Goal: Task Accomplishment & Management: Complete application form

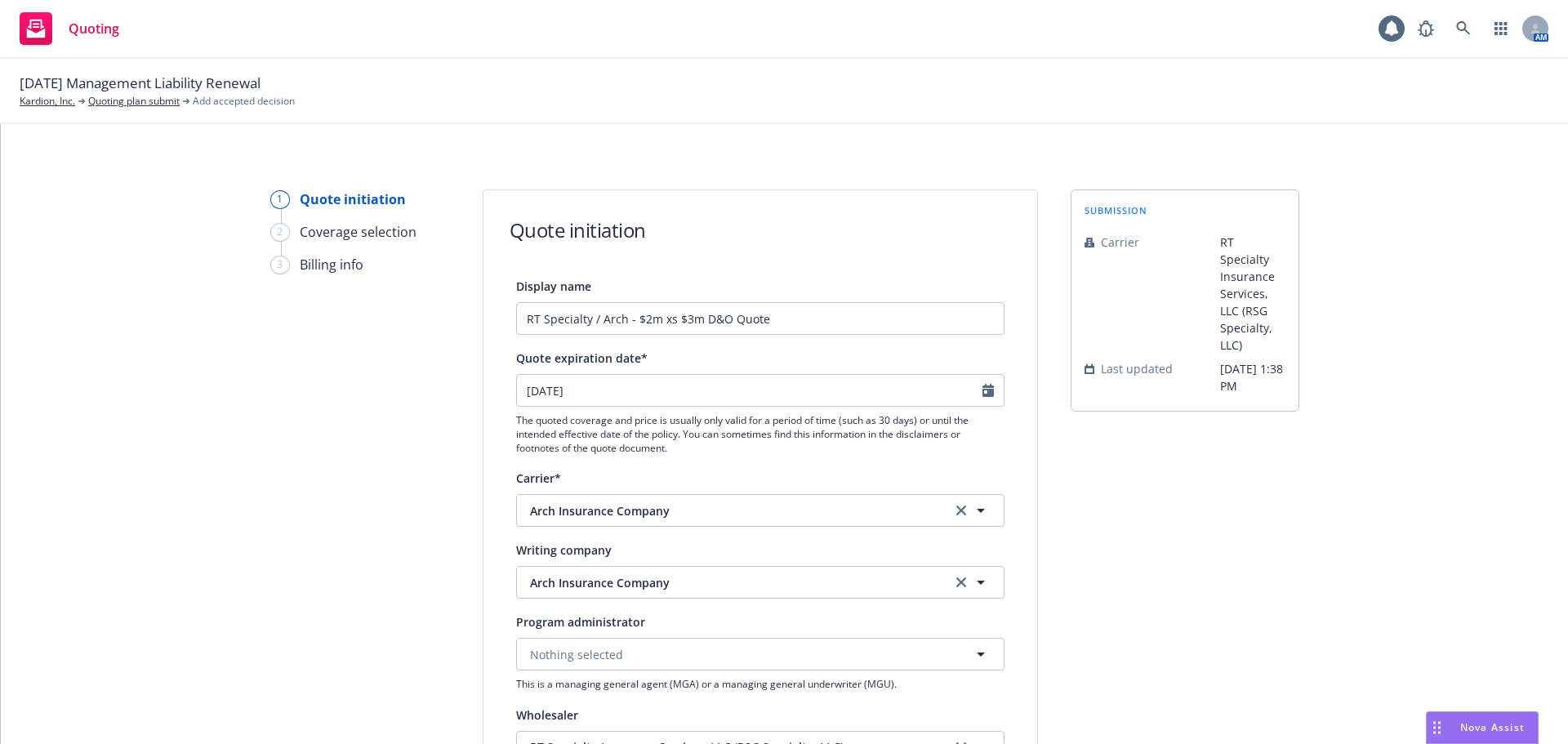
select select "12"
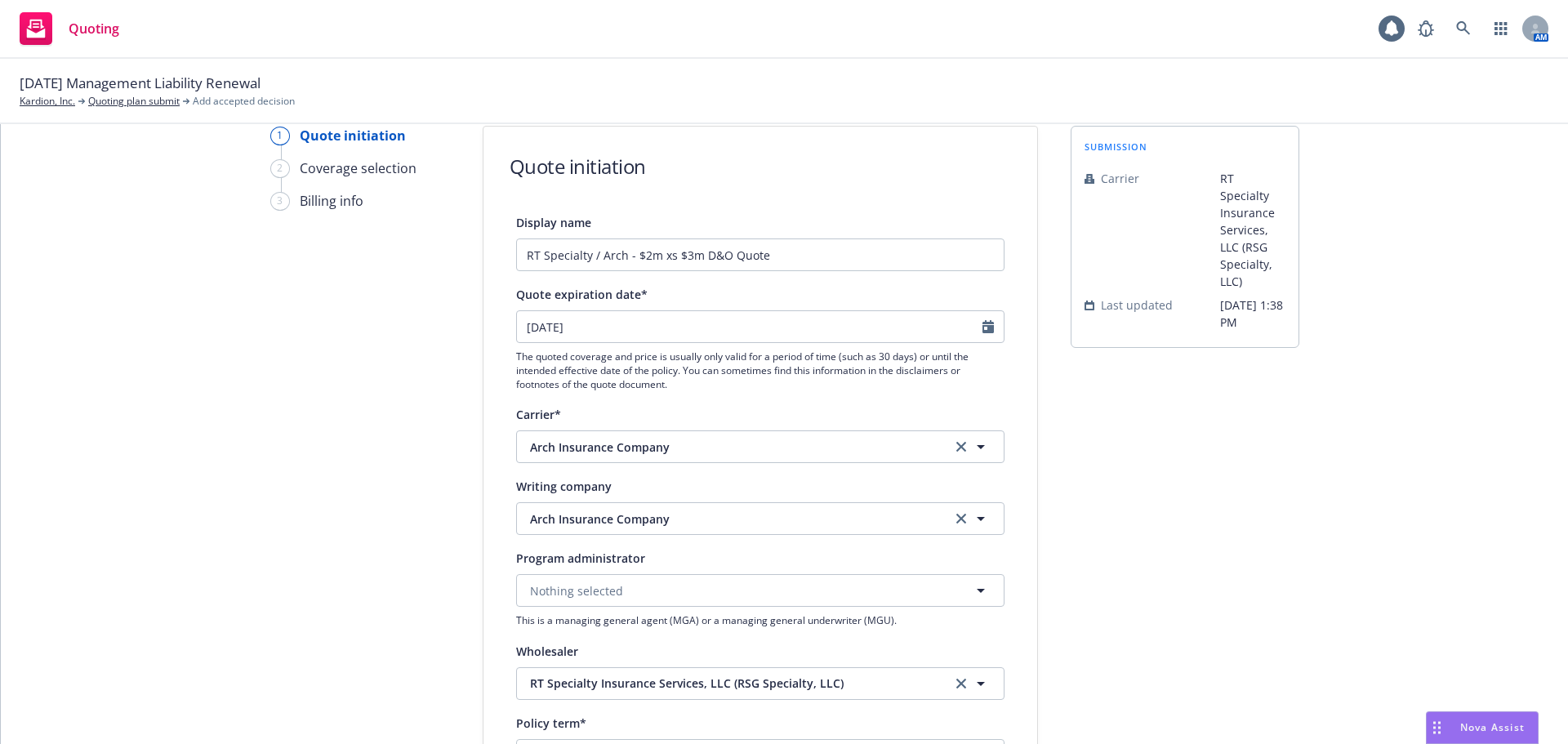
scroll to position [82, 0]
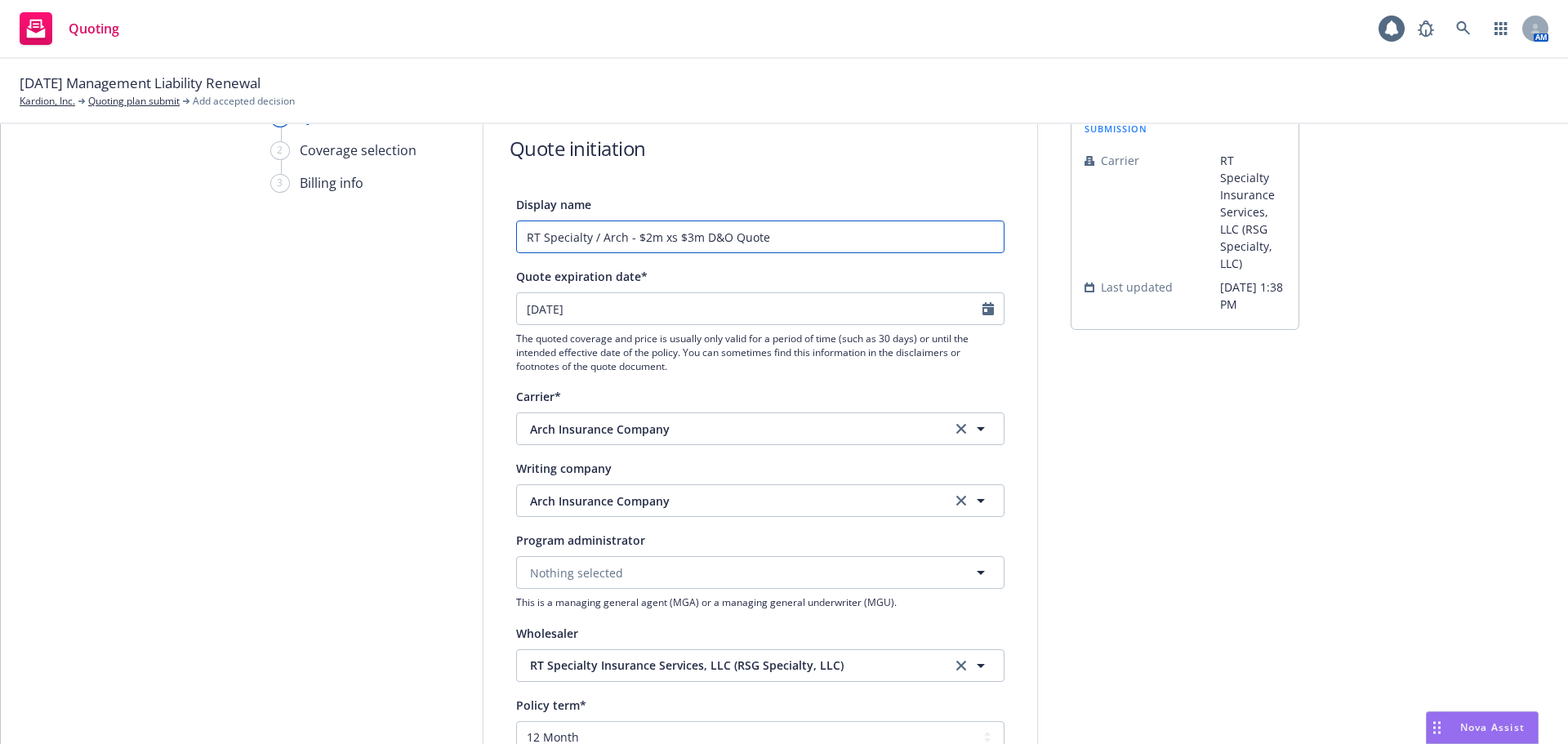
drag, startPoint x: 617, startPoint y: 239, endPoint x: 597, endPoint y: 240, distance: 20.0
click at [597, 240] on input "RT Specialty / Arch - $2m xs $3m D&O Quote" at bounding box center [760, 236] width 489 height 32
type input "RT Specialty / AWAC - $2m xs $3m D&O Quote"
drag, startPoint x: 702, startPoint y: 503, endPoint x: 496, endPoint y: 489, distance: 206.5
click at [496, 489] on div "Display name RT Specialty / AWAC - $2m xs $3m D&O Quote Quote expiration date* …" at bounding box center [760, 649] width 554 height 909
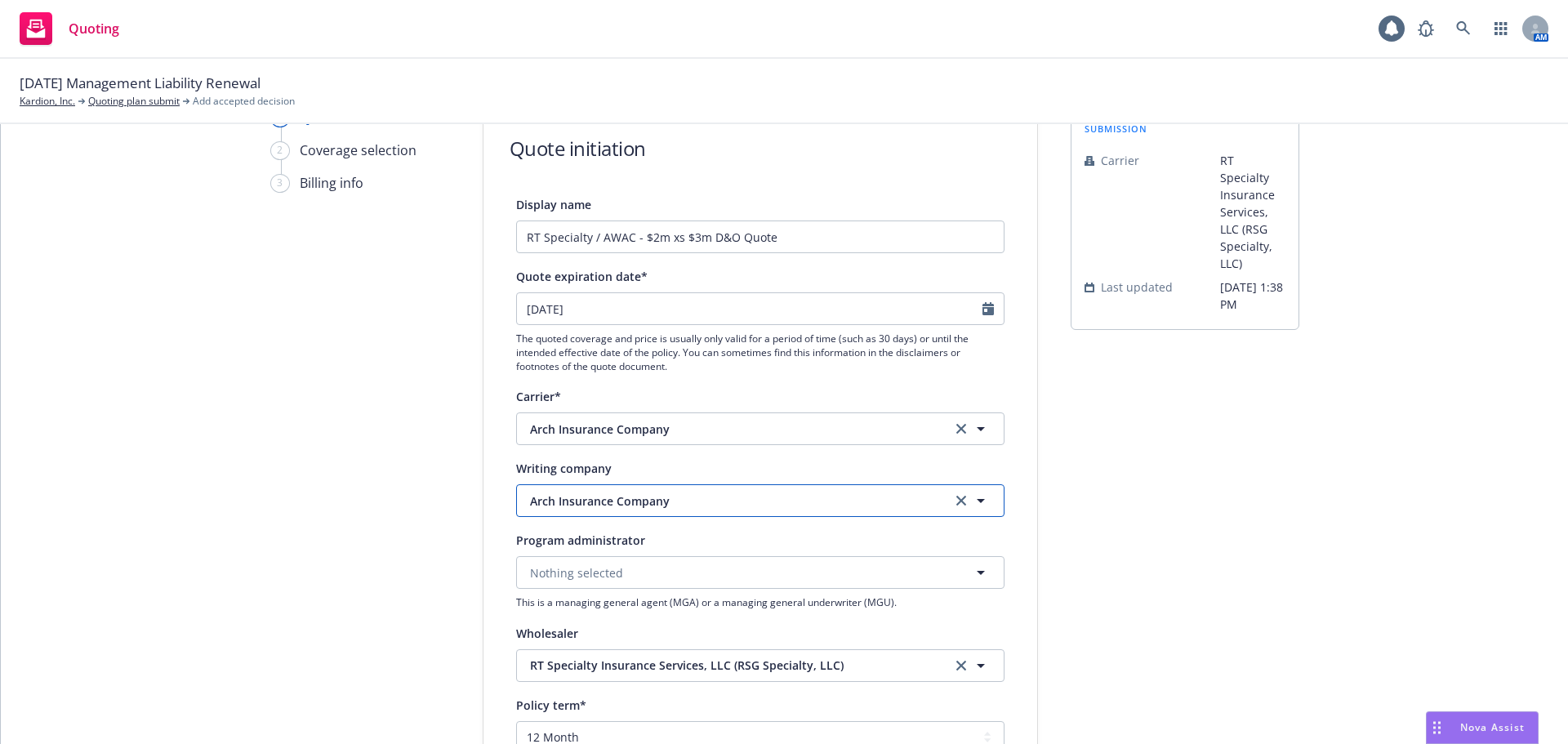
click at [691, 516] on button "Arch Insurance Company" at bounding box center [760, 500] width 489 height 32
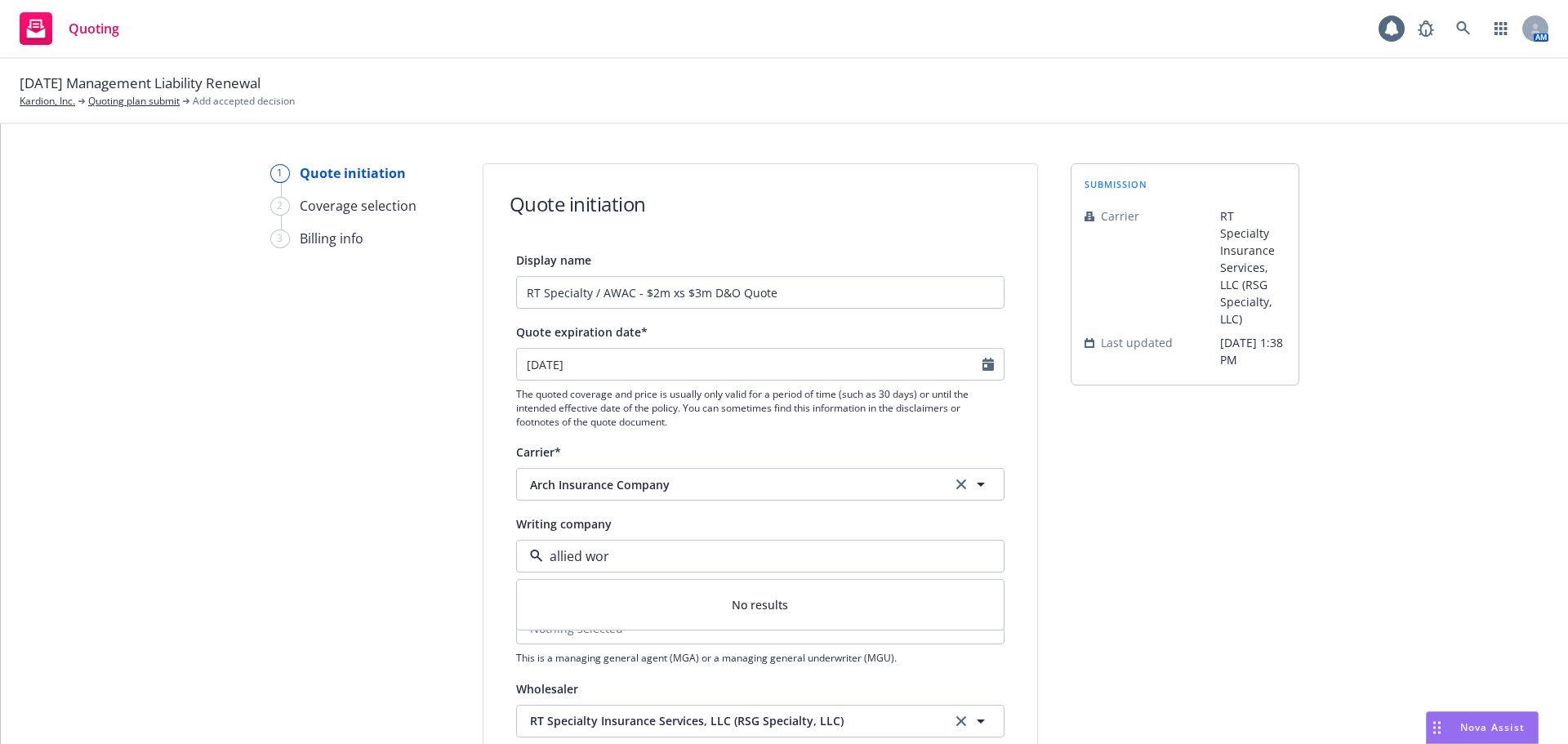
scroll to position [0, 0]
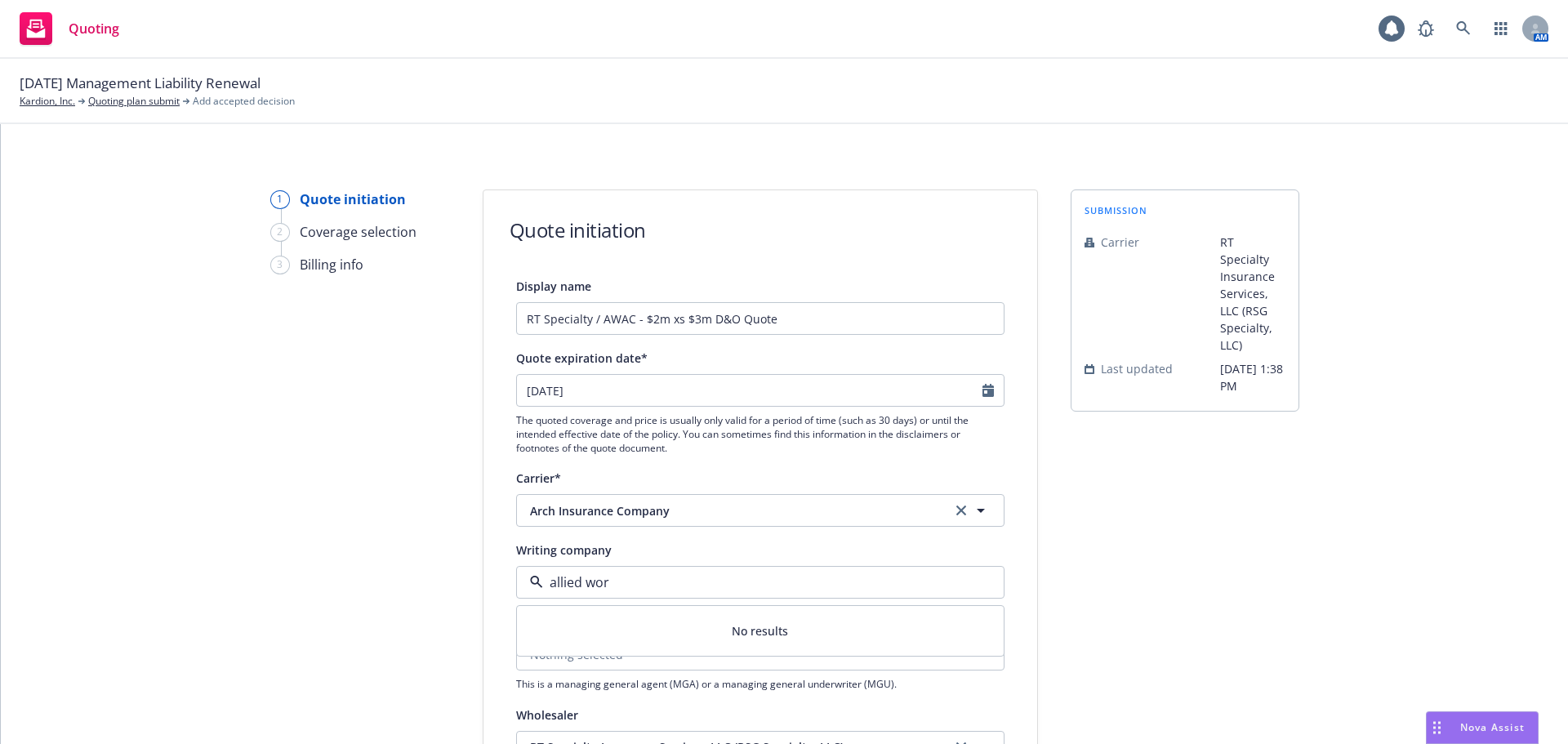
type input "allied wor"
click at [741, 520] on button "Arch Insurance Company" at bounding box center [760, 510] width 489 height 32
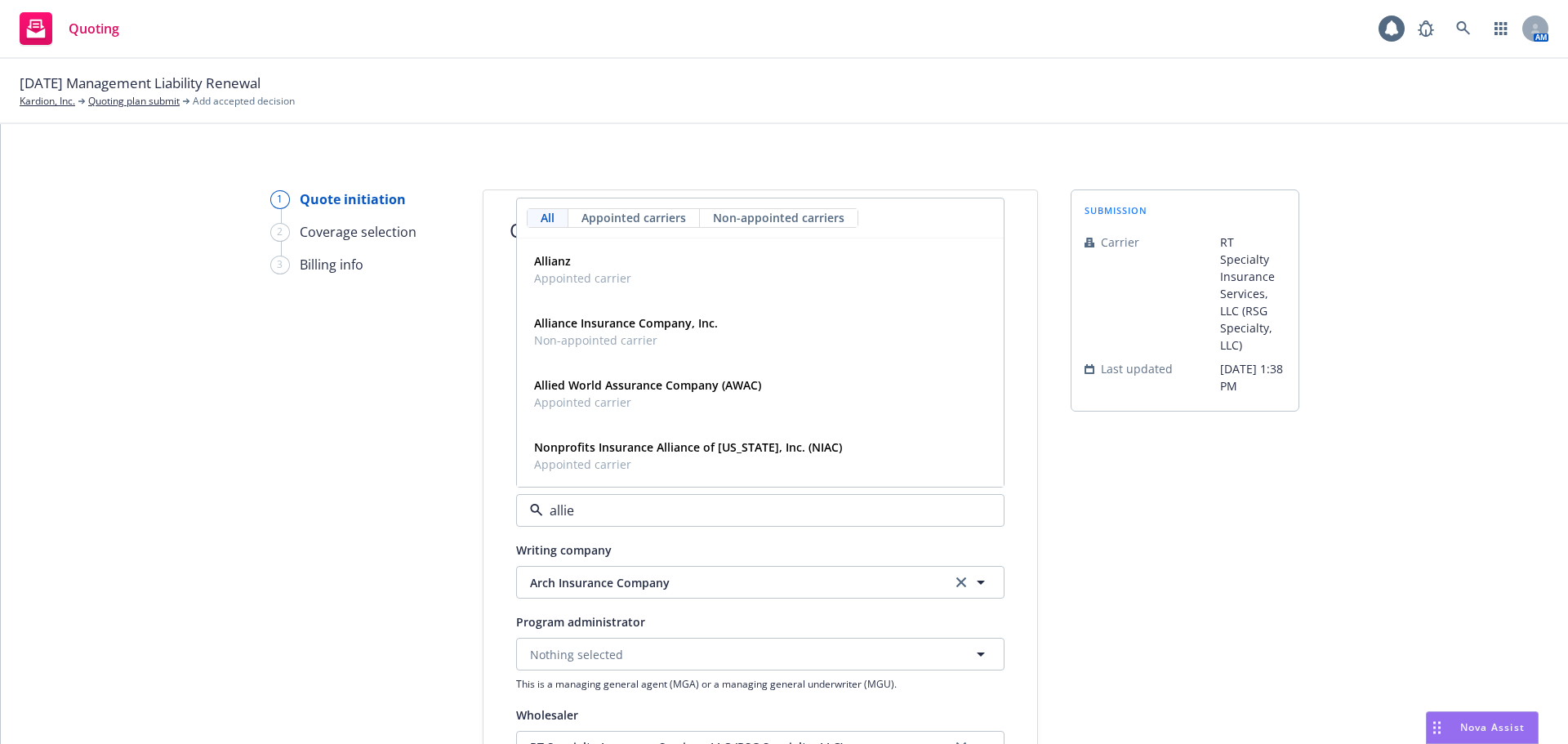
type input "allied"
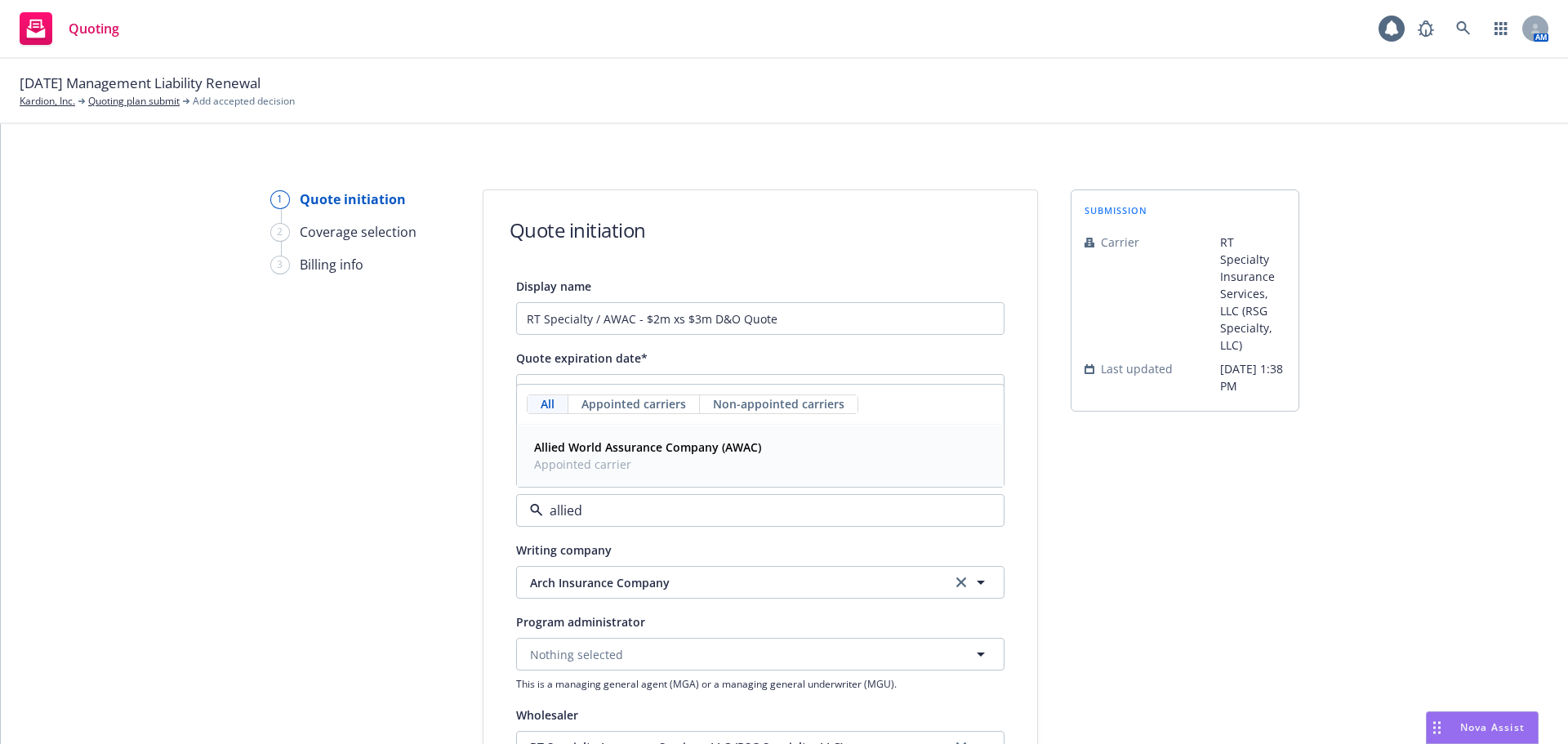
click at [668, 449] on strong "Allied World Assurance Company (AWAC)" at bounding box center [648, 447] width 227 height 16
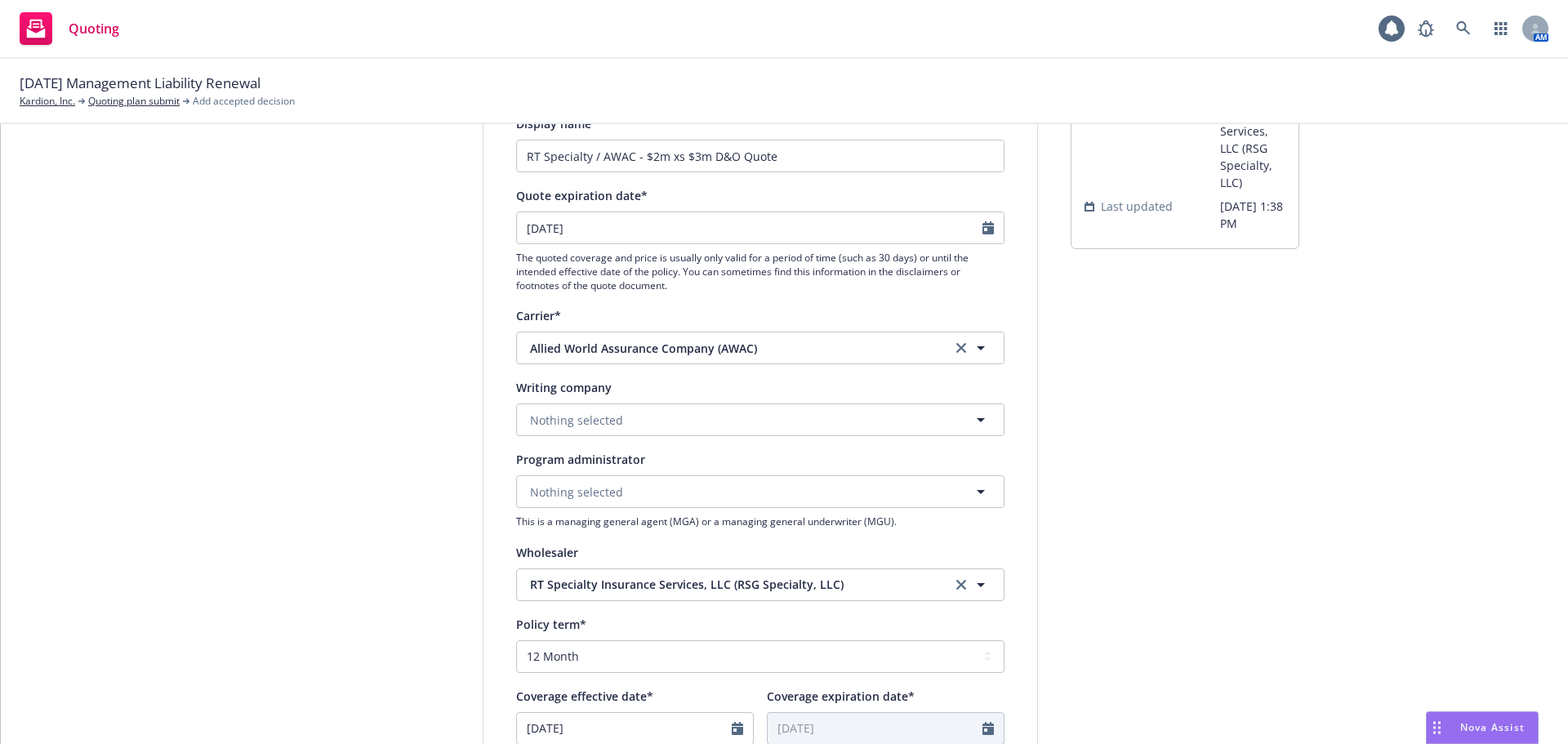
scroll to position [163, 0]
click at [620, 416] on button "Nothing selected" at bounding box center [760, 418] width 489 height 32
click at [763, 428] on button "Nothing selected" at bounding box center [760, 418] width 489 height 32
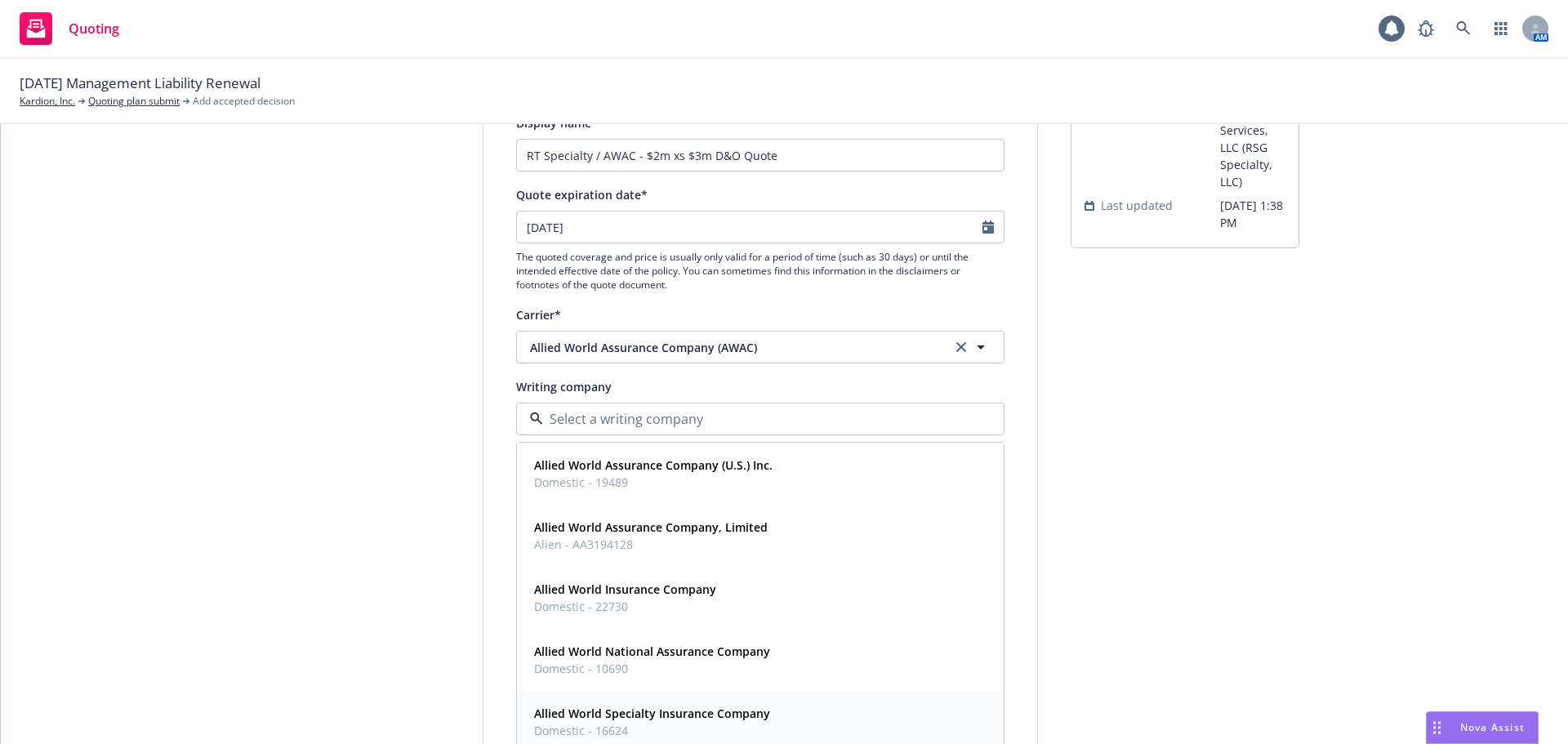
click at [744, 711] on strong "Allied World Specialty Insurance Company" at bounding box center [652, 713] width 236 height 16
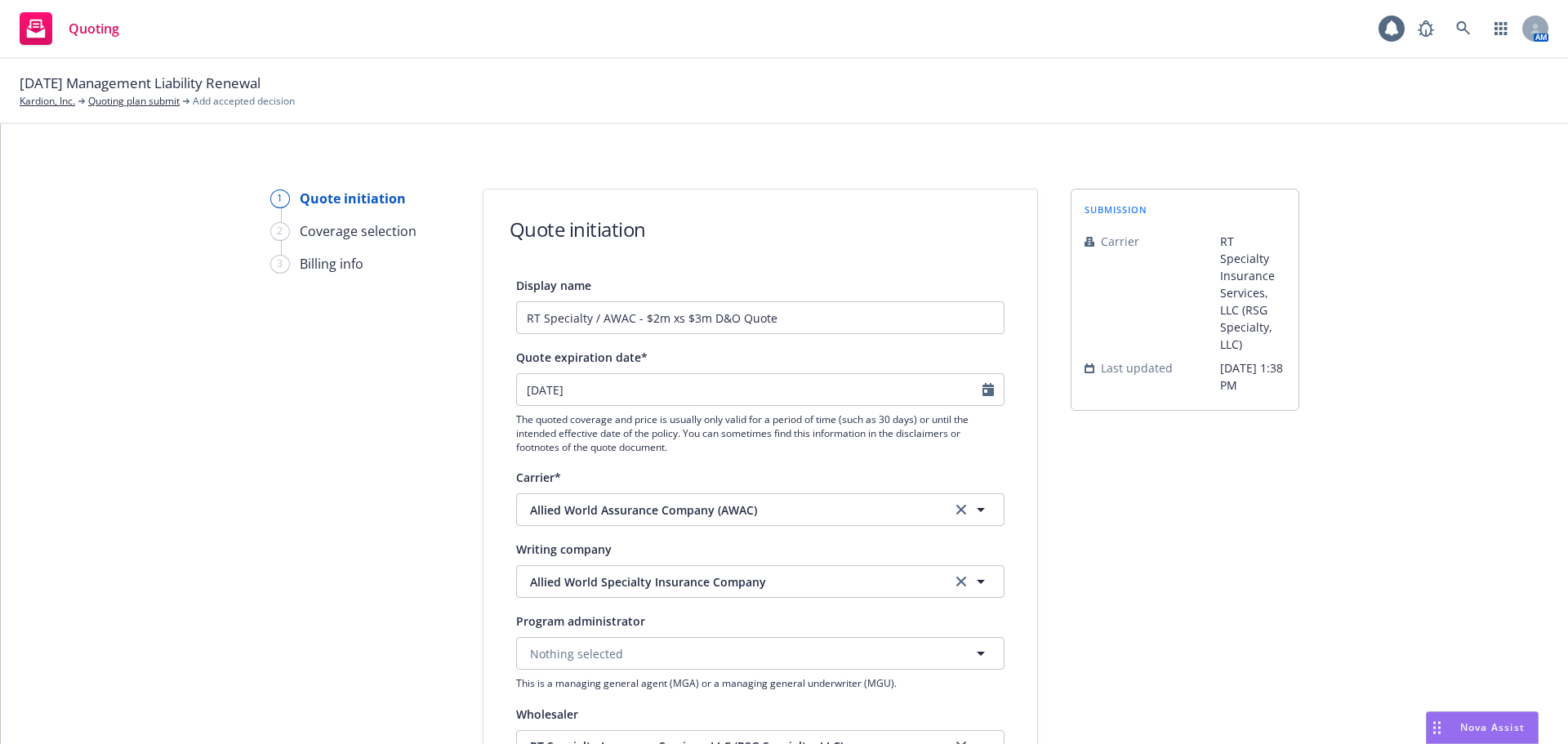
scroll to position [0, 0]
drag, startPoint x: 825, startPoint y: 310, endPoint x: 307, endPoint y: 307, distance: 518.0
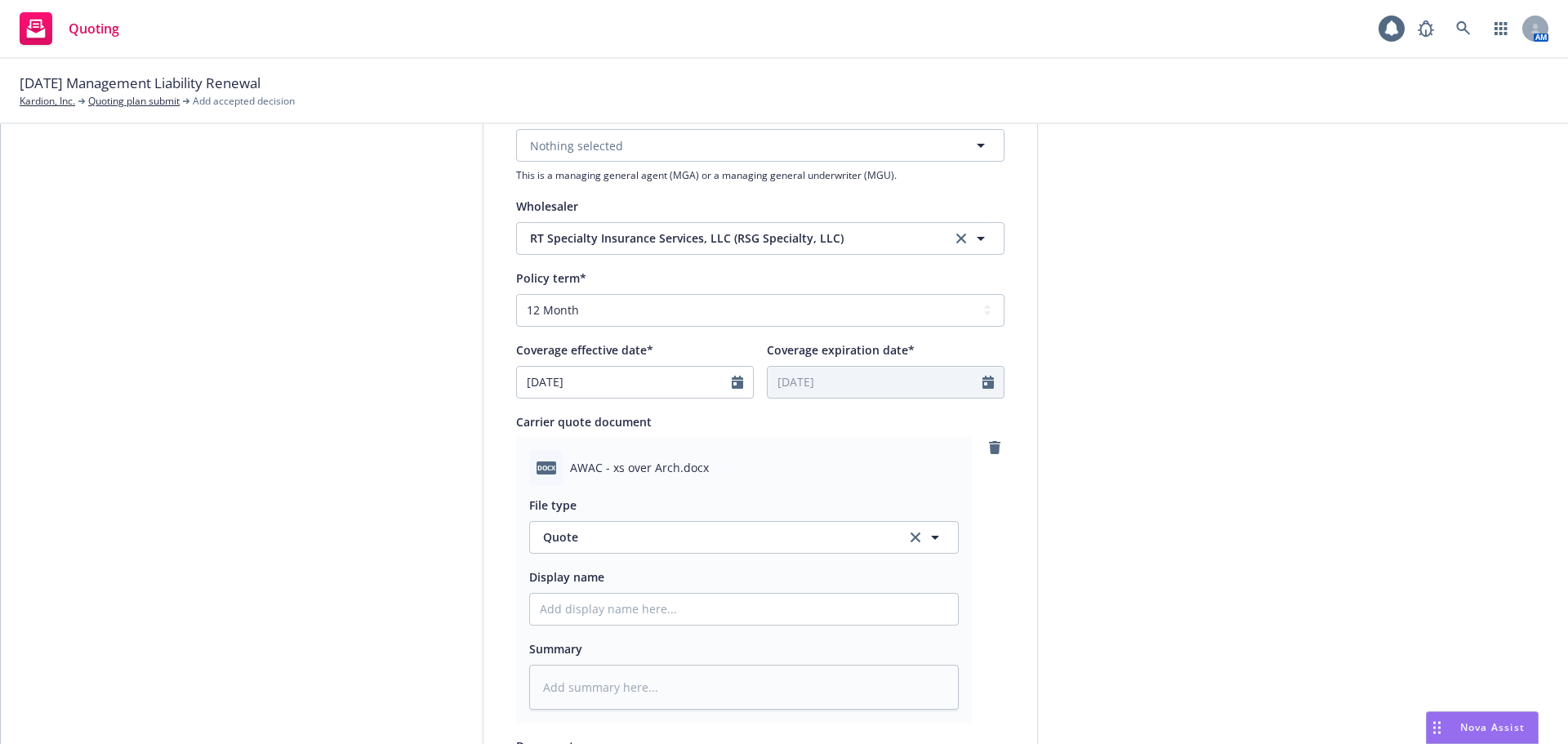
scroll to position [572, 0]
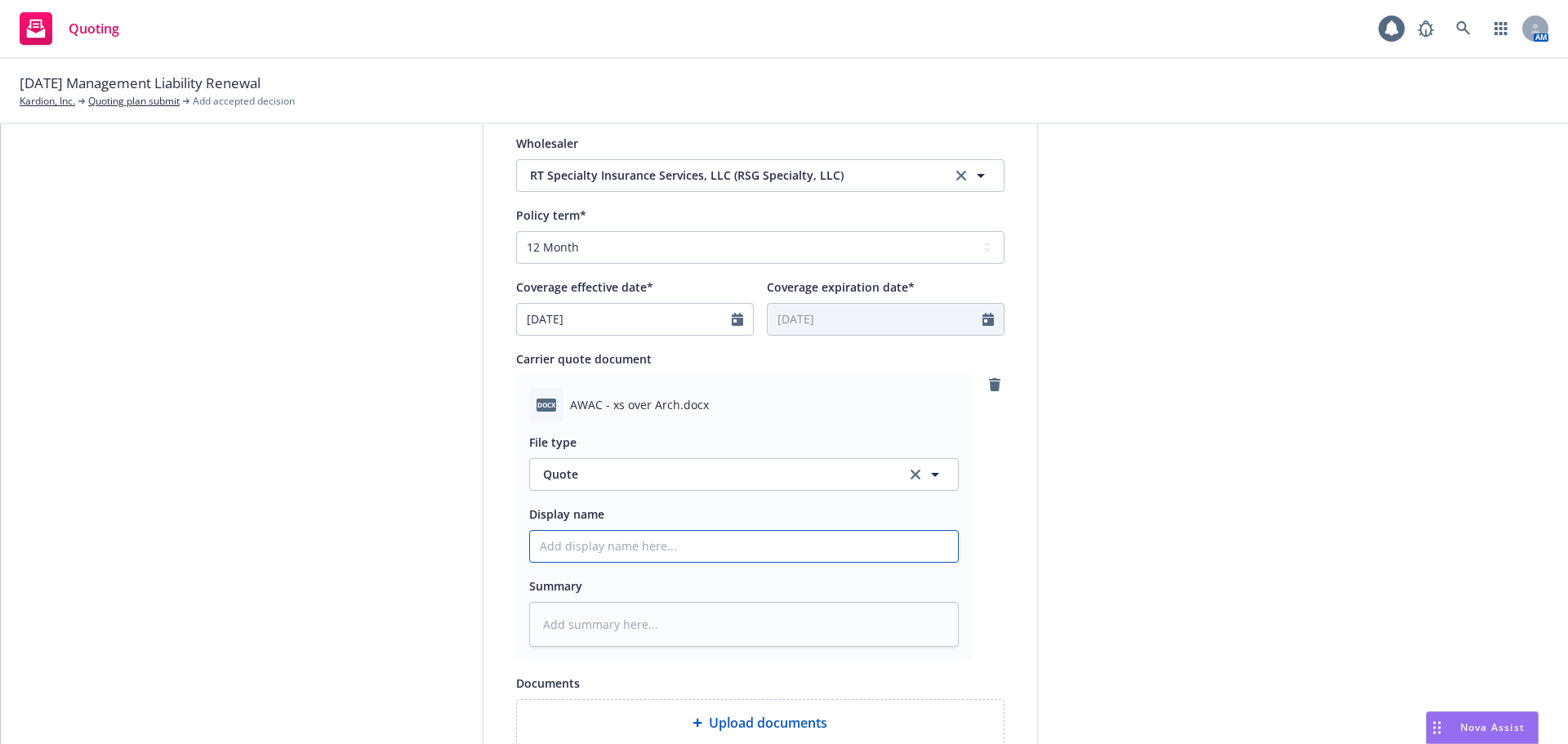
click at [660, 557] on input "Display name" at bounding box center [744, 546] width 428 height 31
paste input "RT Specialty / AWAC - $2m xs $3m D&O Quote"
type textarea "x"
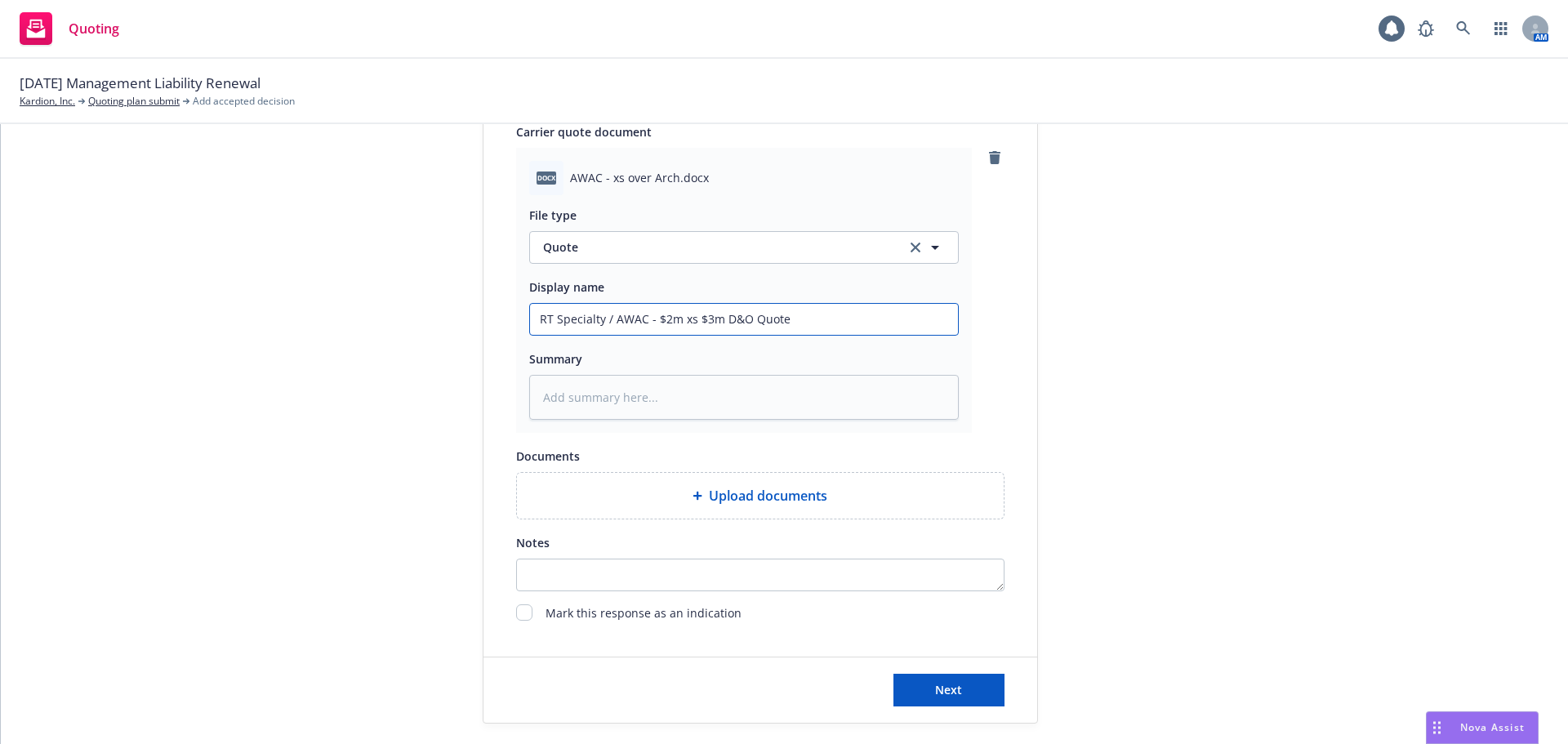
scroll to position [817, 0]
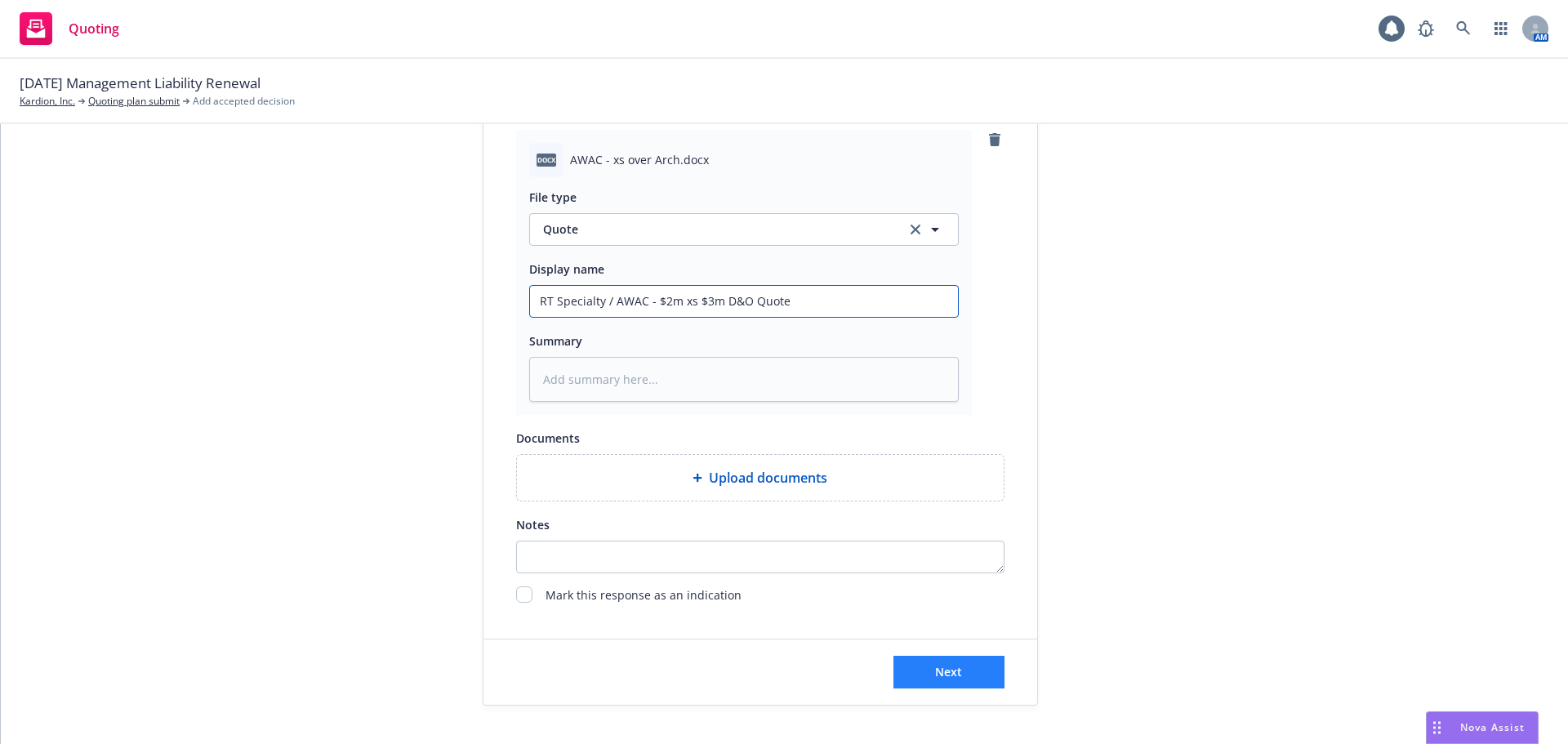
type input "RT Specialty / AWAC - $2m xs $3m D&O Quote"
click at [941, 679] on span "Next" at bounding box center [949, 672] width 27 height 16
type textarea "x"
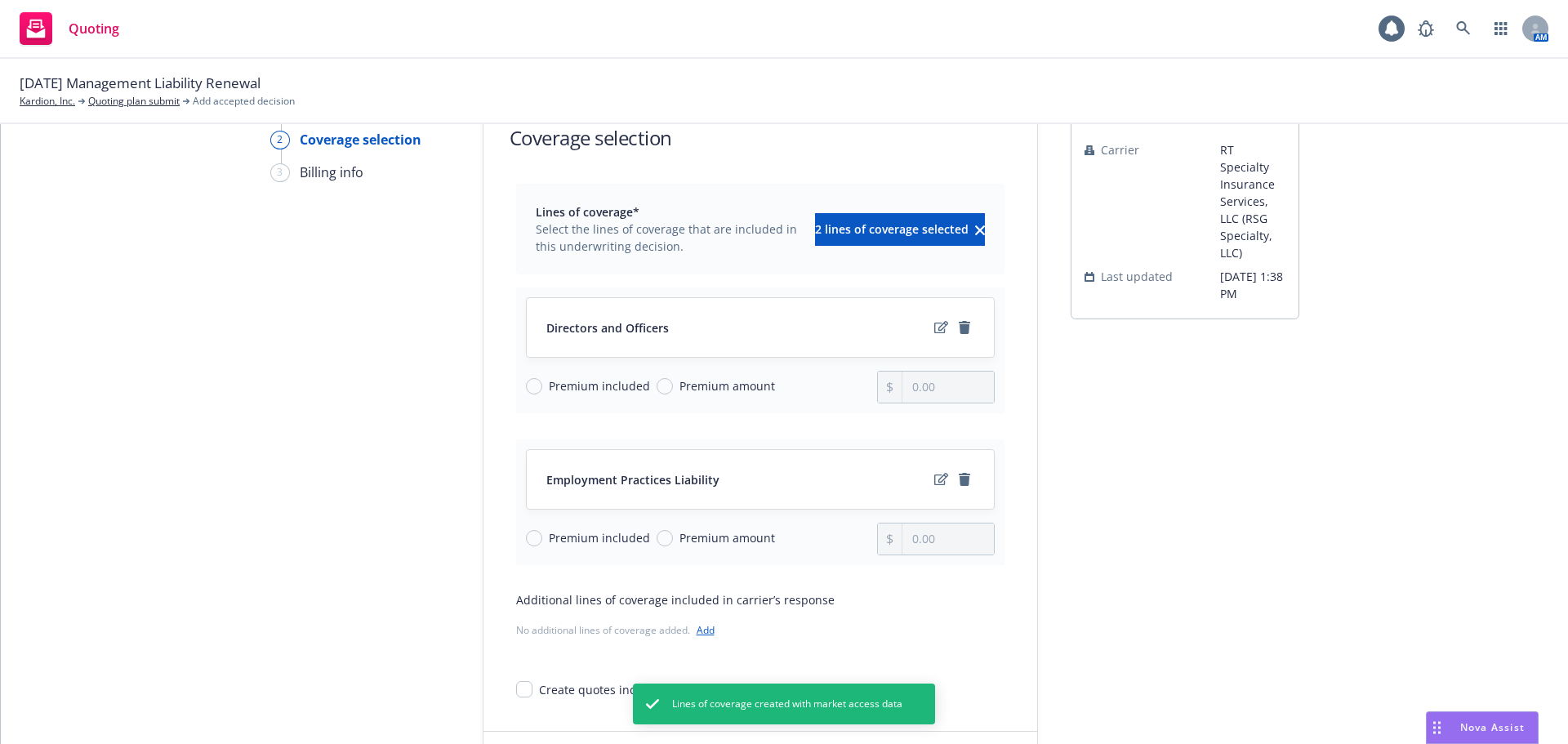
scroll to position [211, 0]
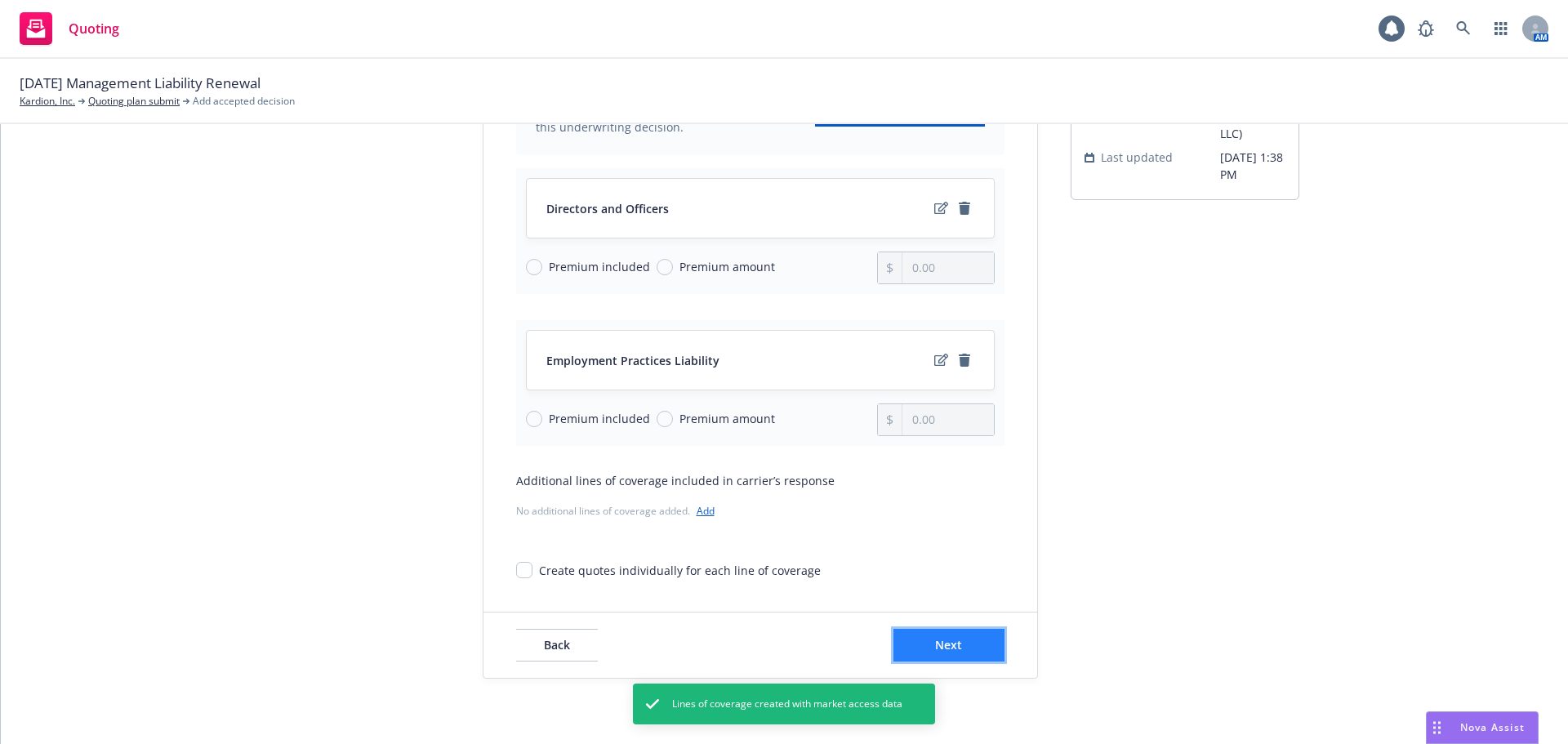
click at [951, 649] on span "Next" at bounding box center [949, 645] width 27 height 16
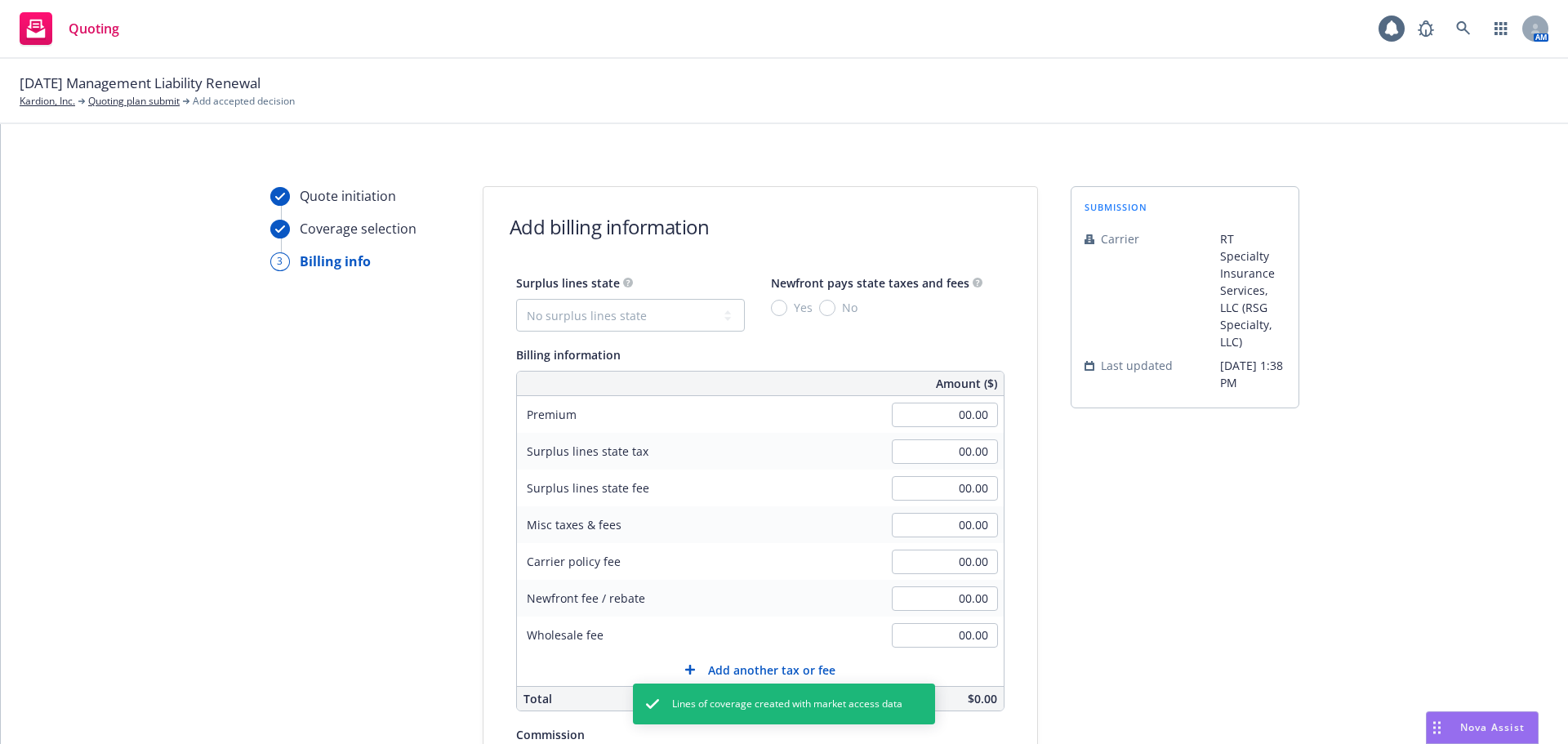
scroll to position [0, 0]
click at [632, 319] on select "No surplus lines state [US_STATE] [US_STATE] [US_STATE] [US_STATE] [US_STATE] […" at bounding box center [630, 318] width 229 height 32
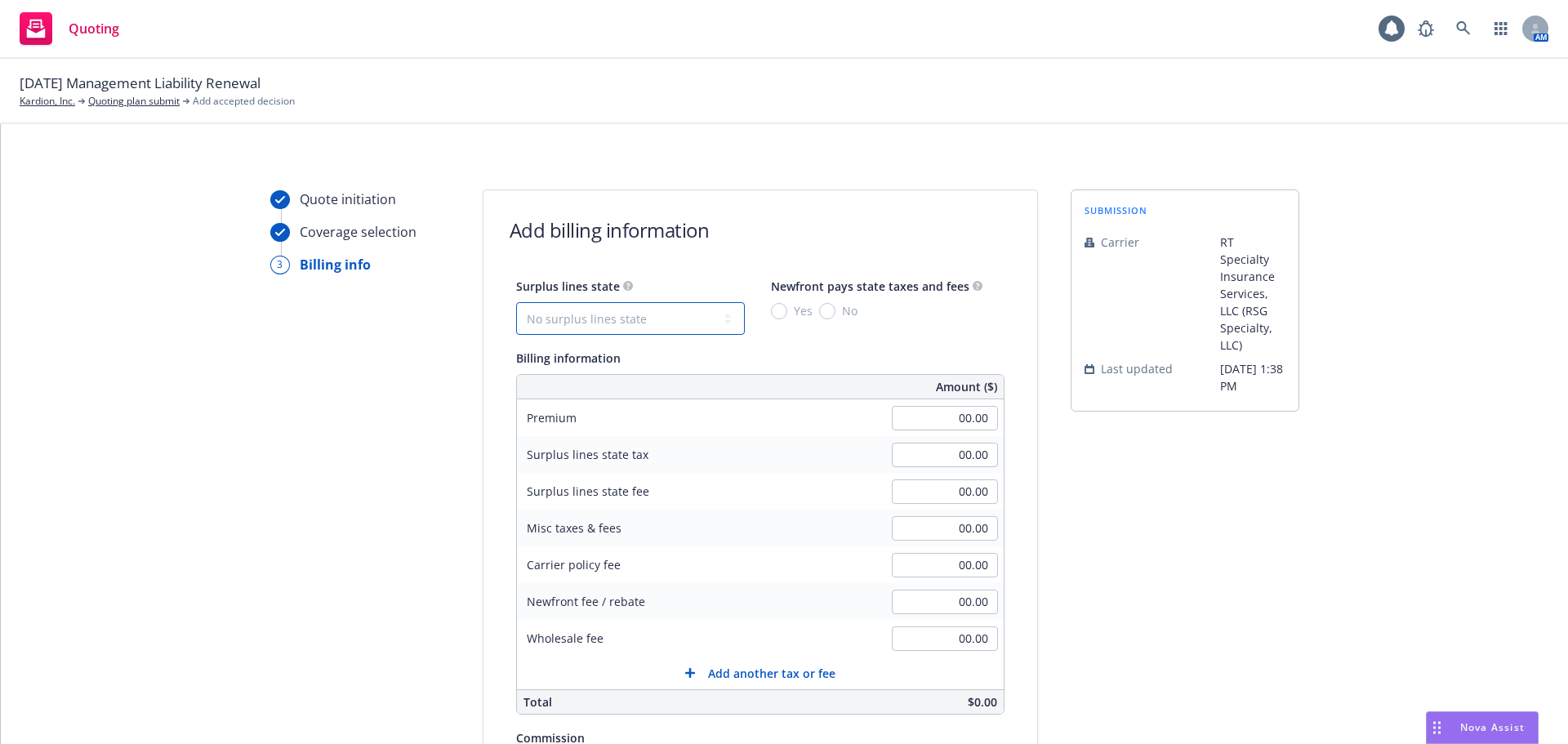
select select "CA"
click at [516, 302] on select "No surplus lines state [US_STATE] [US_STATE] [US_STATE] [US_STATE] [US_STATE] […" at bounding box center [630, 318] width 229 height 32
click at [820, 312] on input "No" at bounding box center [827, 311] width 17 height 17
radio input "true"
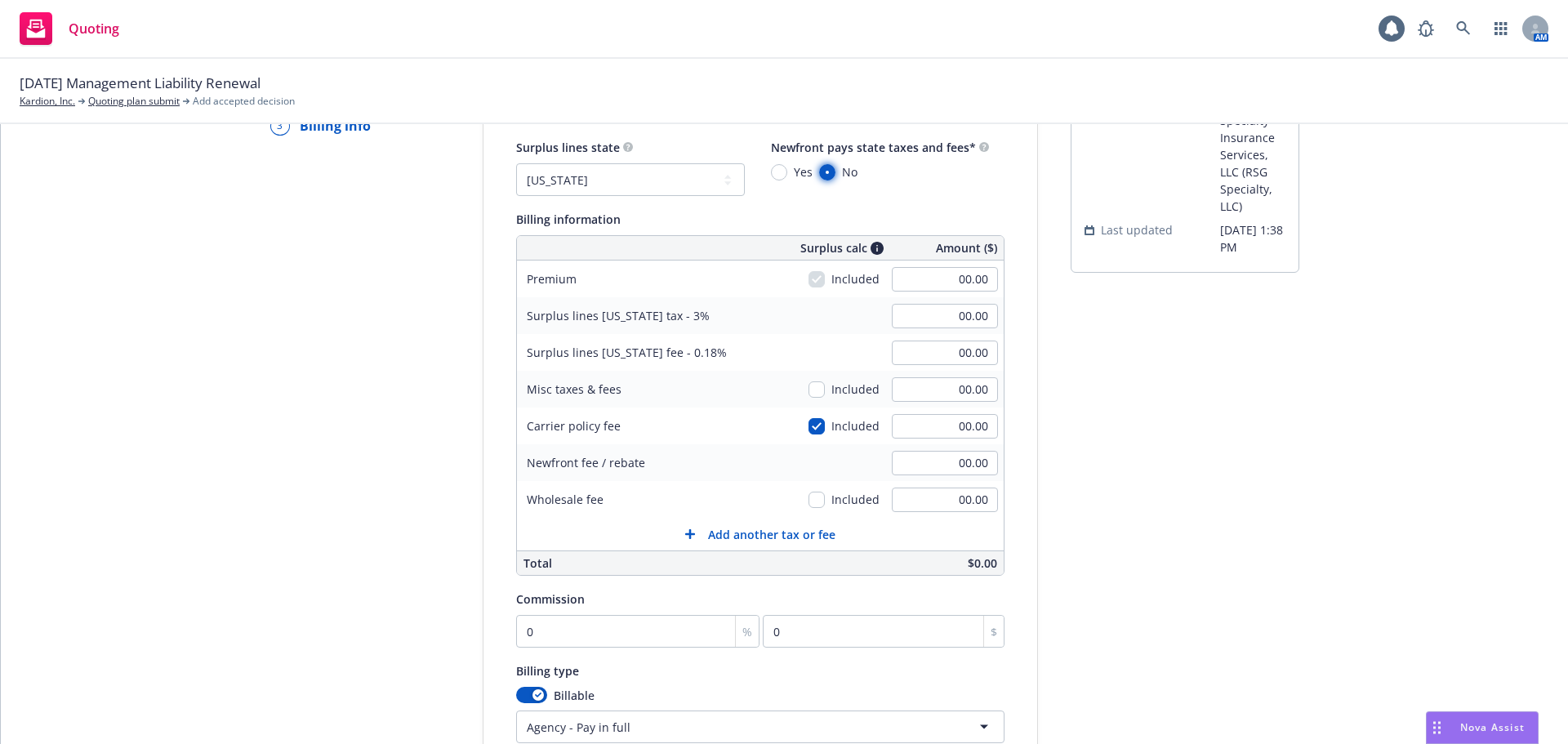
scroll to position [163, 0]
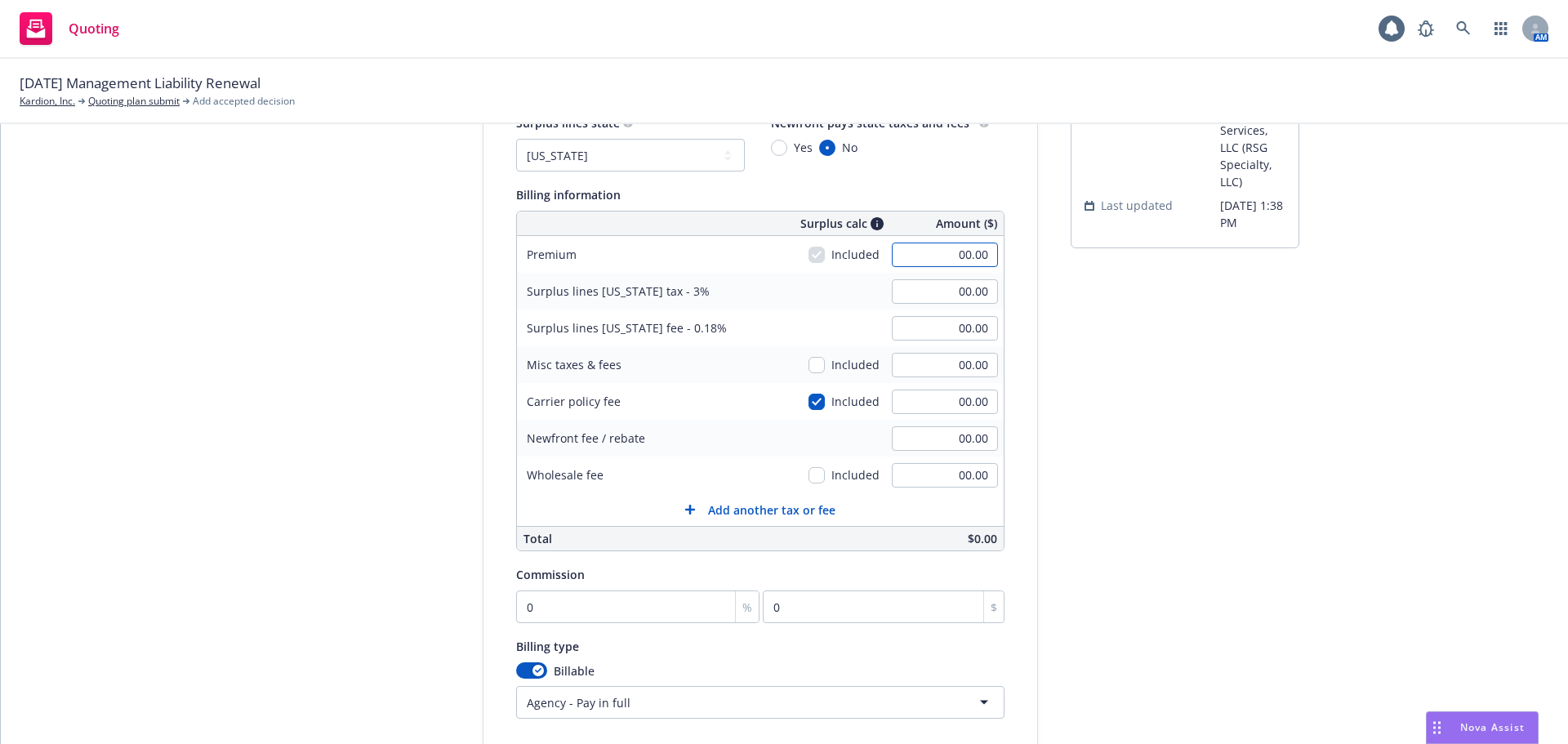
click at [911, 253] on input "00.00" at bounding box center [945, 254] width 106 height 25
type input "9,000.00"
type input "270.00"
type input "16.20"
click at [1154, 597] on div "submission Carrier RT Specialty Insurance Services, LLC (RSG Specialty, LLC) La…" at bounding box center [1185, 422] width 229 height 792
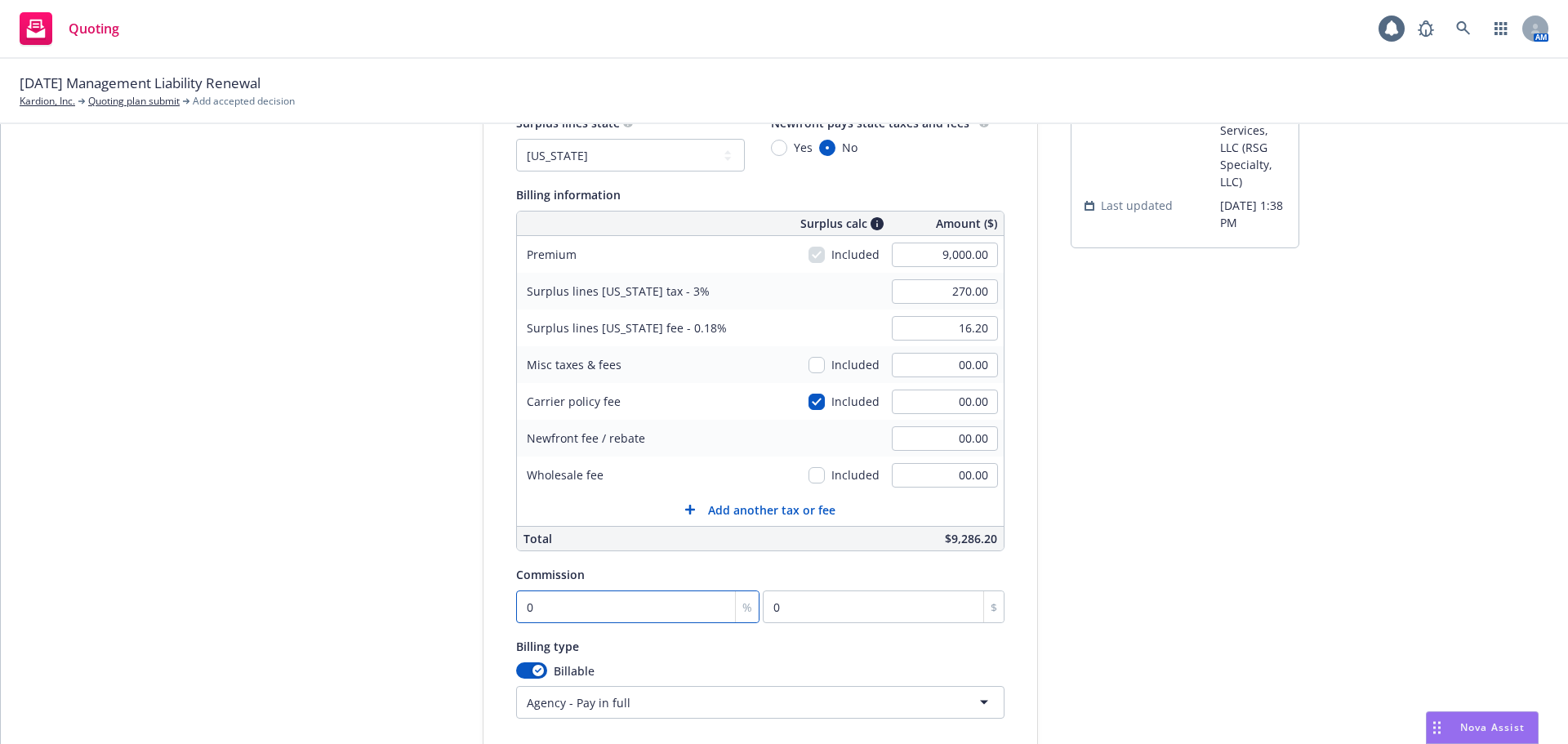
click at [631, 604] on input "0" at bounding box center [638, 606] width 244 height 32
type input "1"
type input "90"
type input "12"
type input "1080"
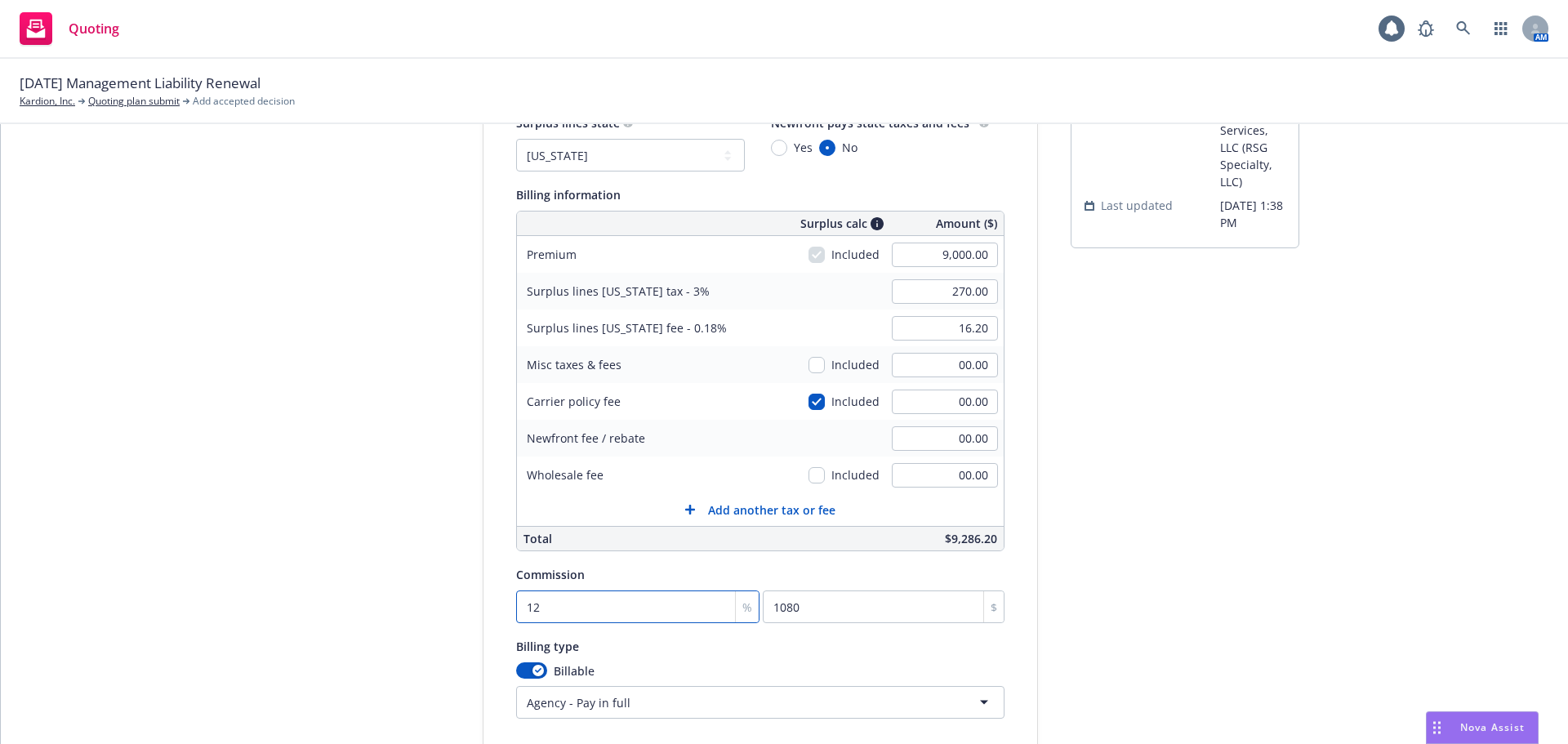
type input "12"
click at [1221, 663] on div "submission Carrier RT Specialty Insurance Services, LLC (RSG Specialty, LLC) La…" at bounding box center [1185, 422] width 229 height 792
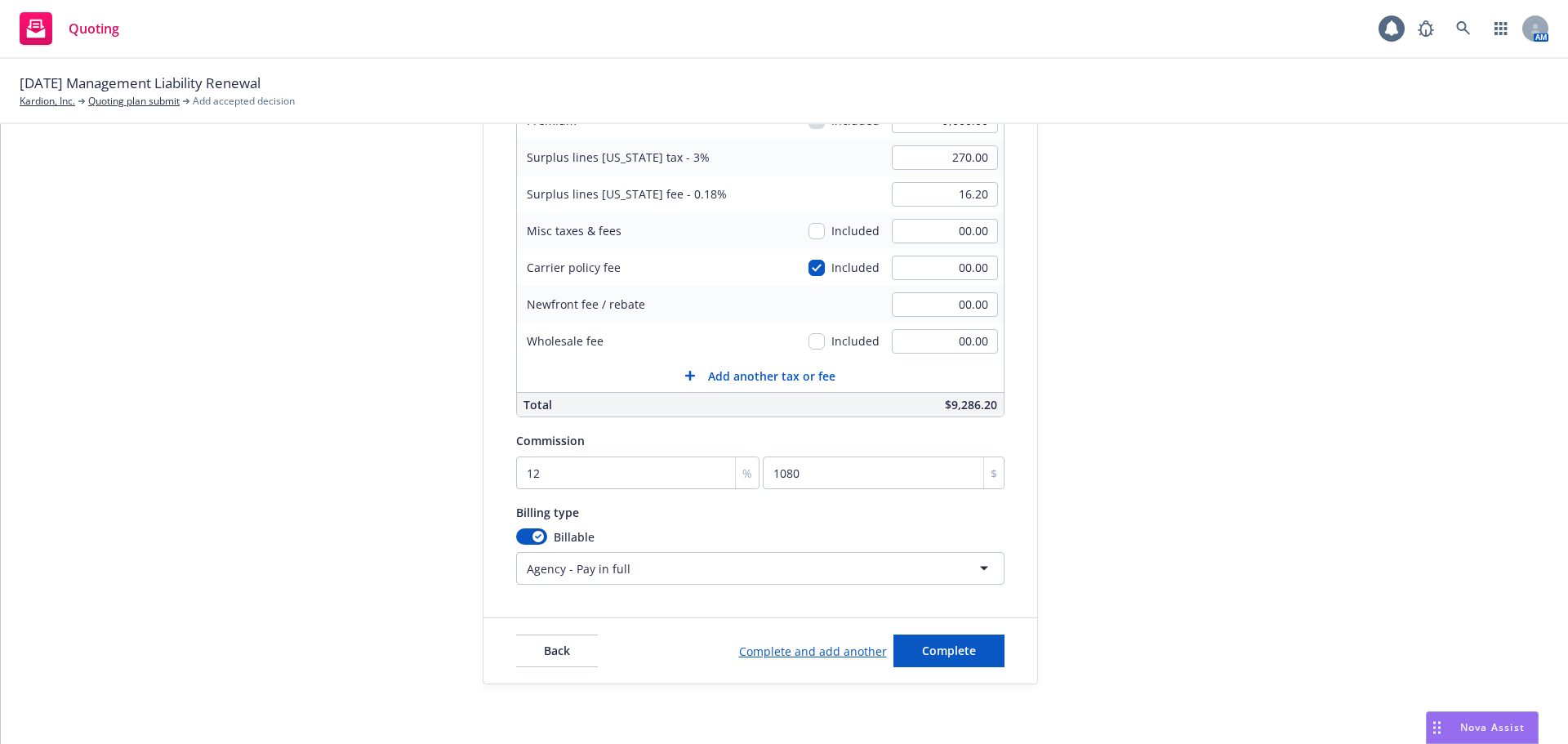
scroll to position [303, 0]
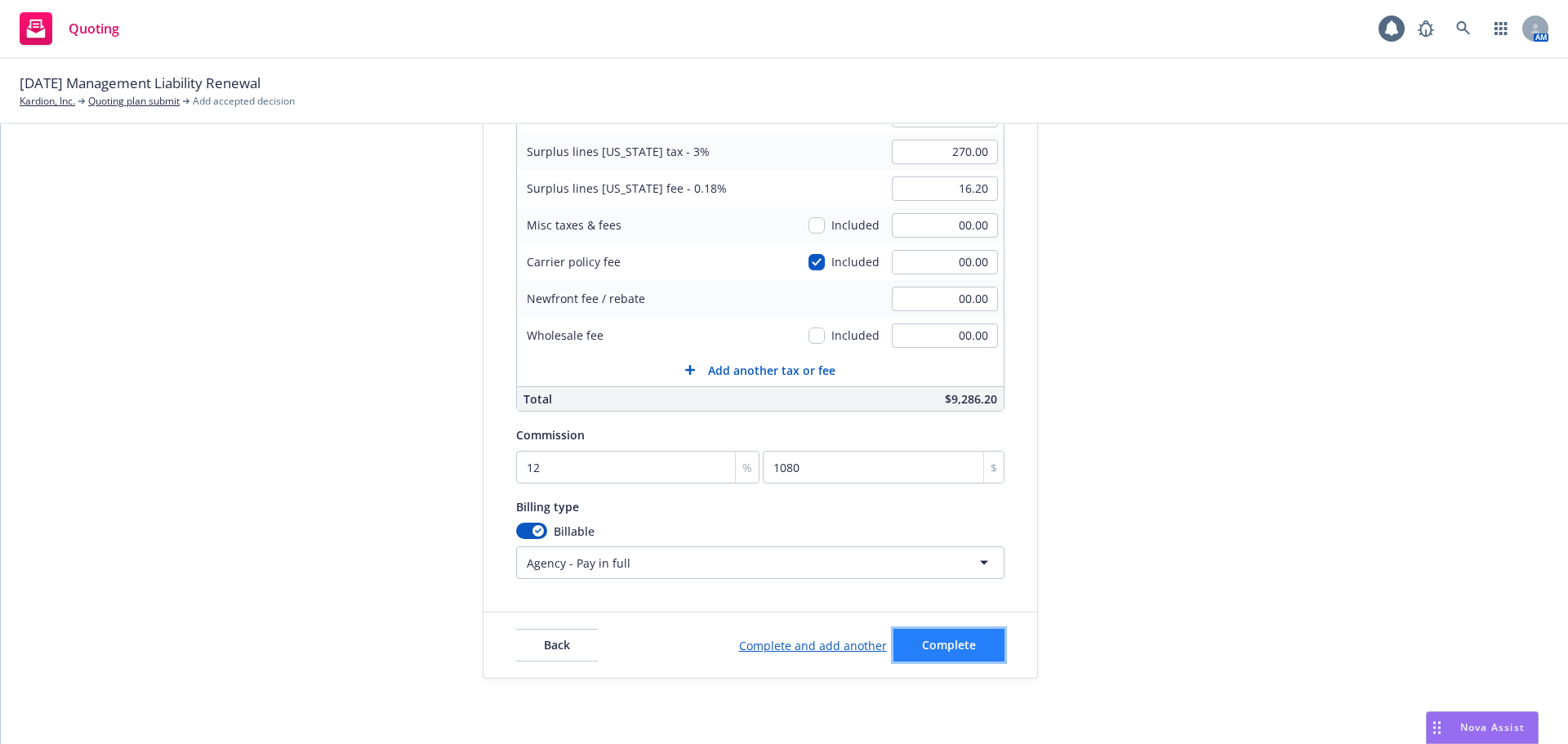
click at [957, 655] on button "Complete" at bounding box center [949, 645] width 111 height 32
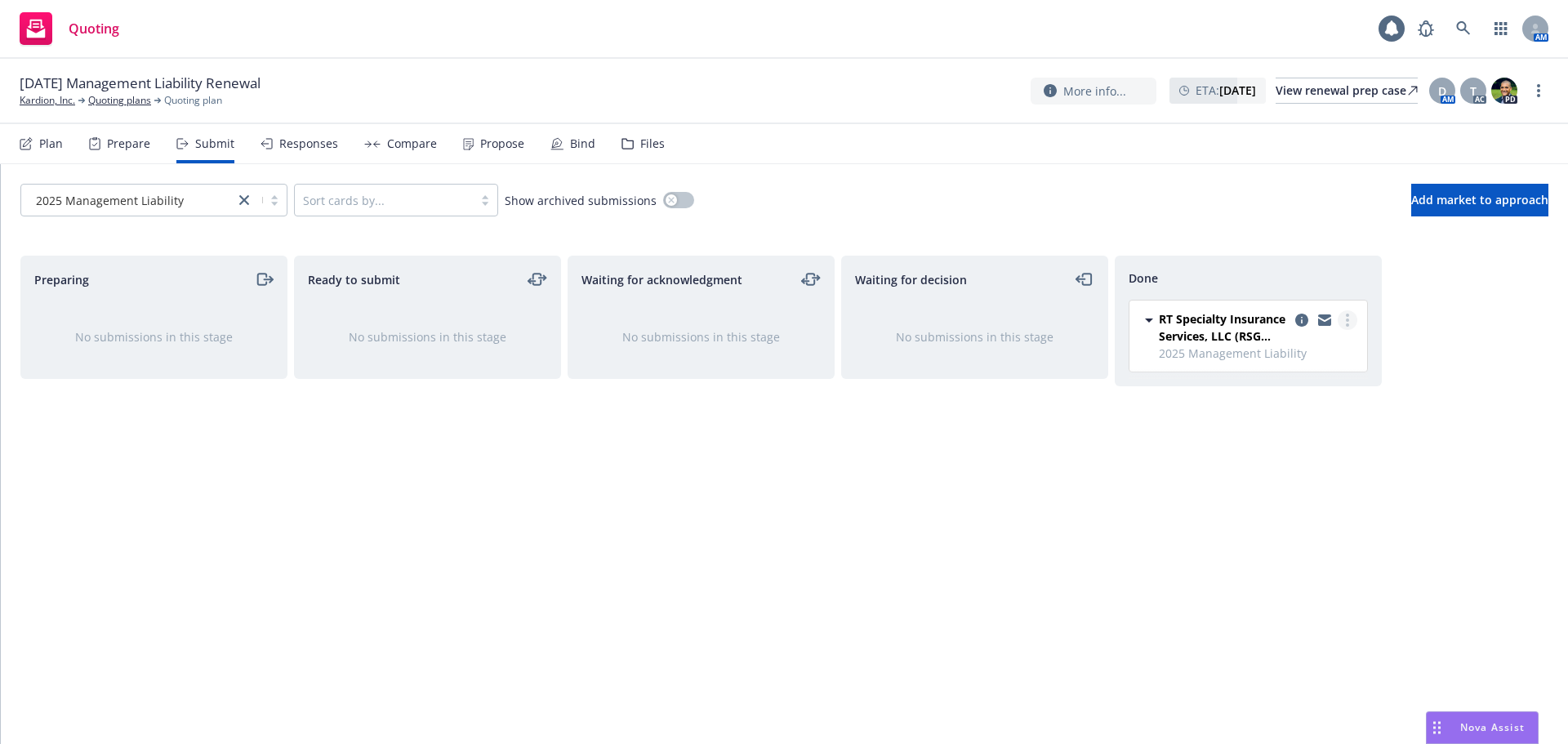
click at [1350, 320] on link "more" at bounding box center [1348, 320] width 19 height 19
click at [1271, 396] on link "Add accepted decision" at bounding box center [1275, 386] width 163 height 32
select select "12"
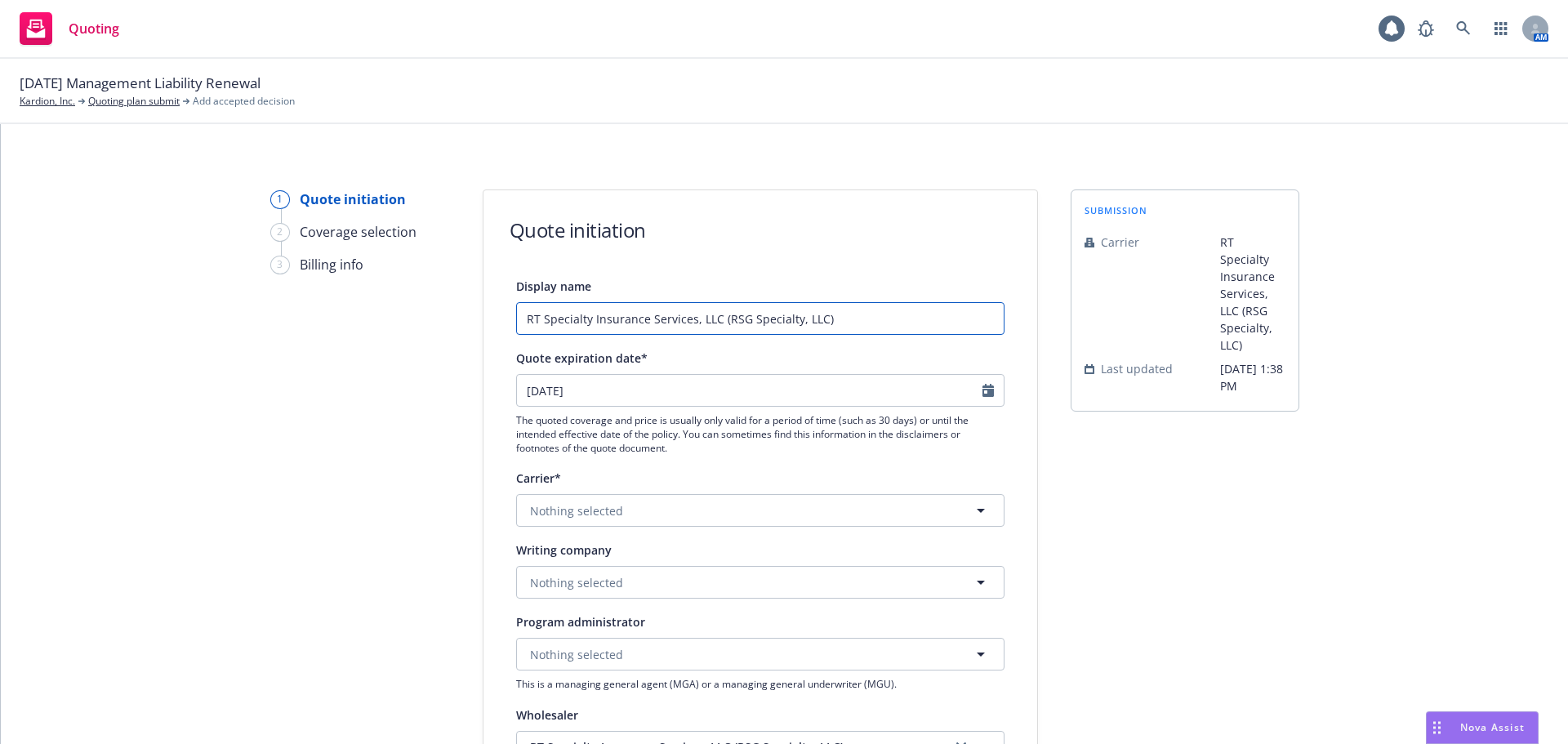
drag, startPoint x: 741, startPoint y: 316, endPoint x: 260, endPoint y: 290, distance: 481.7
click at [260, 290] on div "1 Quote initiation 2 Coverage selection 3 Billing info Quote initiation Display…" at bounding box center [784, 737] width 1529 height 1095
paste input "/ AWAC - $2m xs $3m D&O Quote"
click at [609, 321] on input "RT Specialty / AWAC - $2m xs $3m D&O Quote" at bounding box center [760, 318] width 489 height 32
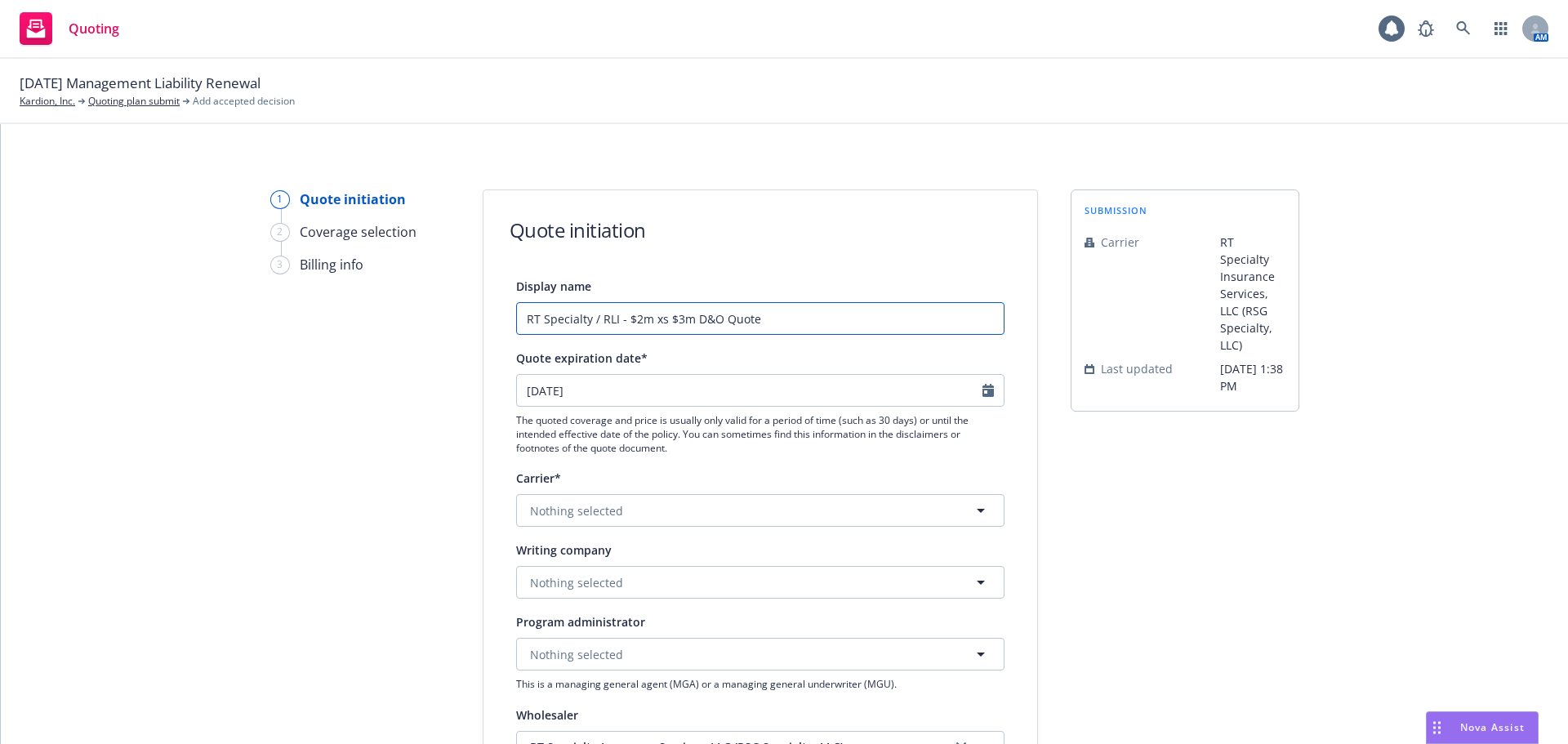
drag, startPoint x: 691, startPoint y: 319, endPoint x: 698, endPoint y: 331, distance: 13.9
click at [691, 320] on input "RT Specialty / RLI - $2m xs $3m D&O Quote" at bounding box center [760, 318] width 489 height 32
drag, startPoint x: 681, startPoint y: 318, endPoint x: 632, endPoint y: 318, distance: 49.0
click at [632, 318] on input "RT Specialty / RLI - $2m xs $3m Side A D&O Quote" at bounding box center [760, 318] width 489 height 32
click at [866, 326] on input "RT Specialty / RLI - $2.5m xs $5m Side A D&O Quote" at bounding box center [760, 318] width 489 height 32
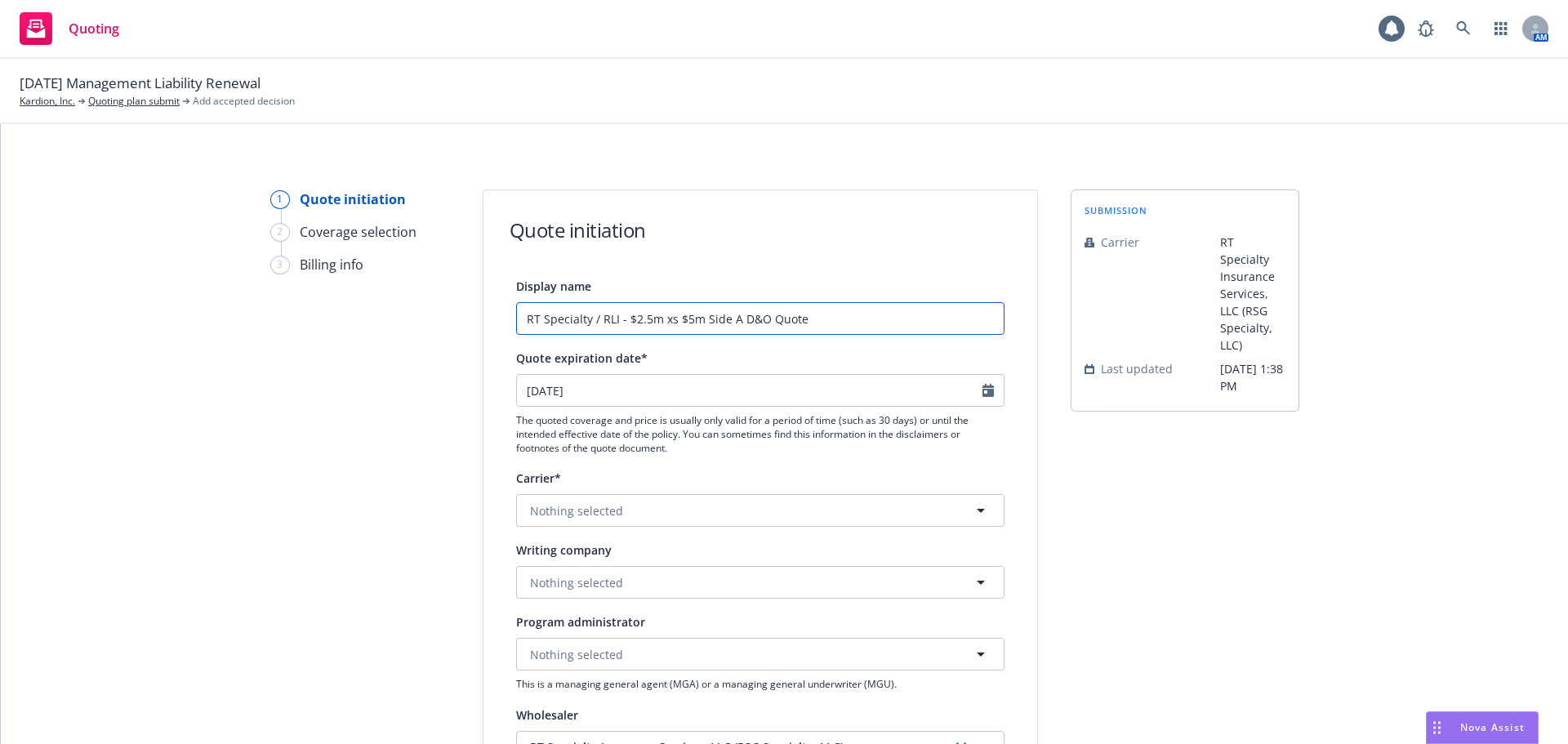
type input "RT Specialty / RLI - $2.5m xs $5m Side A D&O Quote"
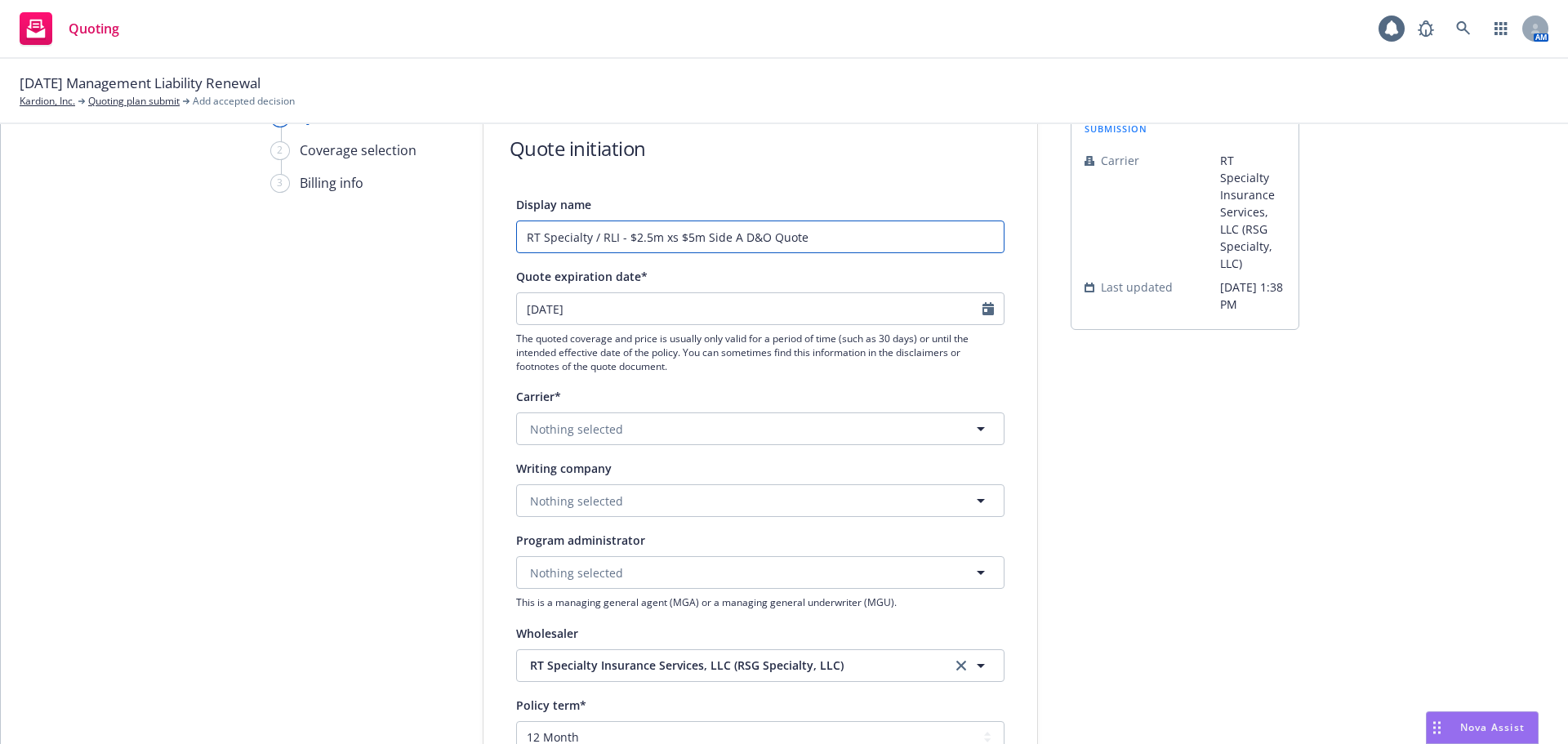
drag, startPoint x: 838, startPoint y: 230, endPoint x: 146, endPoint y: 176, distance: 694.1
click at [146, 176] on div "1 Quote initiation 2 Coverage selection 3 Billing info Quote initiation Display…" at bounding box center [784, 655] width 1529 height 1095
click at [1105, 489] on div "submission Carrier RT Specialty Insurance Services, LLC (RSG Specialty, LLC) La…" at bounding box center [1185, 655] width 229 height 1095
drag, startPoint x: 694, startPoint y: 508, endPoint x: 684, endPoint y: 502, distance: 11.7
click at [693, 505] on button "Nothing selected" at bounding box center [760, 500] width 489 height 32
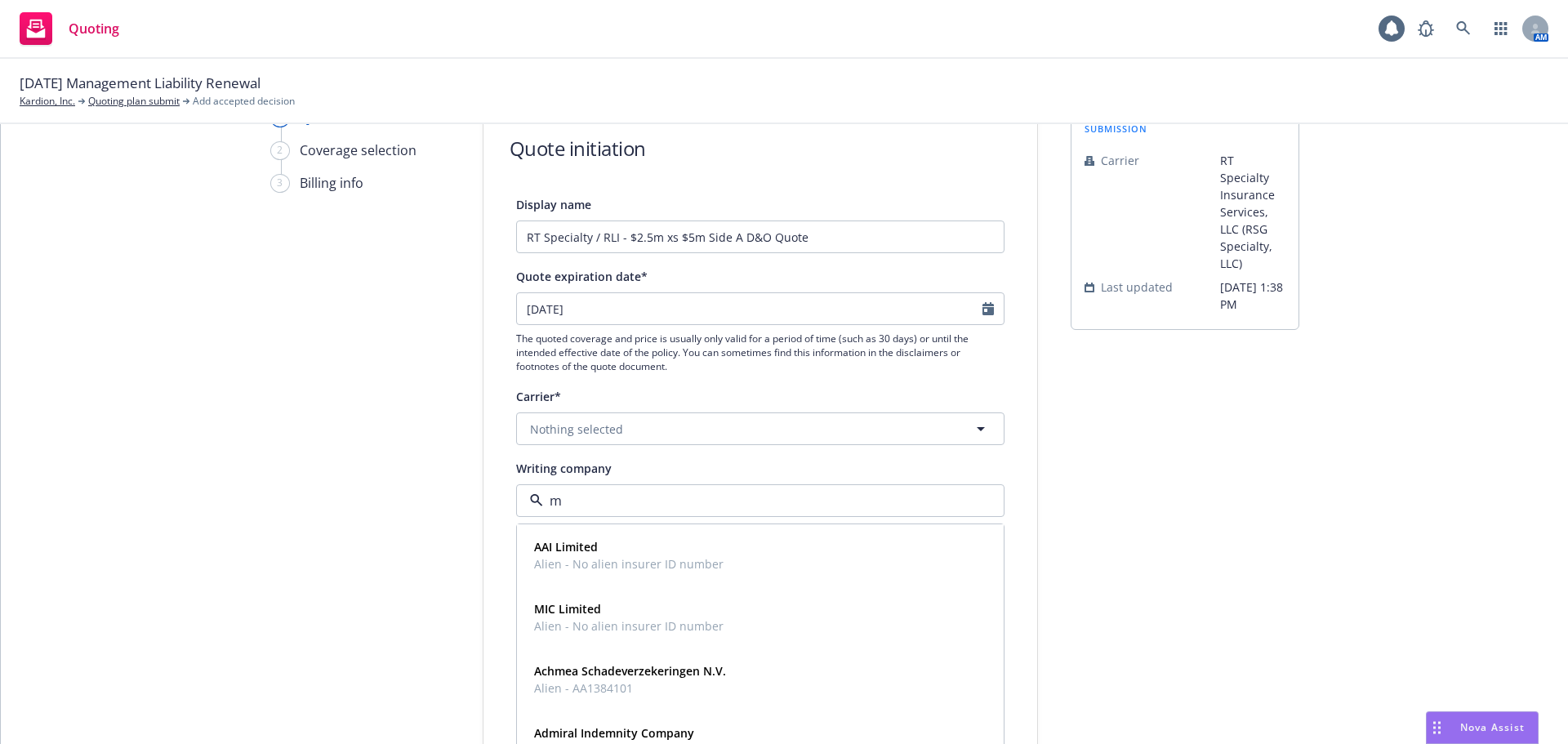
type input "mt"
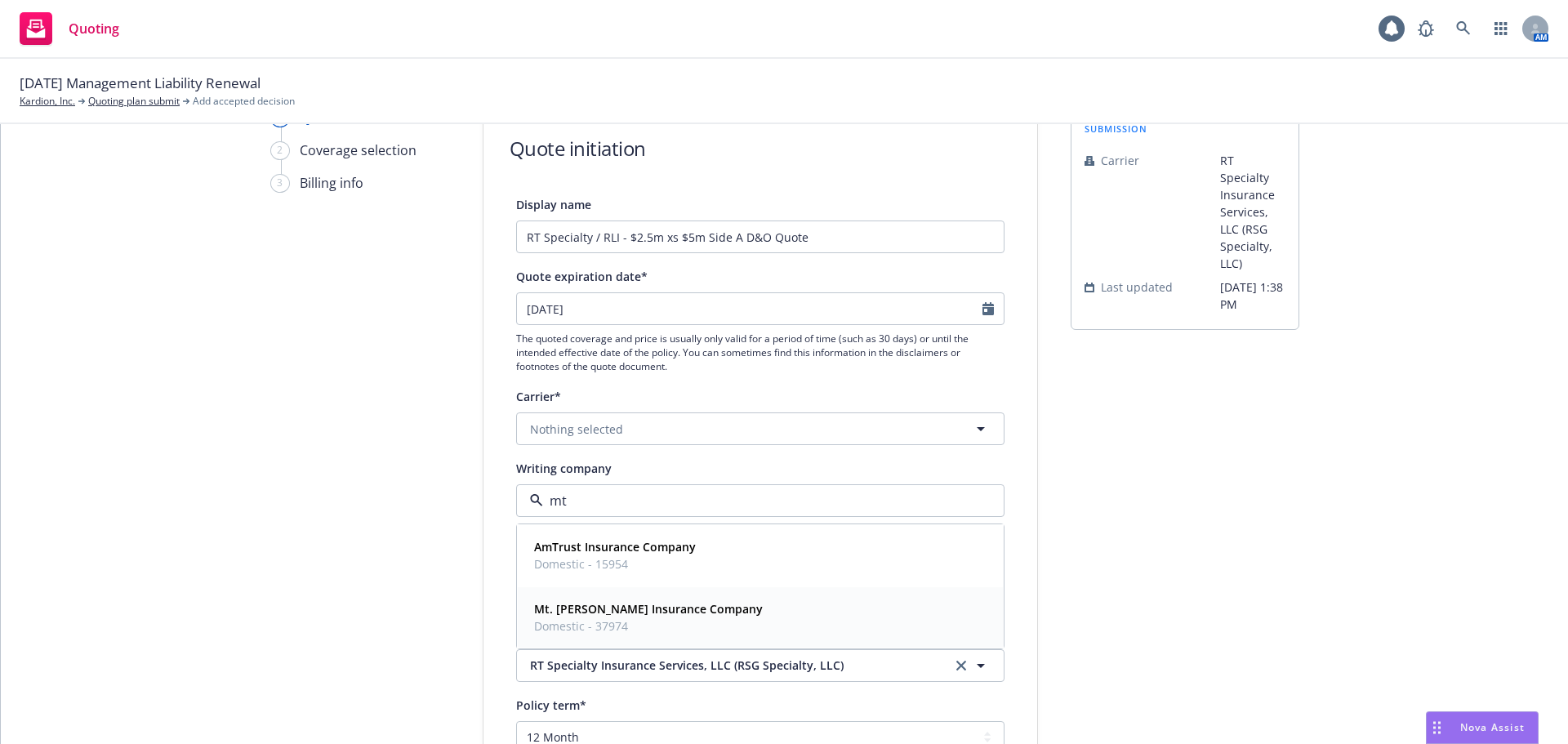
click at [684, 626] on span "Domestic - 37974" at bounding box center [648, 626] width 229 height 18
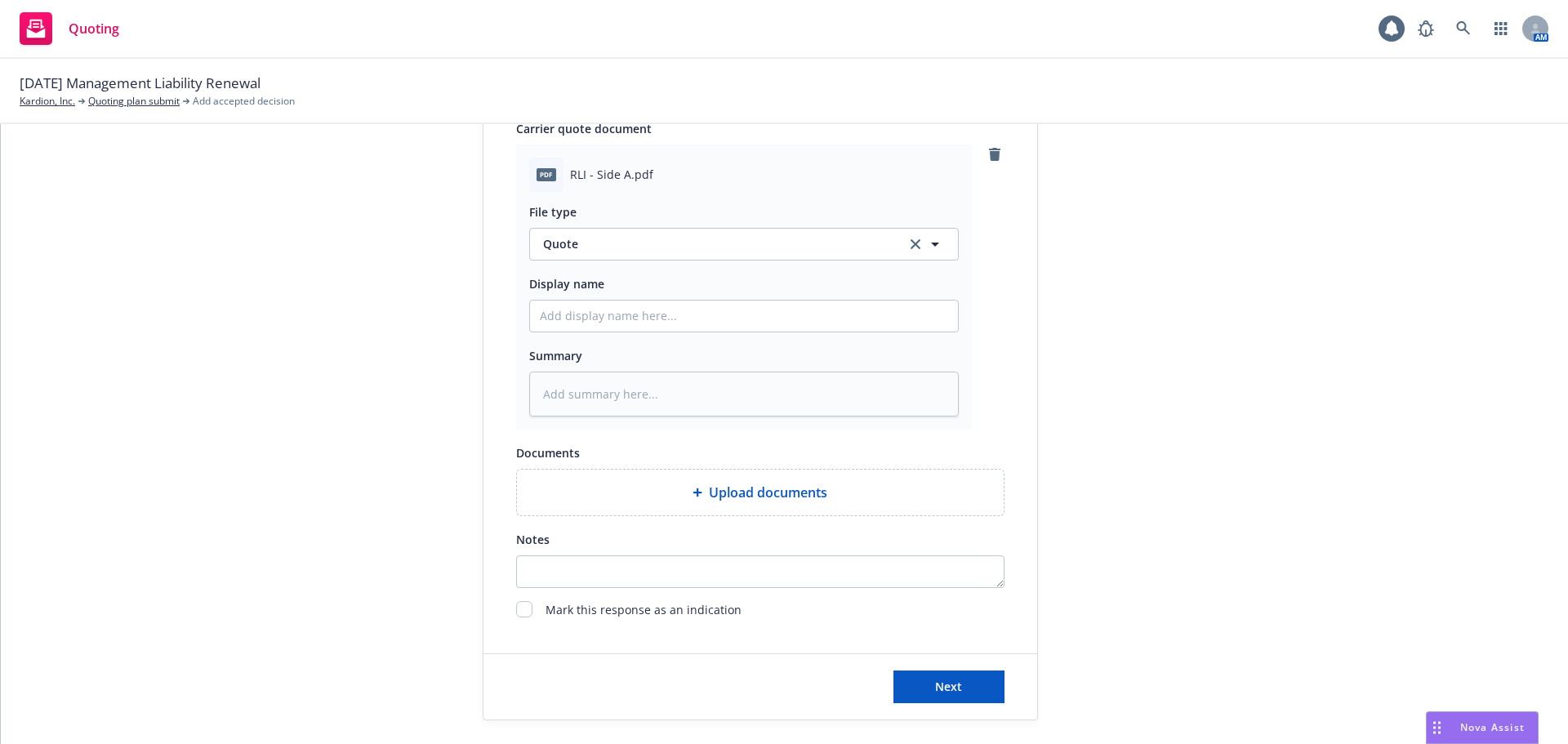
scroll to position [817, 0]
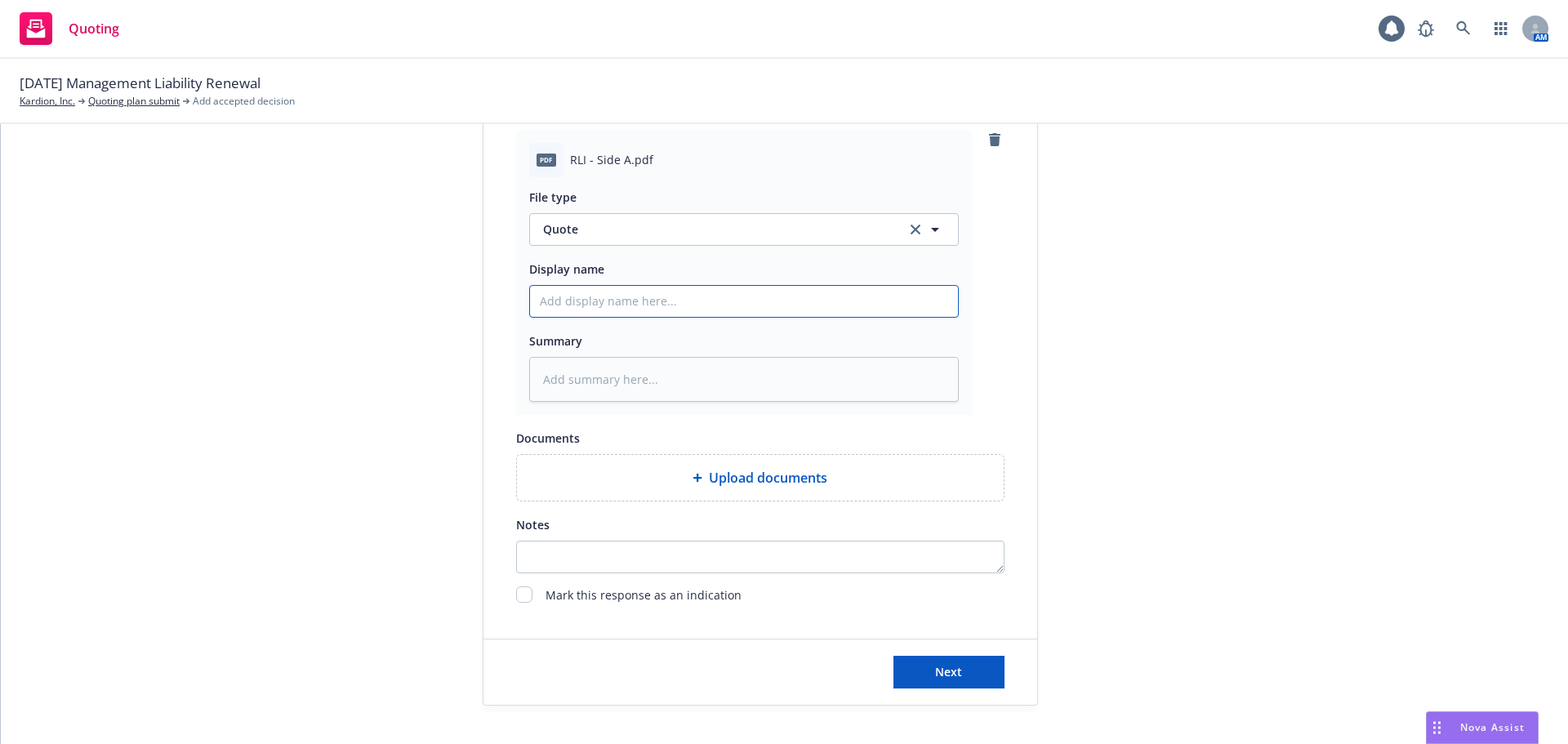
click at [644, 300] on input "Display name" at bounding box center [744, 301] width 428 height 31
paste input "RT Specialty / RLI - $2.5m xs $5m Side A D&O Quote"
type textarea "x"
type input "RT Specialty / RLI - $2.5m xs $5m Side A D&O Quote"
click at [954, 675] on span "Next" at bounding box center [949, 672] width 27 height 16
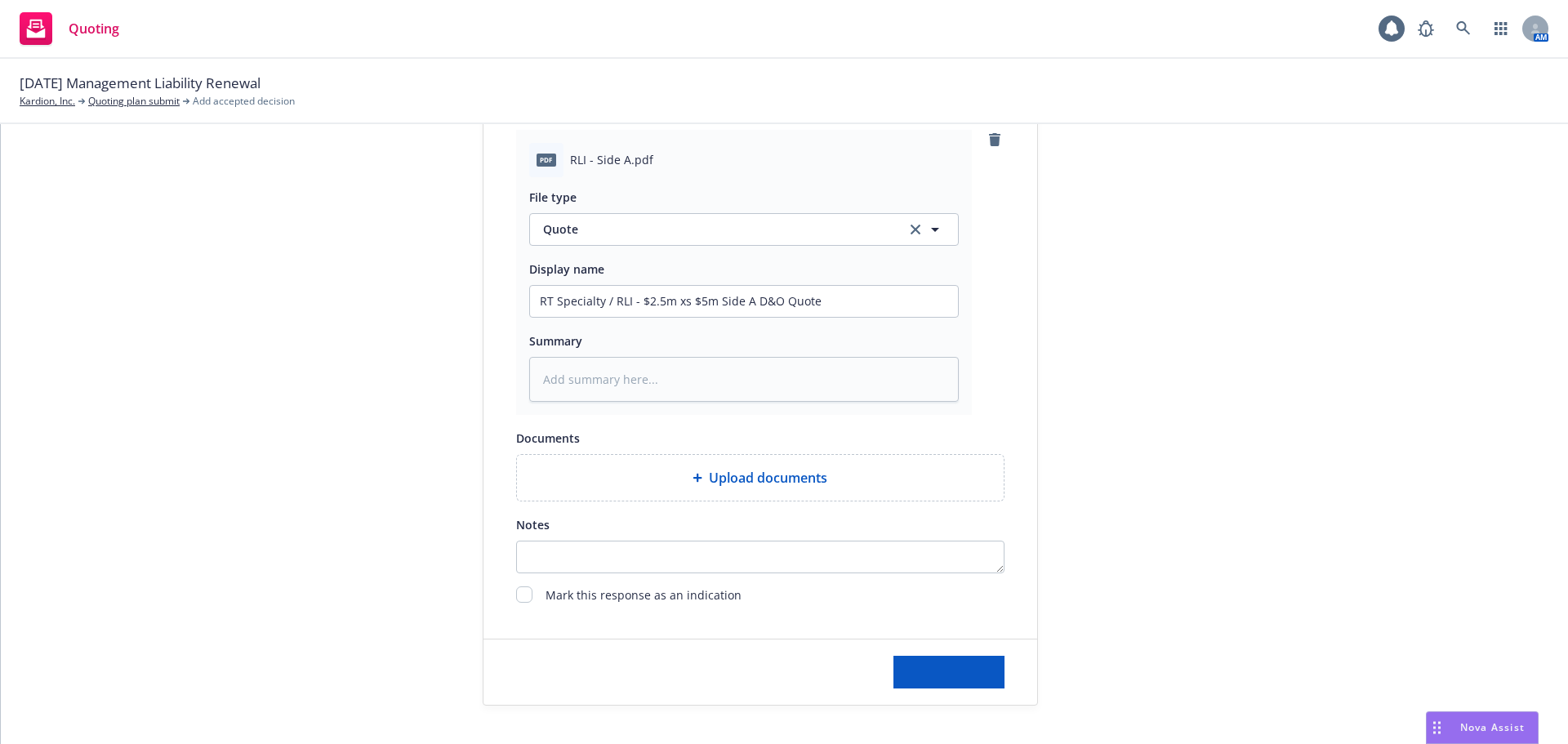
type textarea "x"
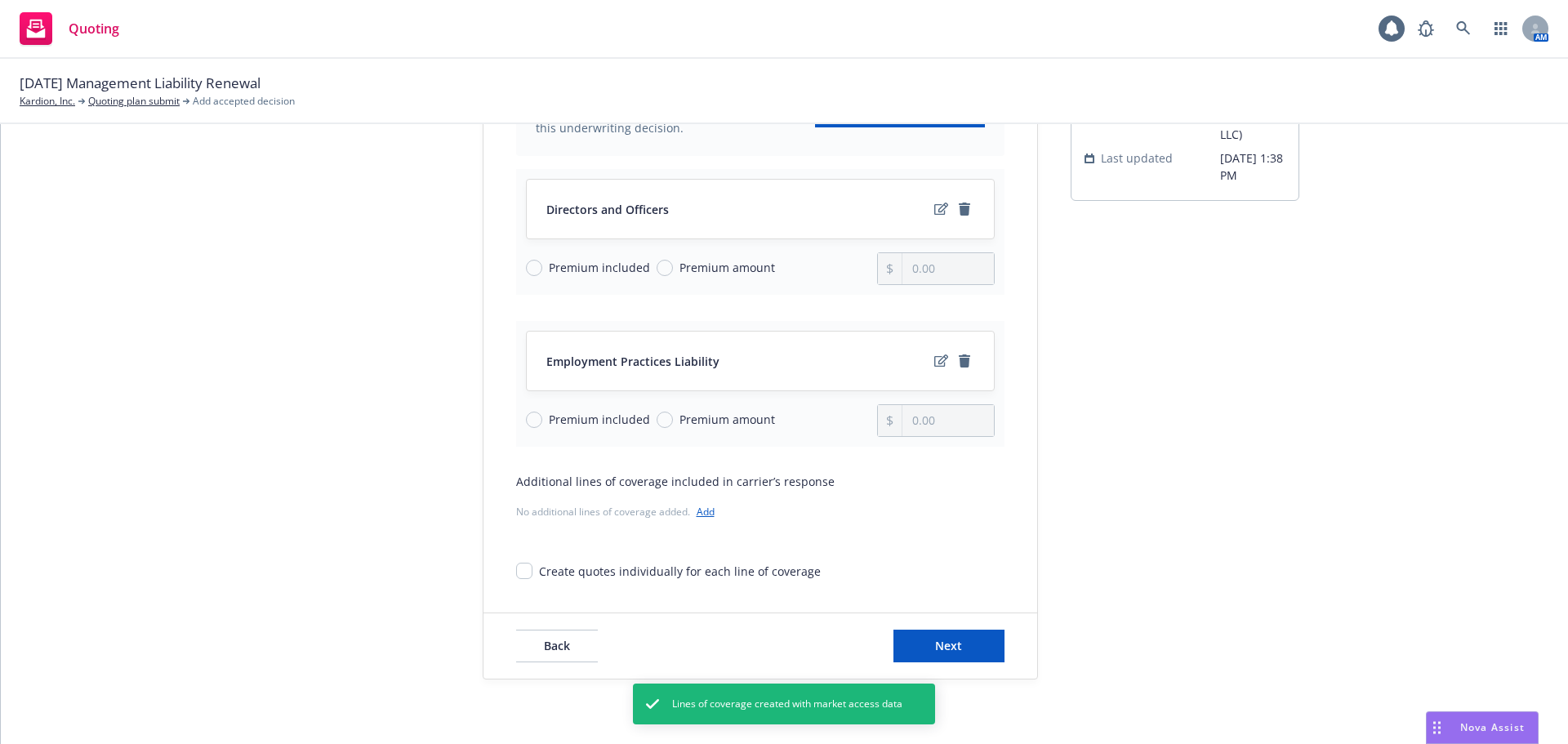
scroll to position [211, 0]
click at [957, 645] on button "Next" at bounding box center [949, 645] width 111 height 32
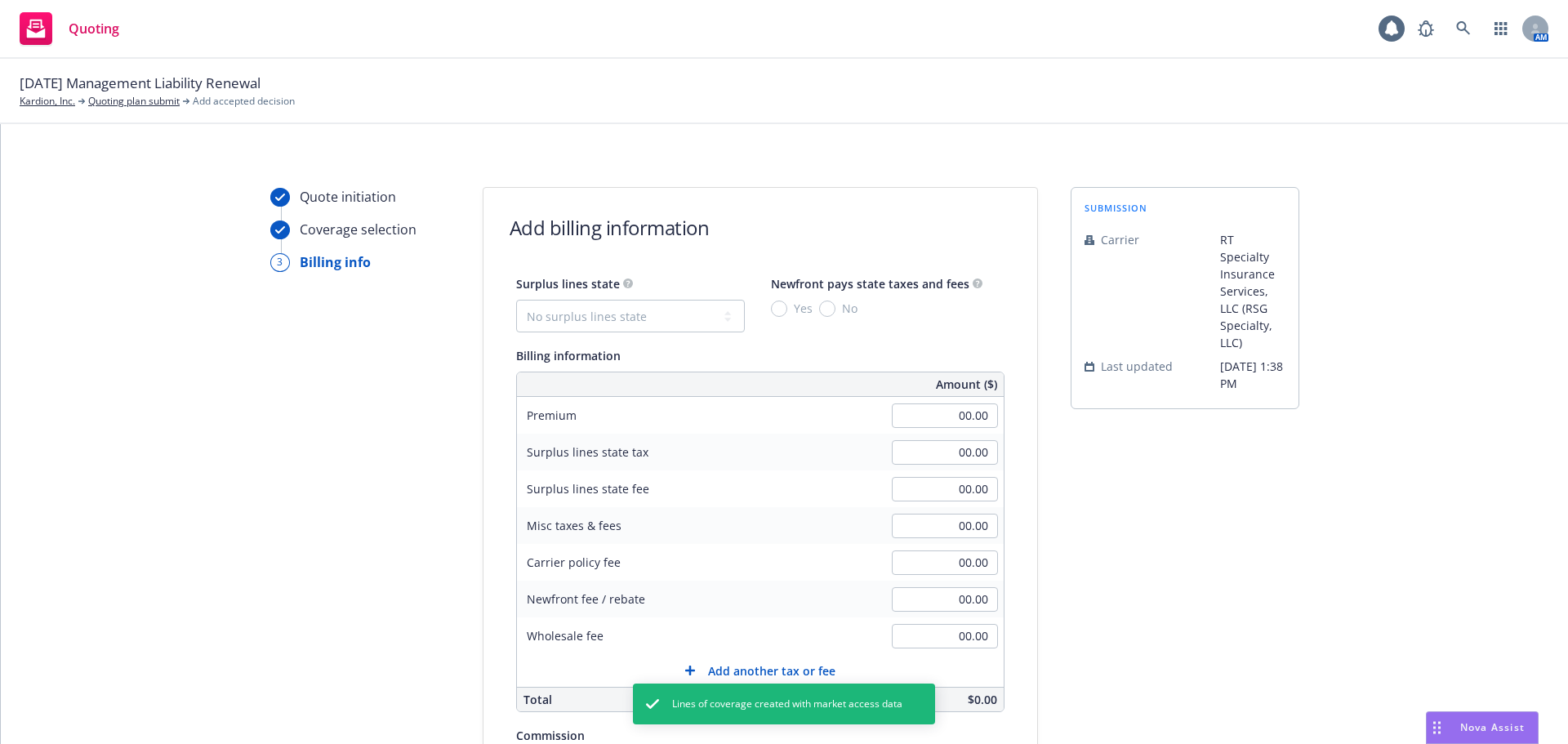
scroll to position [0, 0]
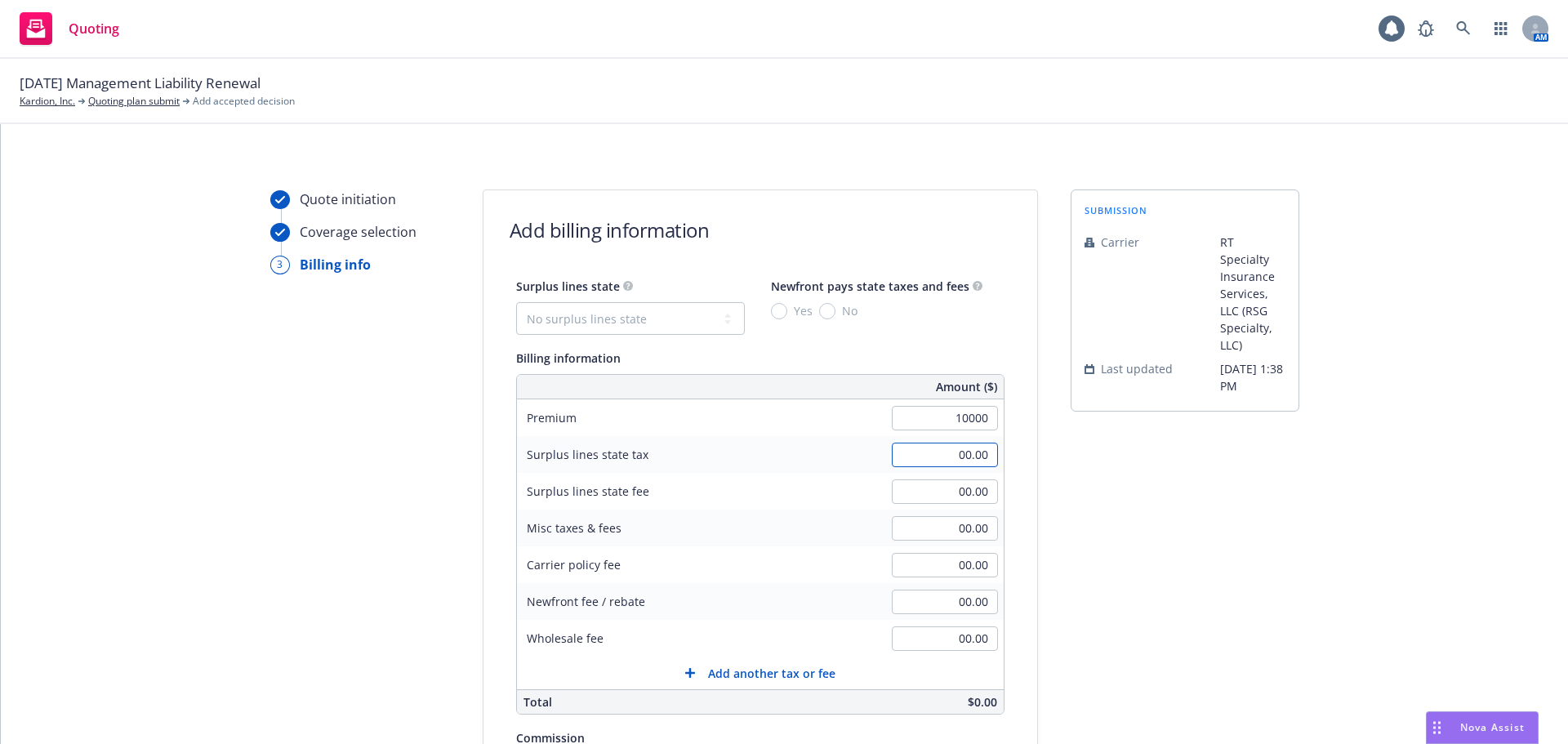
type input "10,000.00"
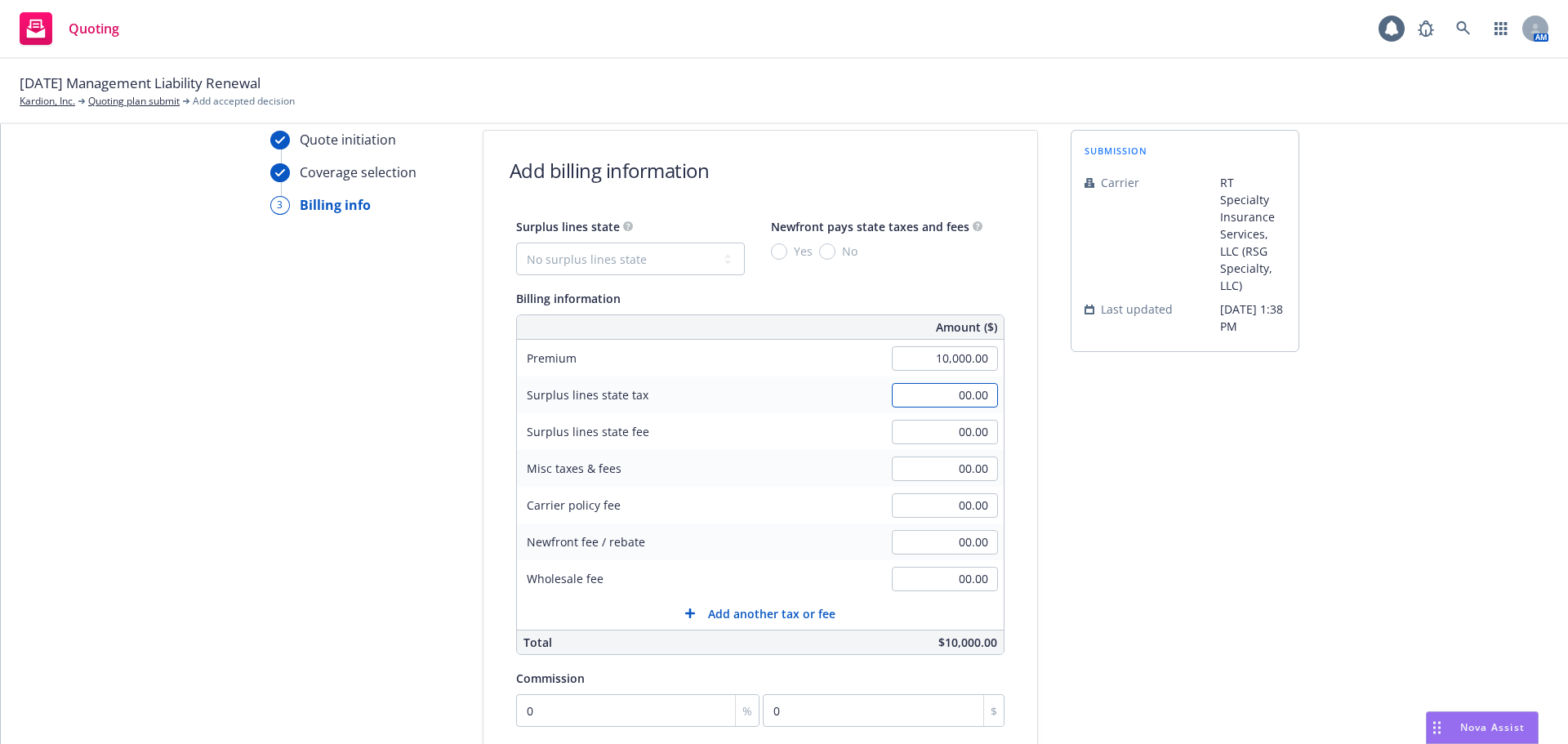
scroll to position [163, 0]
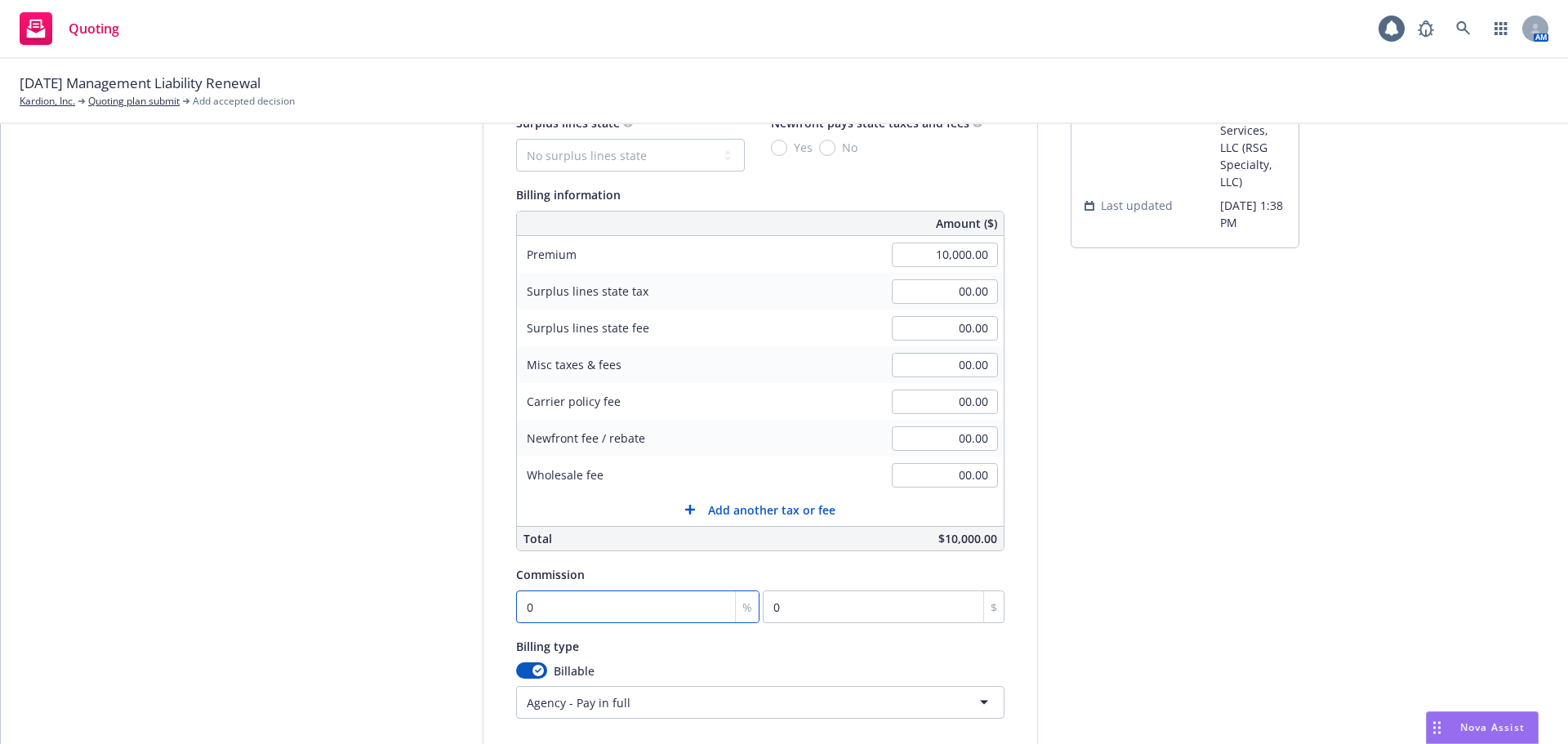
drag, startPoint x: 589, startPoint y: 626, endPoint x: 493, endPoint y: 609, distance: 97.5
click at [491, 609] on div "Surplus lines state No surplus lines state [US_STATE] [US_STATE] [US_STATE] [US…" at bounding box center [760, 415] width 554 height 606
drag, startPoint x: 494, startPoint y: 609, endPoint x: 443, endPoint y: 606, distance: 51.1
click at [439, 607] on div "Quote initiation Coverage selection 3 Billing info Add billing information Surp…" at bounding box center [784, 422] width 1529 height 792
type input "1"
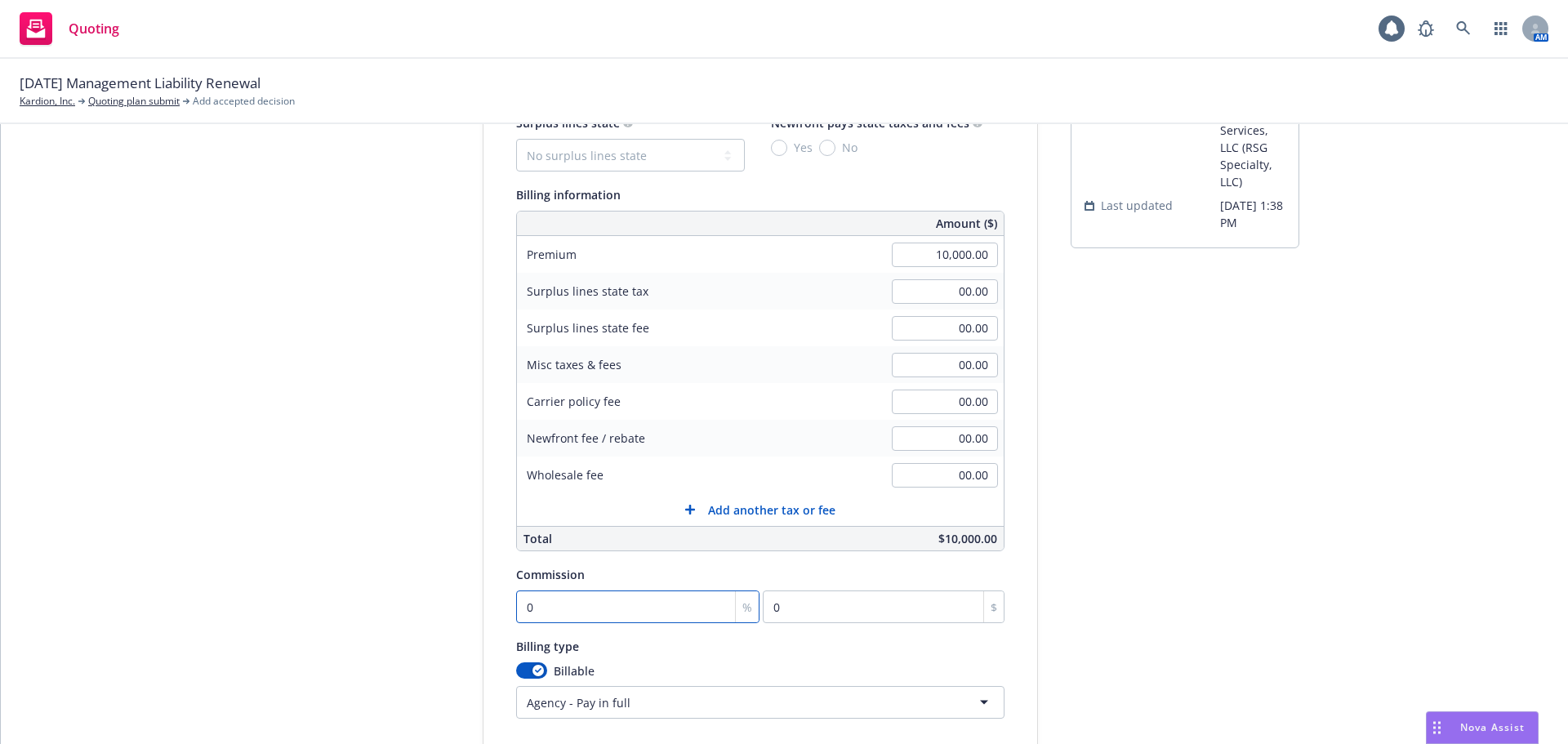
type input "100"
type input "12"
type input "1200"
type input "12"
click at [1400, 505] on div "Quote initiation Coverage selection 3 Billing info Add billing information Surp…" at bounding box center [784, 422] width 1529 height 792
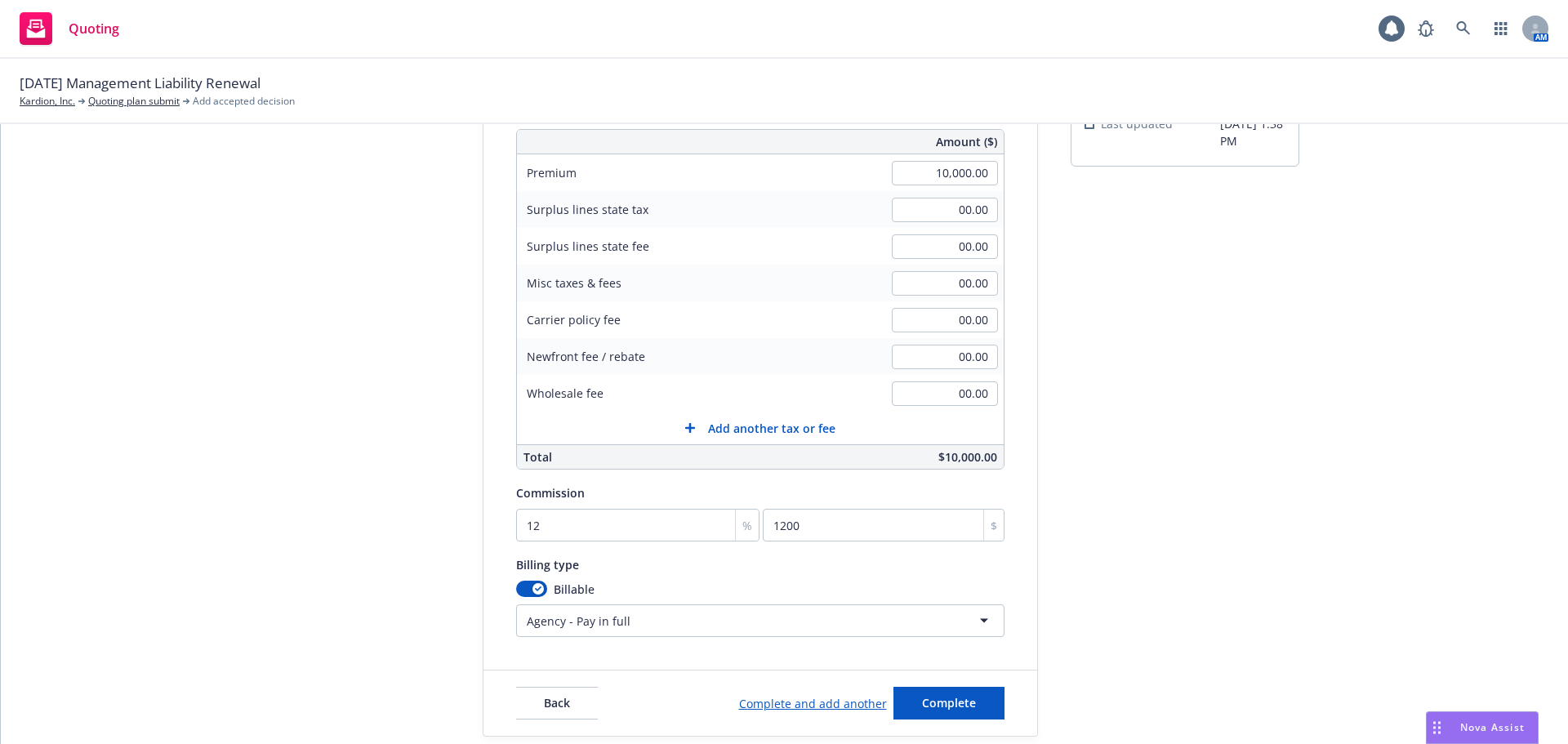
scroll to position [303, 0]
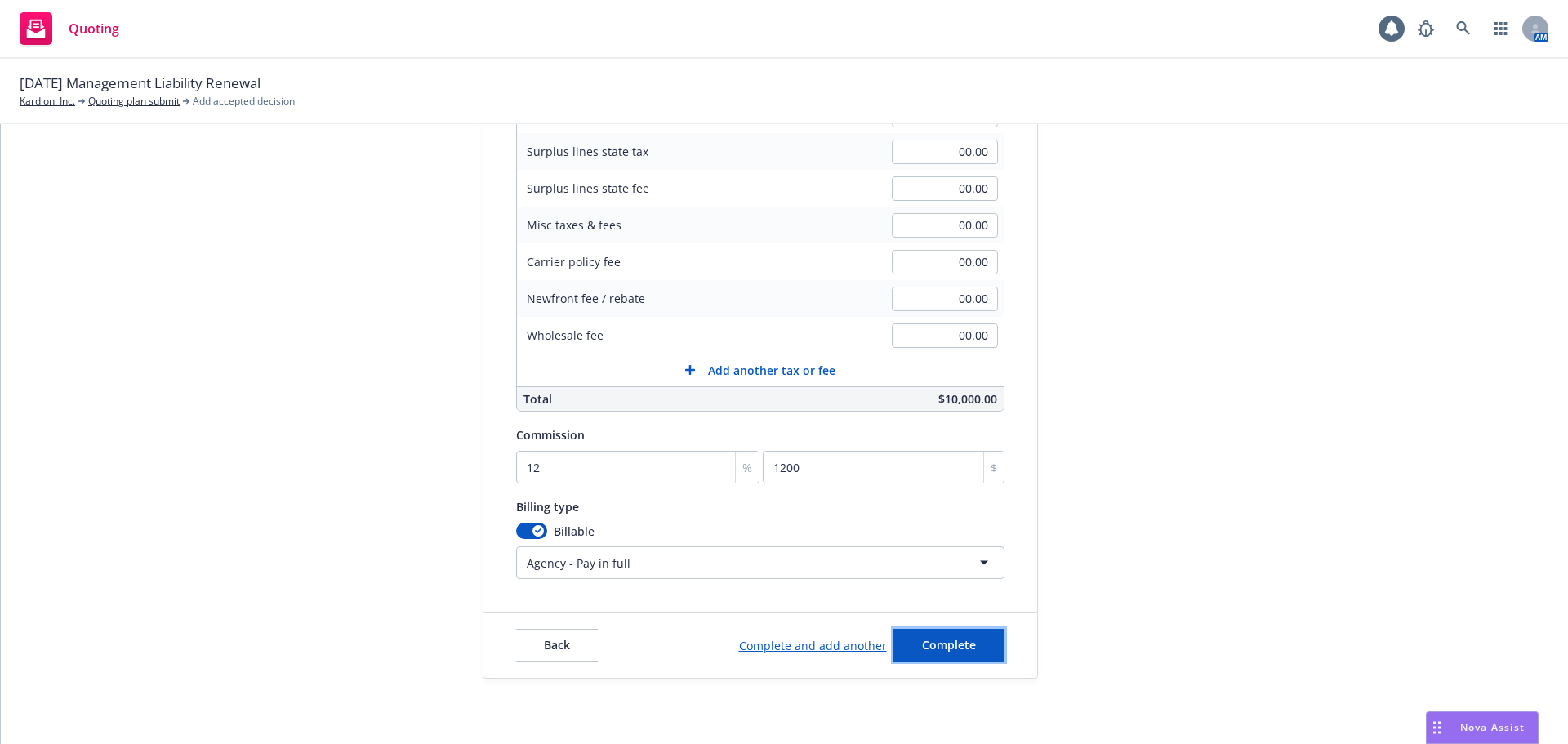
click at [952, 640] on span "Complete" at bounding box center [949, 645] width 54 height 16
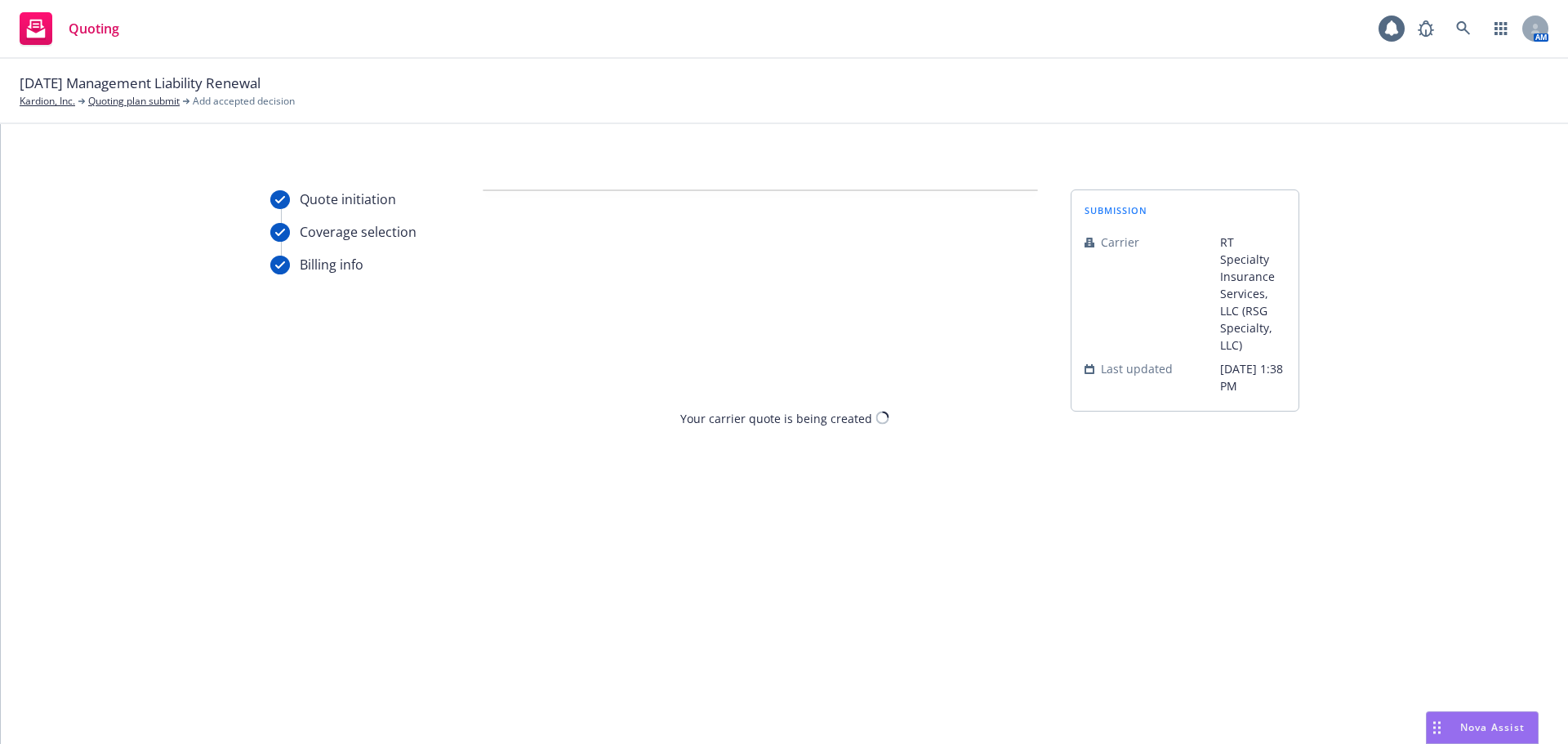
scroll to position [0, 0]
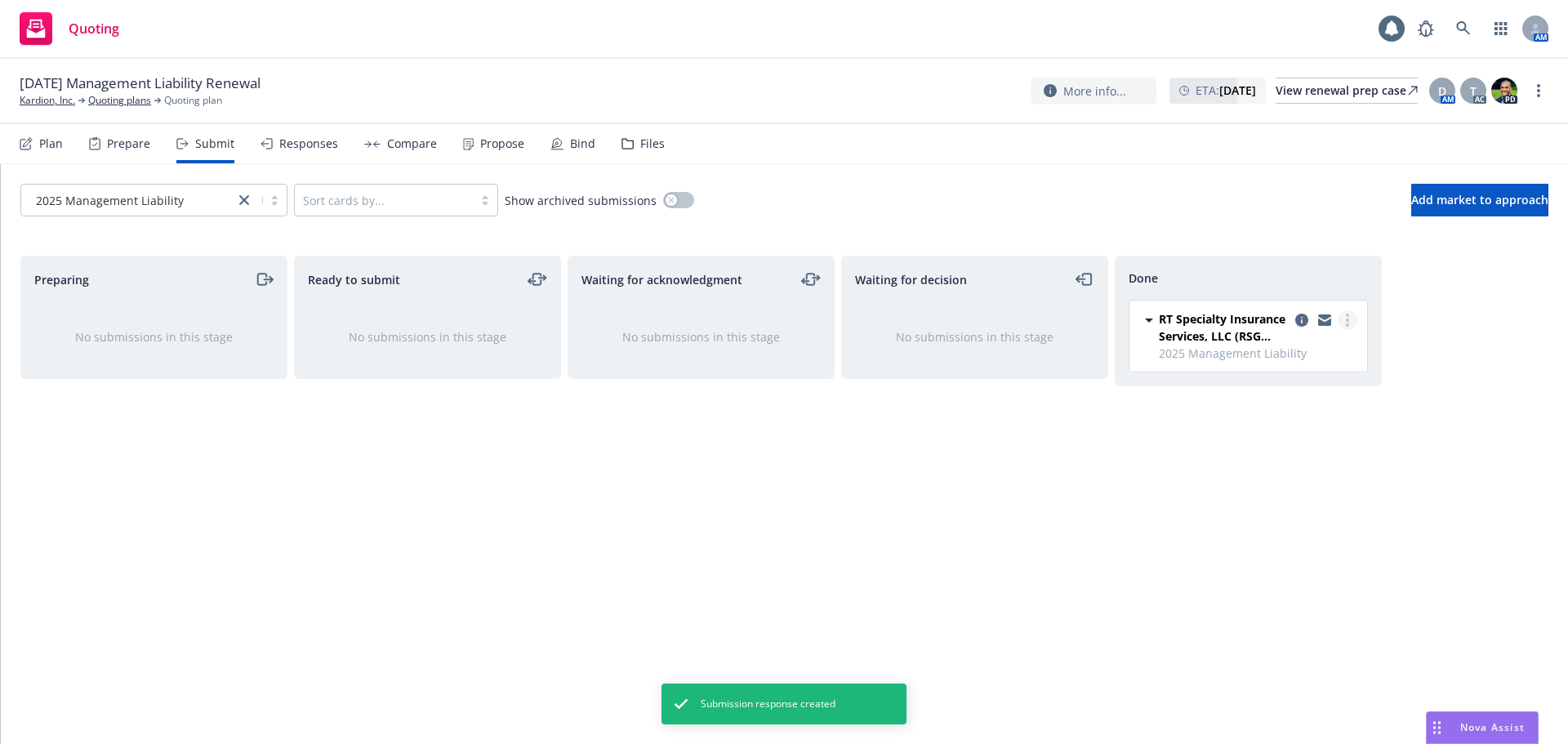
click at [1343, 318] on link "more" at bounding box center [1348, 320] width 19 height 19
click at [1271, 383] on span "Add accepted decision" at bounding box center [1275, 386] width 163 height 16
select select "12"
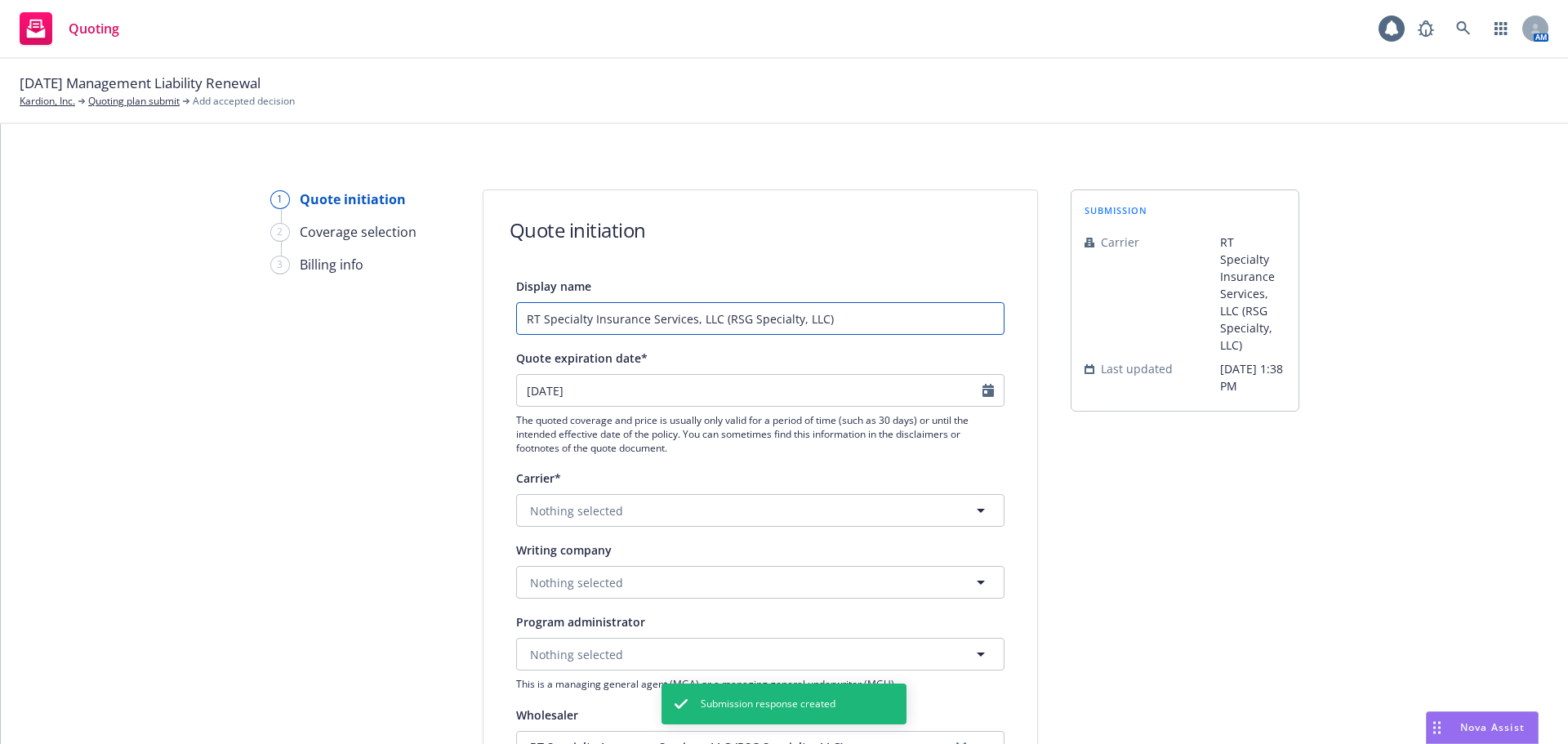
drag, startPoint x: 440, startPoint y: 321, endPoint x: 325, endPoint y: 317, distance: 115.1
click at [325, 317] on div "1 Quote initiation 2 Coverage selection 3 Billing info Quote initiation Display…" at bounding box center [784, 737] width 1529 height 1095
paste input "/ RLI - $2.5m xs $5m Side A D&O Quote"
click at [644, 324] on input "RT Specialty / RLI - $2.5m xs $5m Side A D&O Quote" at bounding box center [760, 318] width 489 height 32
click at [851, 321] on input "RT Specialty / RLI - $5m xs $5m Side A D&O Quote" at bounding box center [760, 318] width 489 height 32
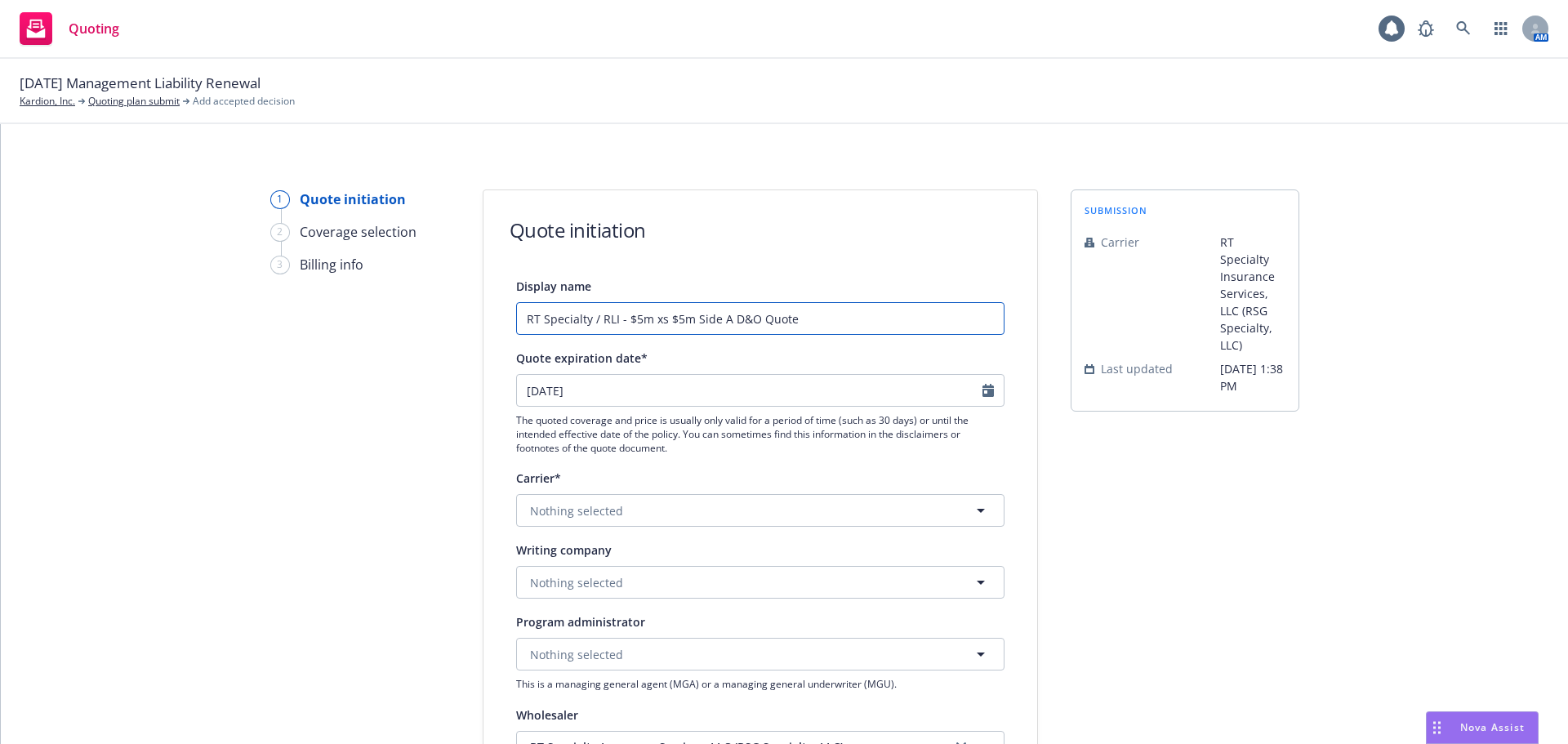
drag, startPoint x: 856, startPoint y: 318, endPoint x: 411, endPoint y: 302, distance: 445.3
click at [399, 305] on div "1 Quote initiation 2 Coverage selection 3 Billing info Quote initiation Display…" at bounding box center [784, 737] width 1529 height 1095
type input "RT Specialty / RLI - $5m xs $5m Side A D&O Quote"
click at [1229, 526] on div "submission Carrier RT Specialty Insurance Services, LLC (RSG Specialty, LLC) La…" at bounding box center [1185, 737] width 229 height 1095
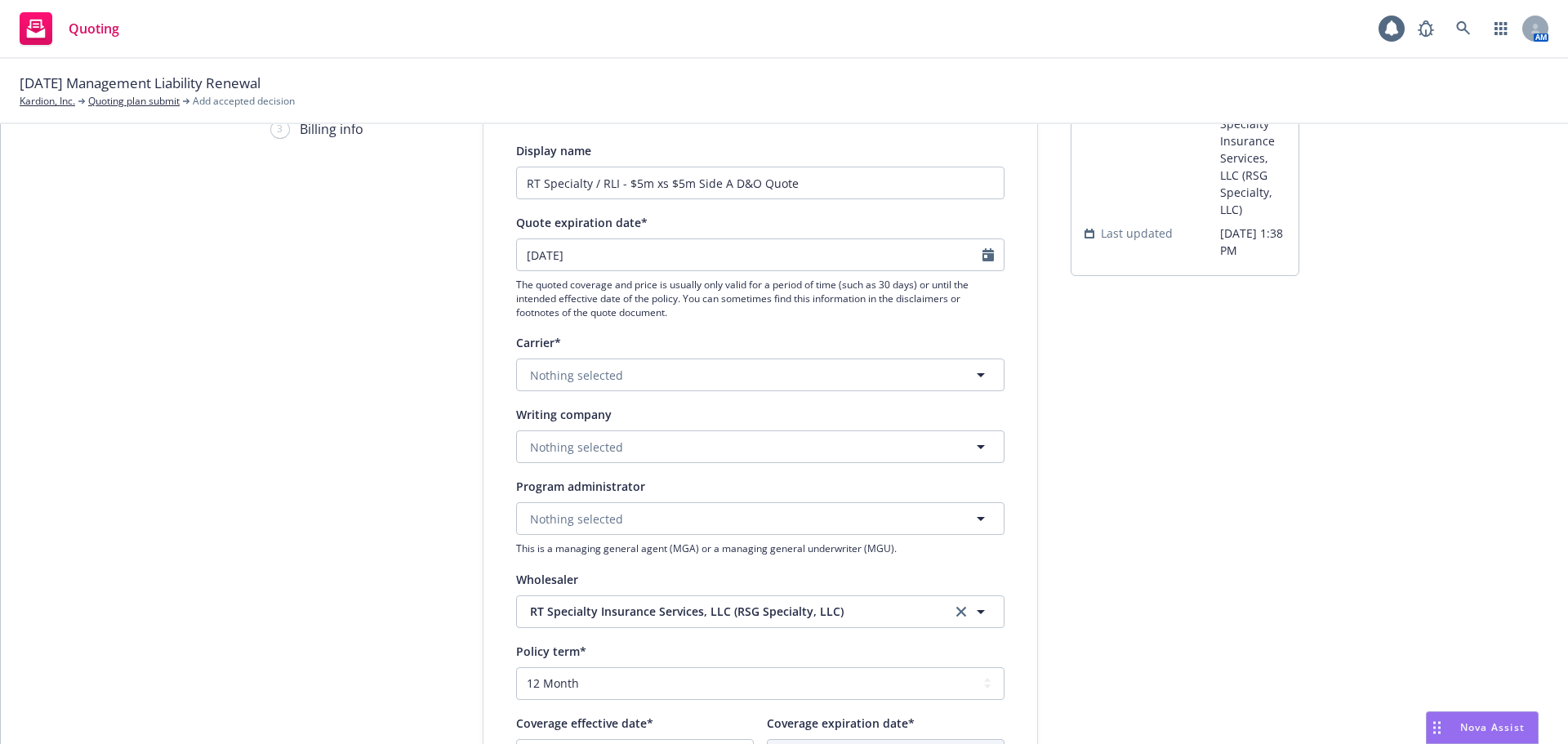
scroll to position [163, 0]
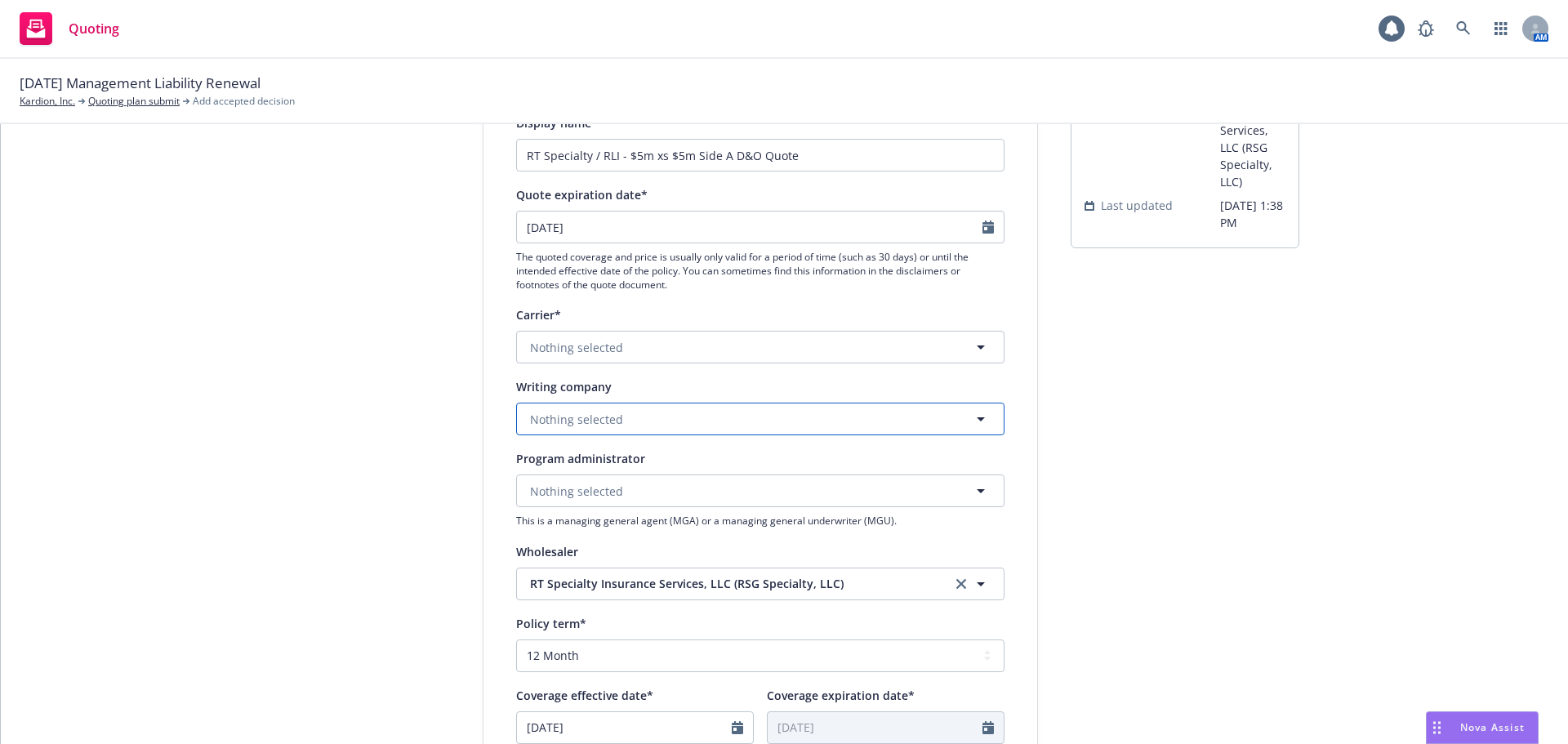
drag, startPoint x: 648, startPoint y: 418, endPoint x: 665, endPoint y: 397, distance: 27.0
click at [648, 418] on button "Nothing selected" at bounding box center [760, 418] width 489 height 32
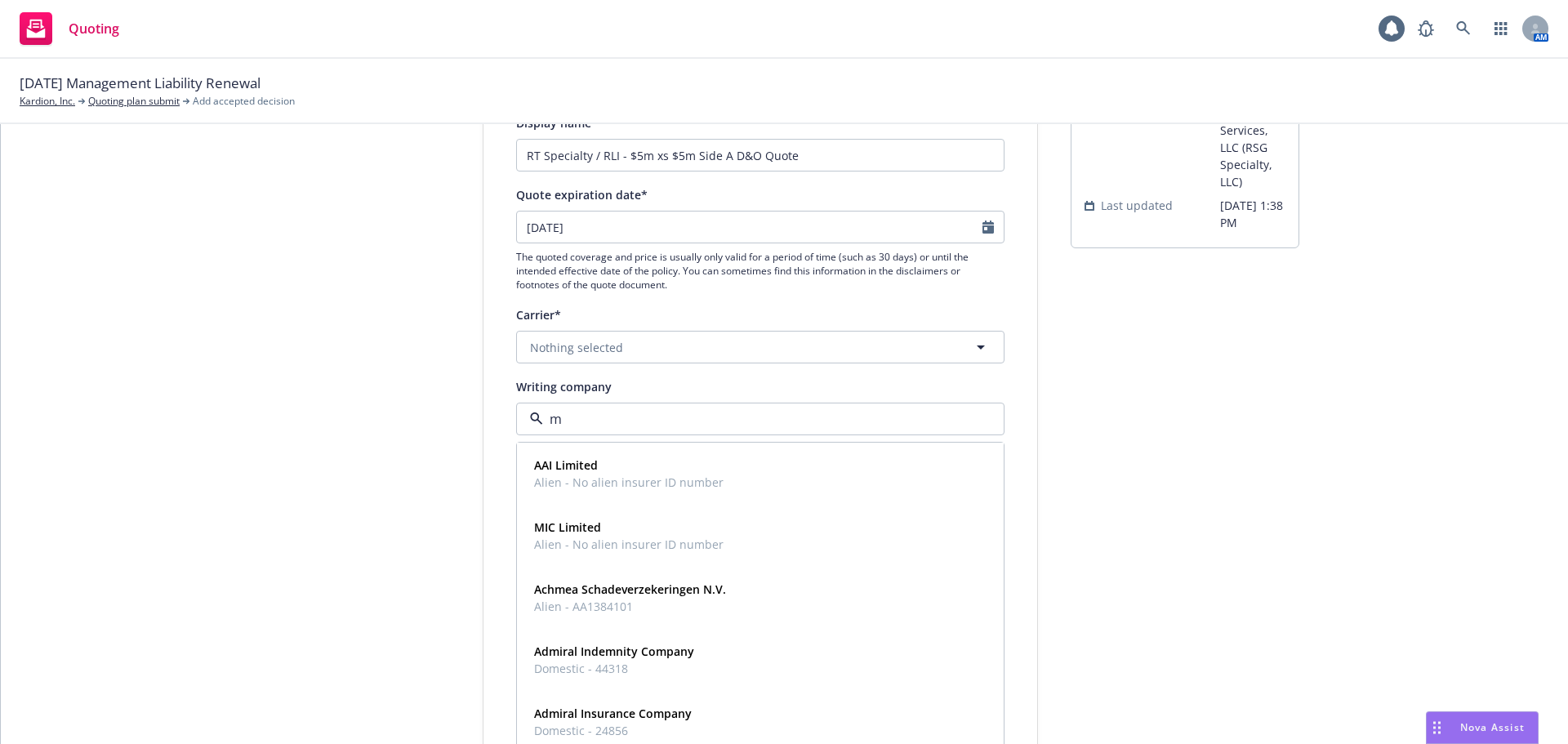
type input "mt"
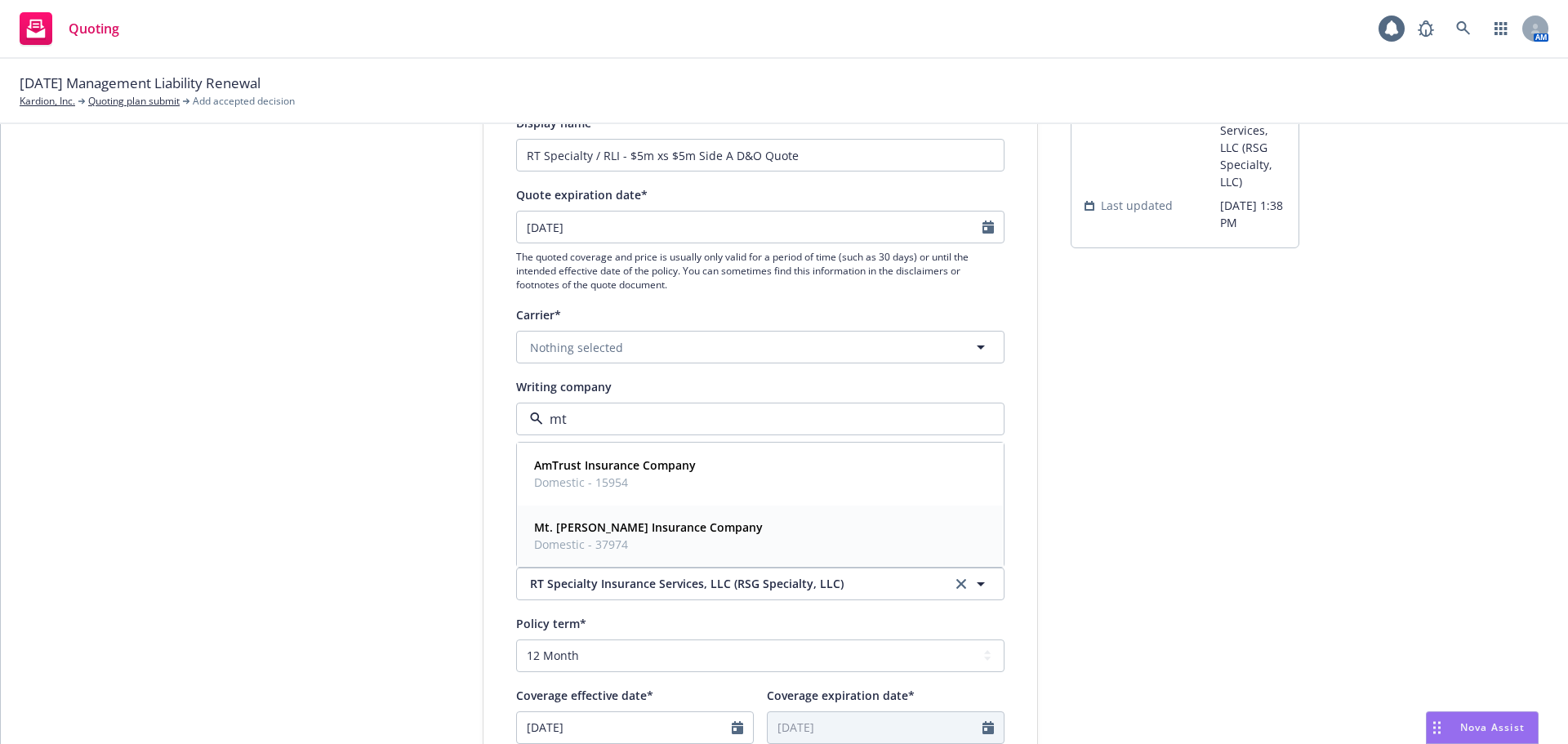
click at [653, 520] on strong "Mt. [PERSON_NAME] Insurance Company" at bounding box center [648, 527] width 229 height 16
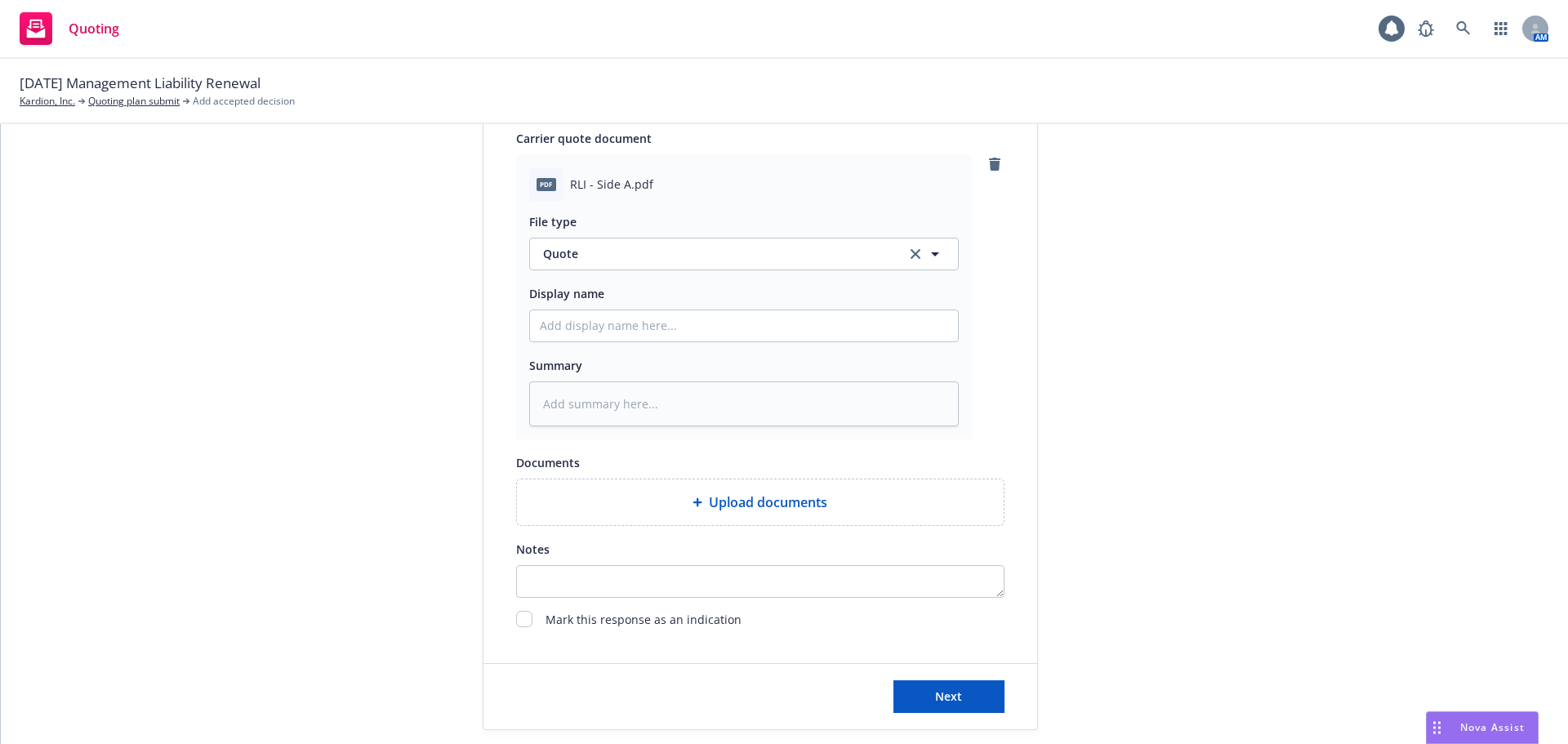
scroll to position [844, 0]
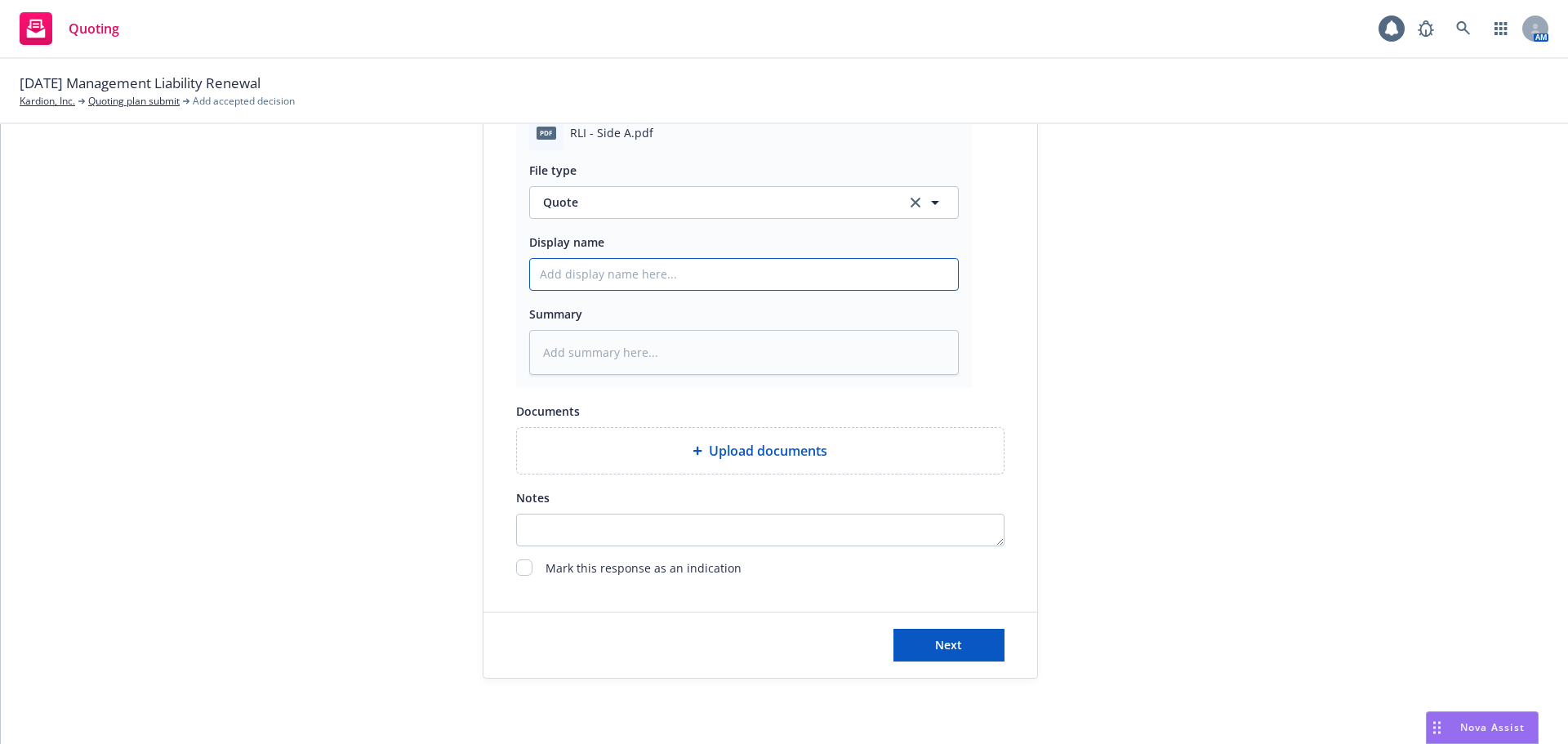
click at [647, 283] on input "Display name" at bounding box center [744, 274] width 428 height 31
paste input "RT Specialty / RLI - $5m xs $5m Side A D&O Quote"
type textarea "x"
type input "RT Specialty / RLI - $5m xs $5m Side A D&O Quote"
click at [934, 655] on button "Next" at bounding box center [949, 645] width 111 height 32
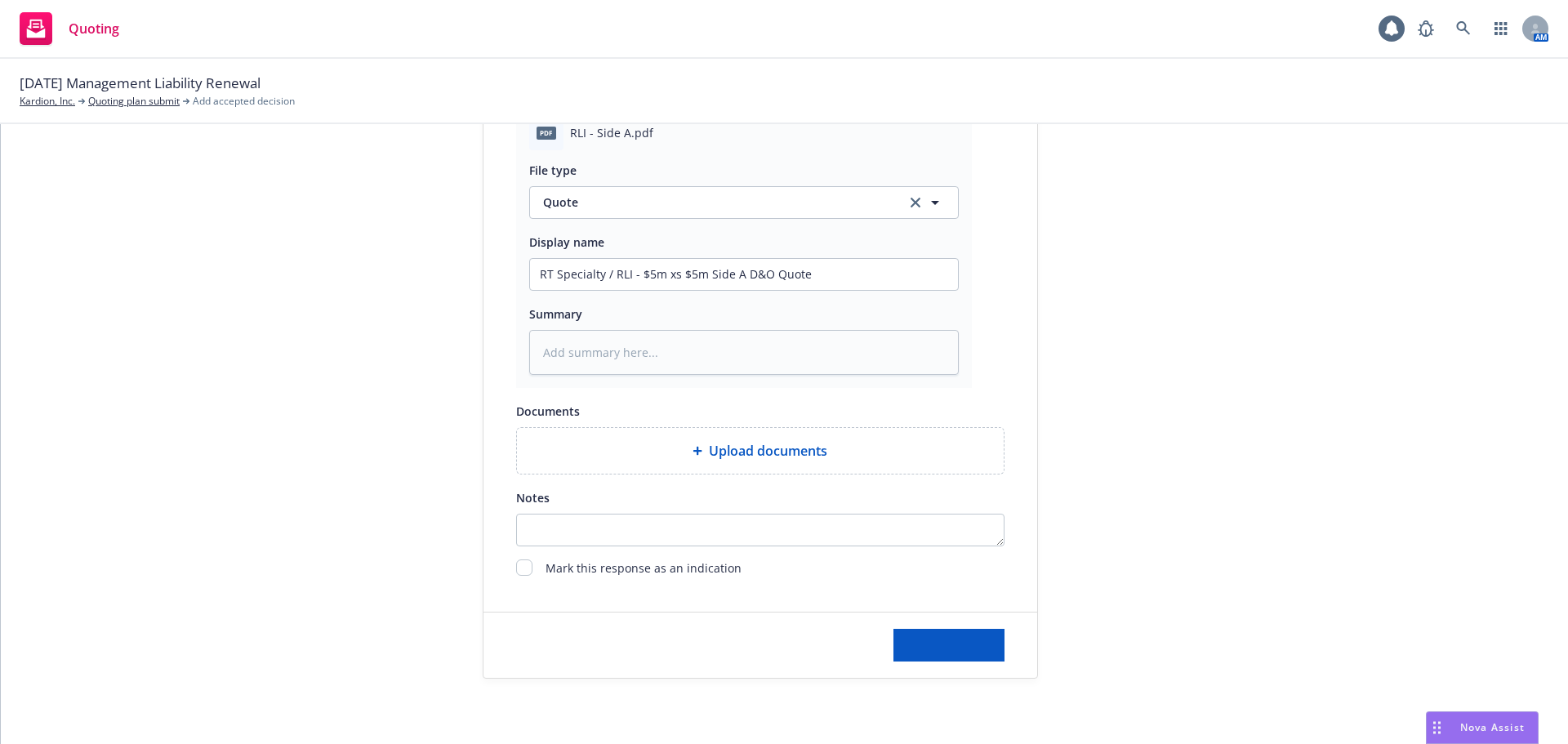
type textarea "x"
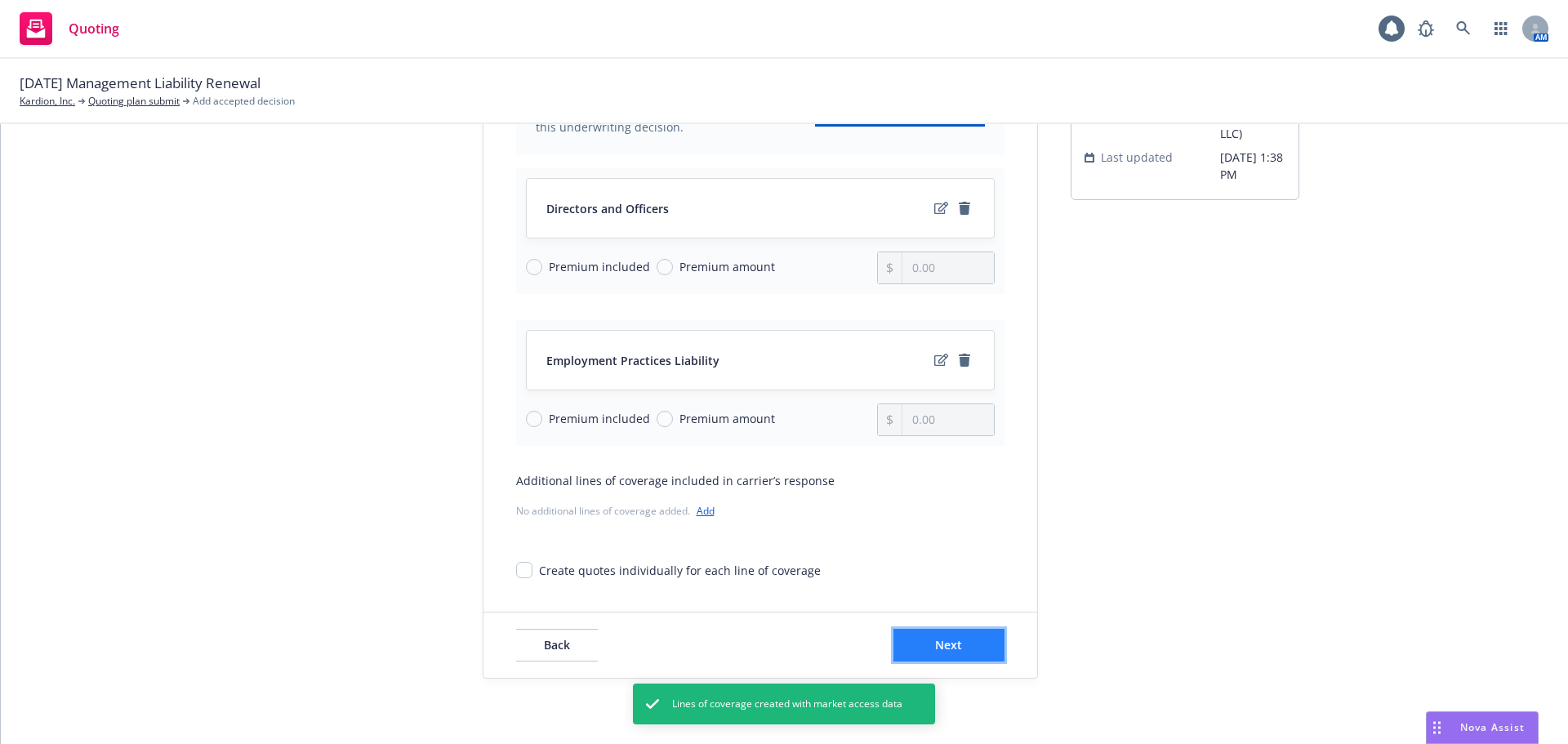
click at [961, 649] on button "Next" at bounding box center [949, 645] width 111 height 32
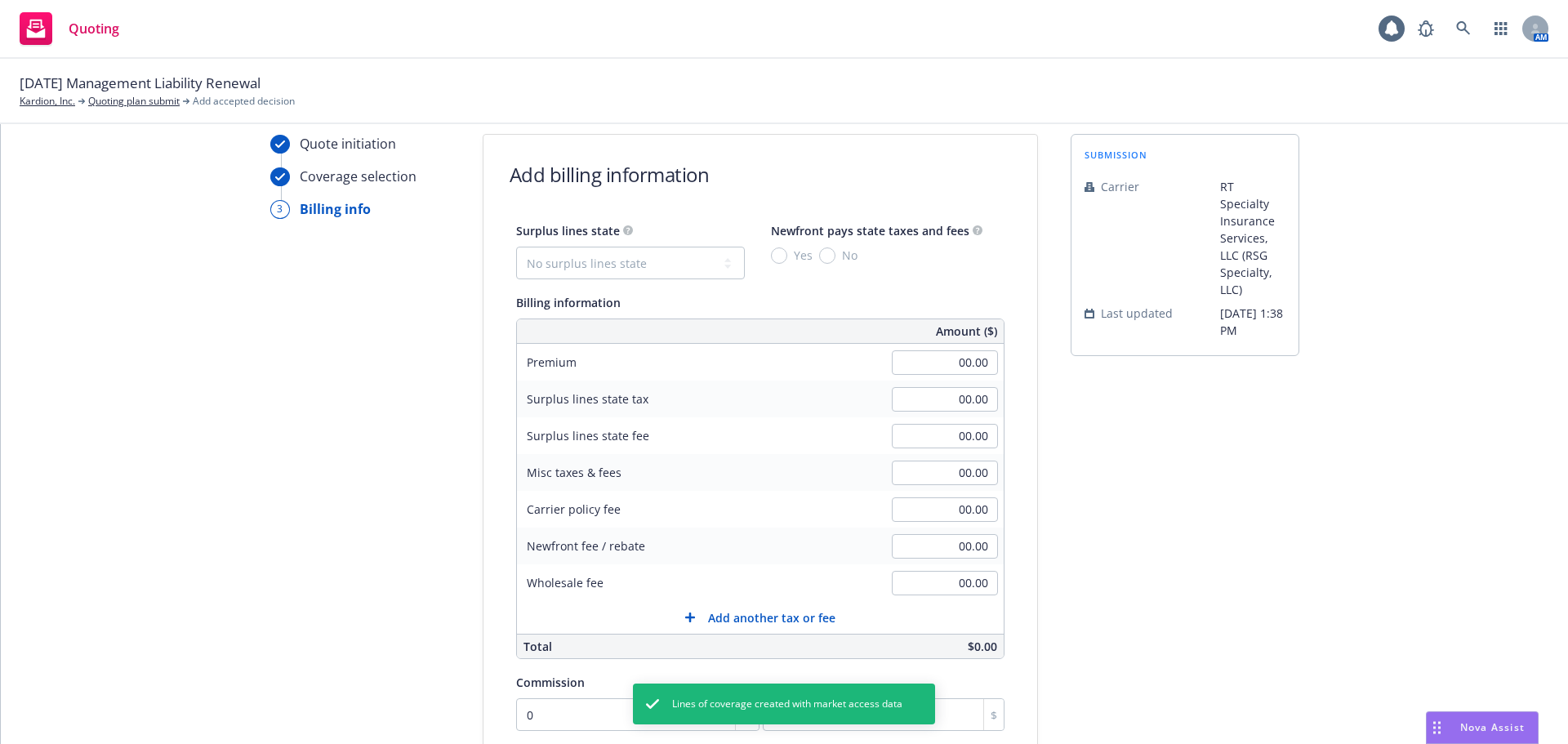
scroll to position [82, 0]
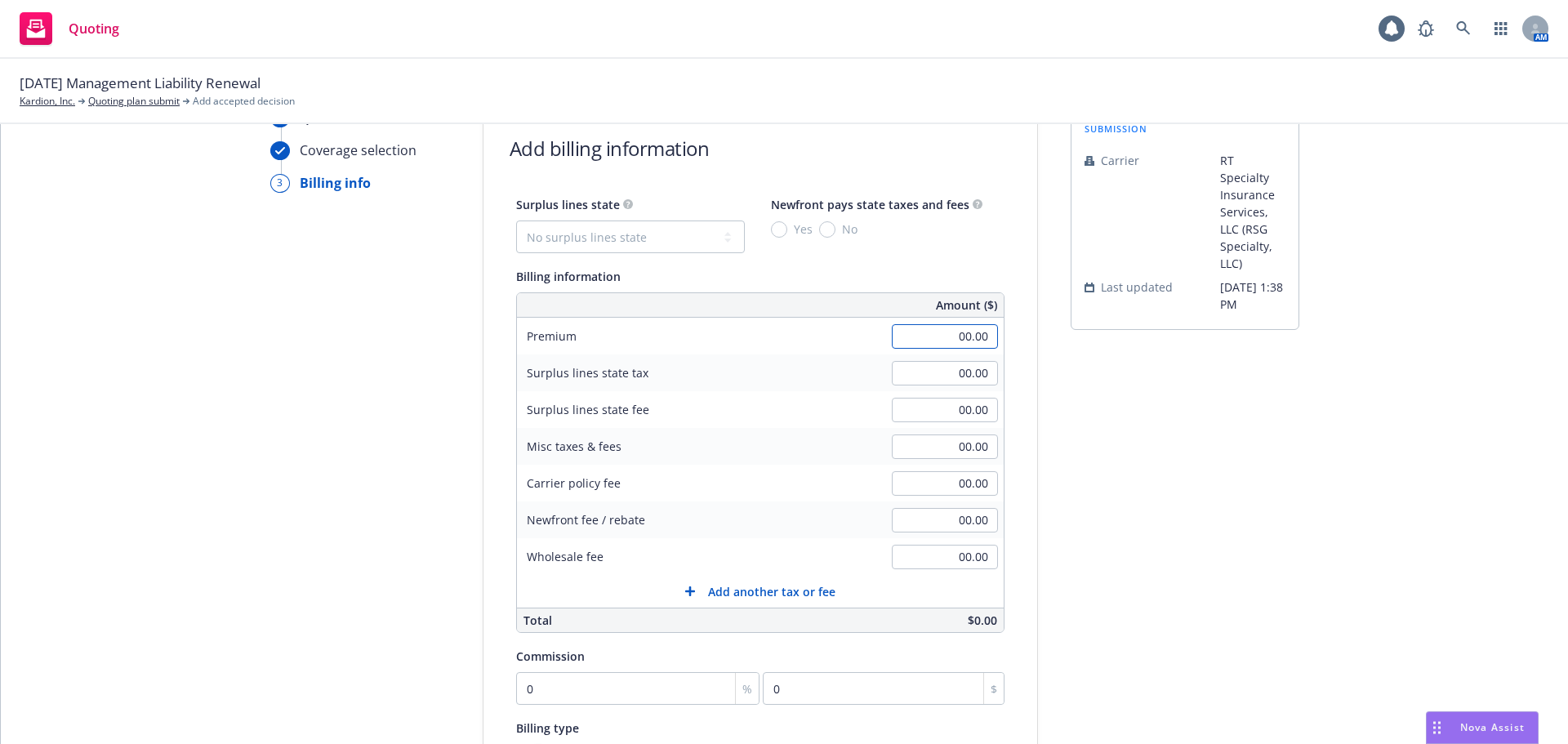
click at [928, 343] on input "00.00" at bounding box center [945, 337] width 106 height 25
type input "15,000.00"
drag, startPoint x: 607, startPoint y: 669, endPoint x: 529, endPoint y: 669, distance: 78.0
click at [529, 669] on div "Commission 0 % 0 $" at bounding box center [760, 675] width 489 height 59
type input "1"
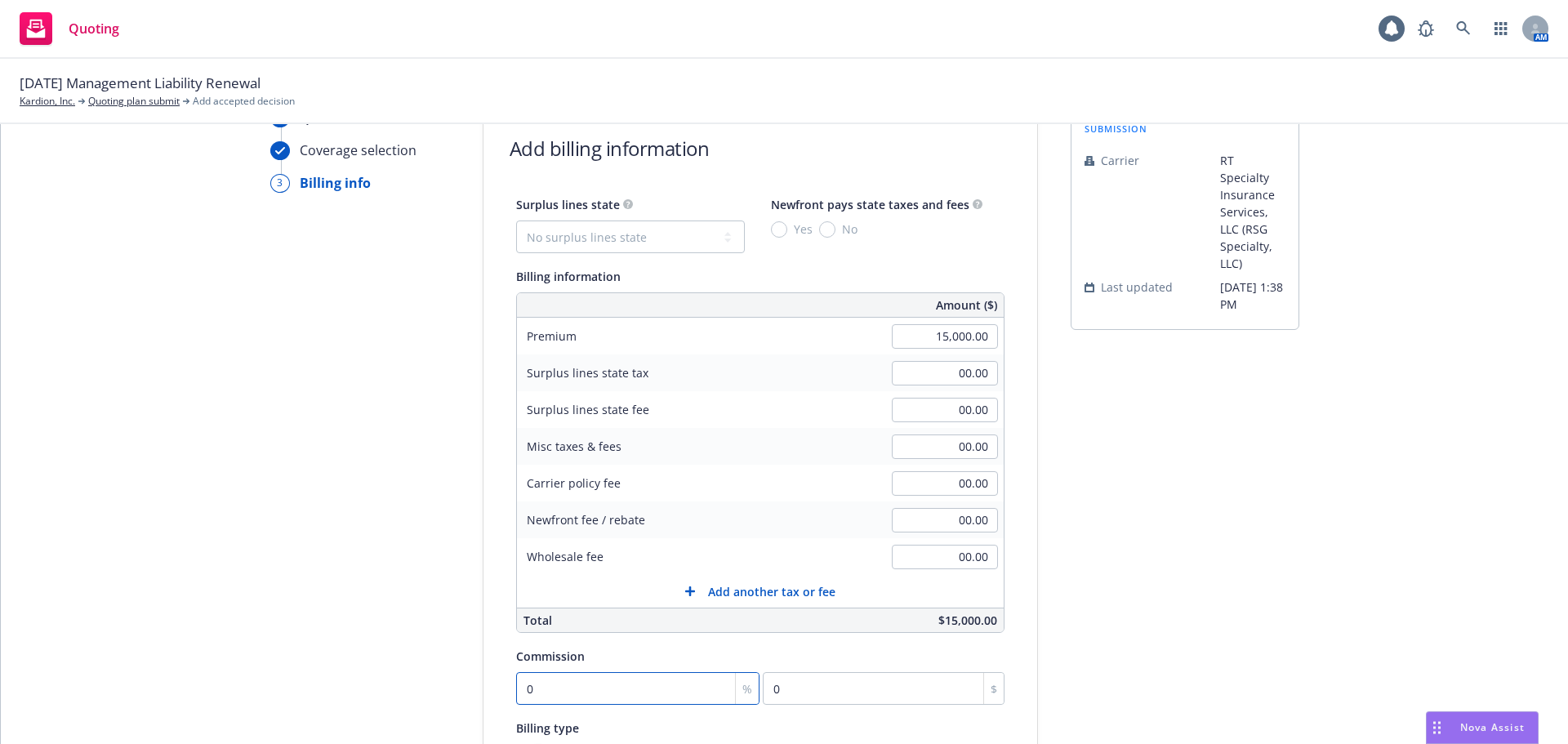
type input "150"
type input "12"
type input "1800"
type input "12"
drag, startPoint x: 1313, startPoint y: 450, endPoint x: 1292, endPoint y: 443, distance: 22.1
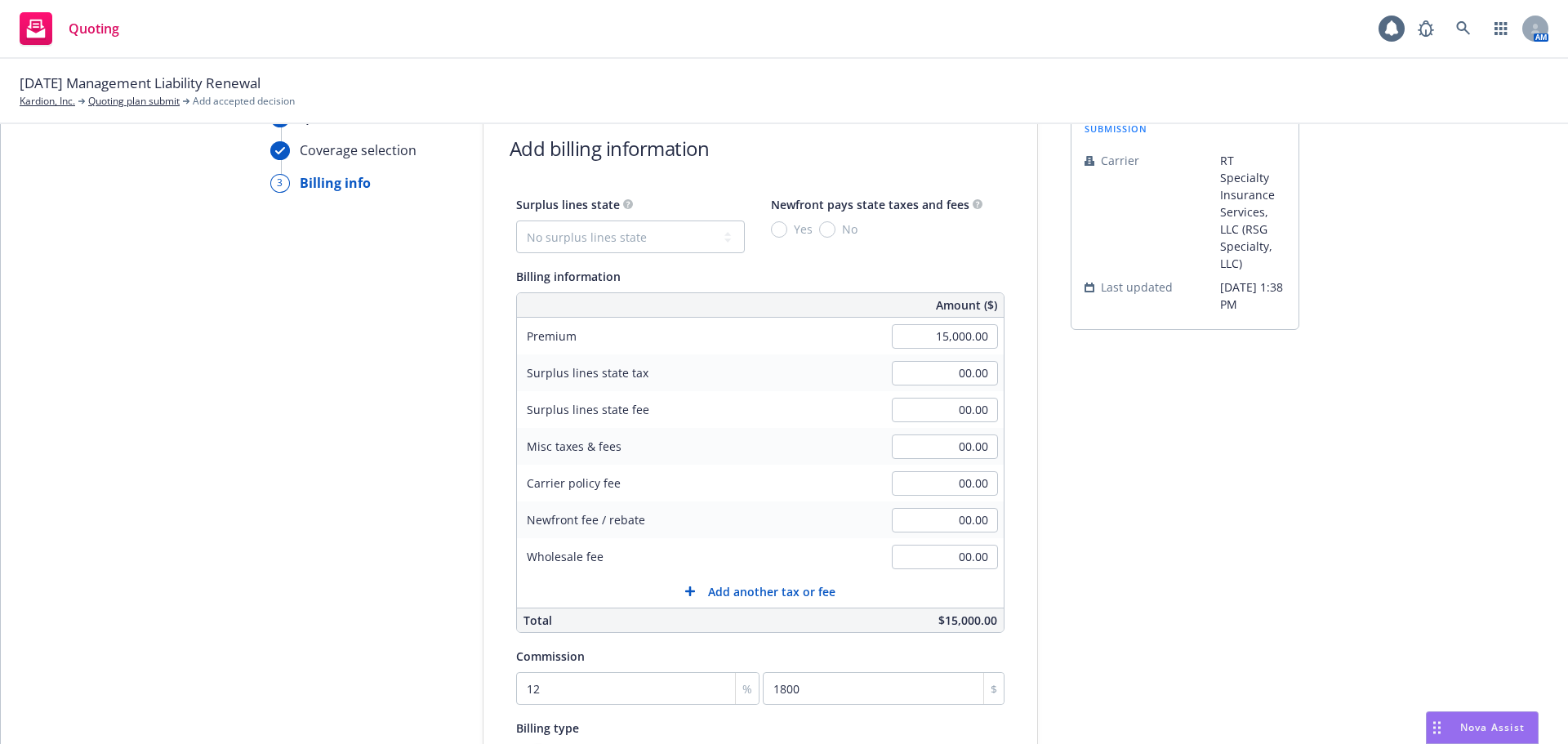
click at [1316, 450] on div "Quote initiation Coverage selection 3 Billing info Add billing information Surp…" at bounding box center [784, 504] width 1529 height 792
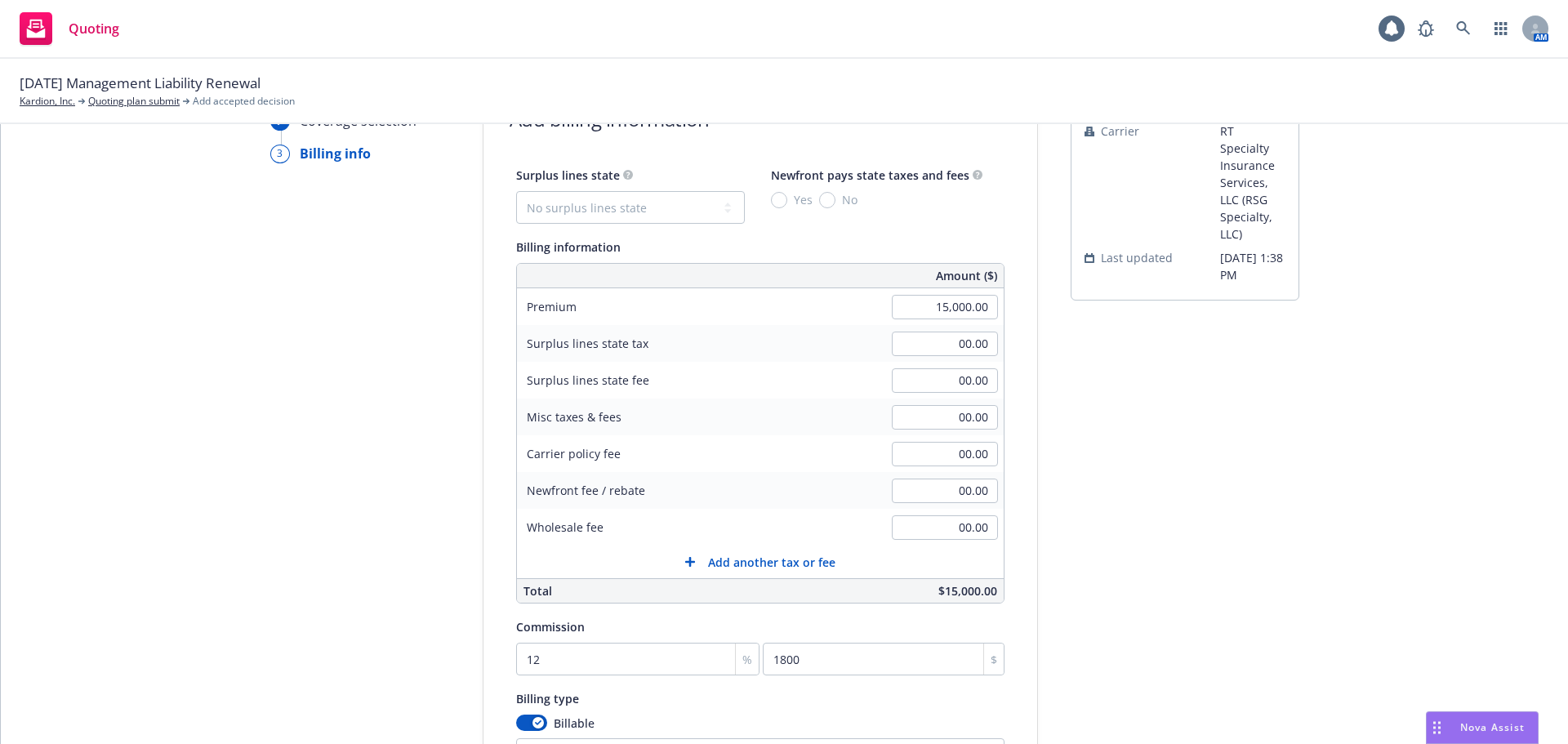
scroll to position [303, 0]
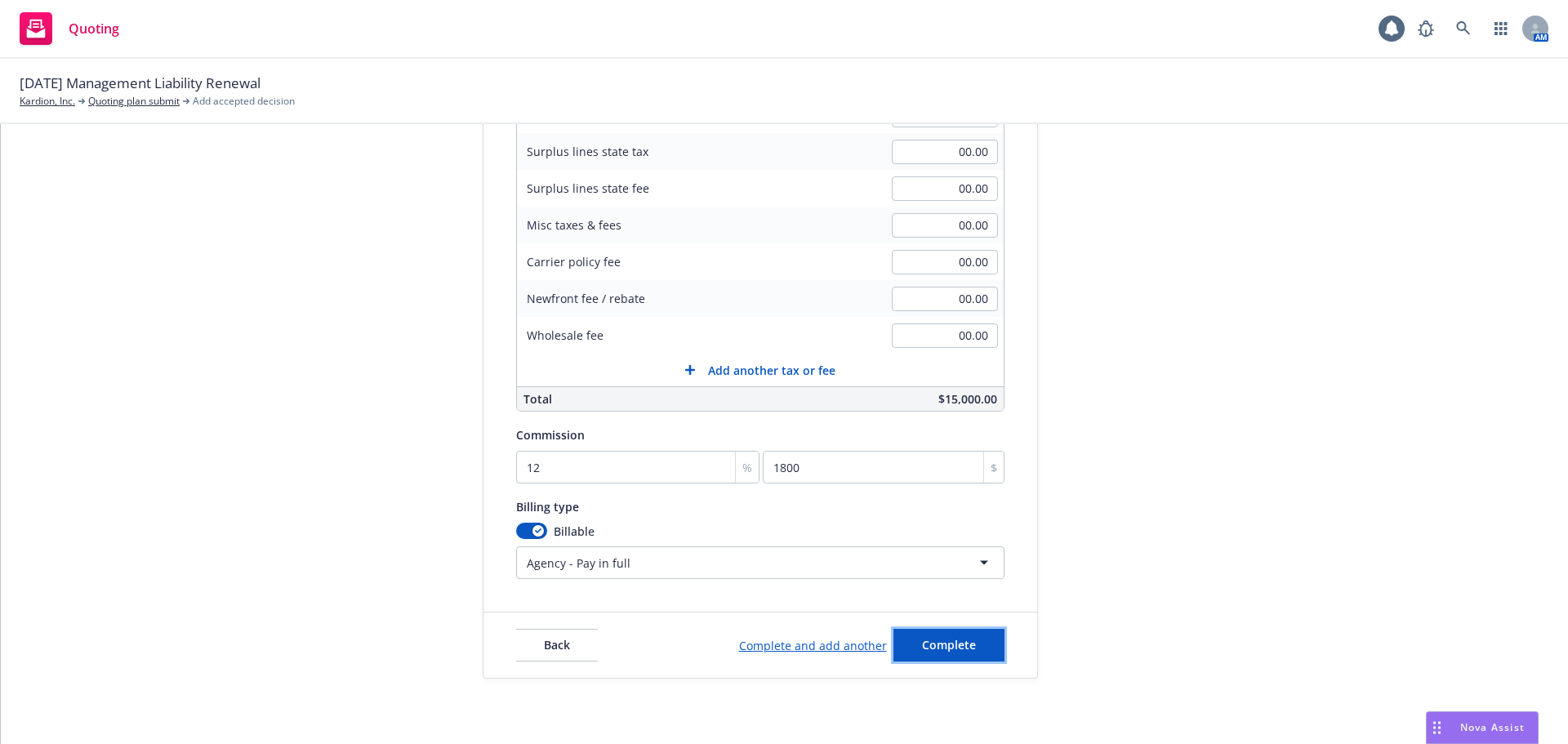
click at [953, 643] on span "Complete" at bounding box center [949, 645] width 54 height 16
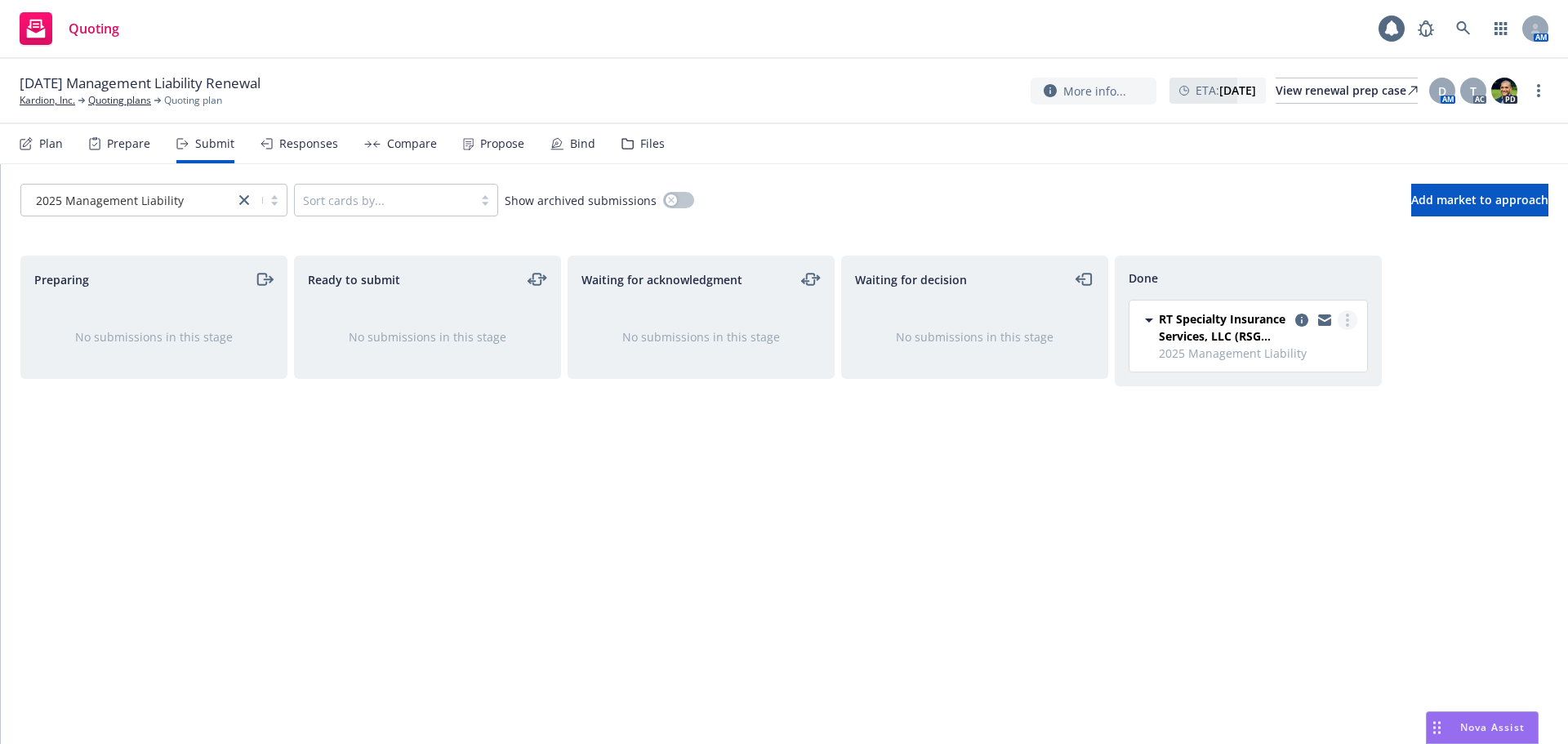
click at [1350, 316] on link "more" at bounding box center [1348, 320] width 19 height 19
click at [1264, 384] on span "Add accepted decision" at bounding box center [1275, 386] width 163 height 16
select select "12"
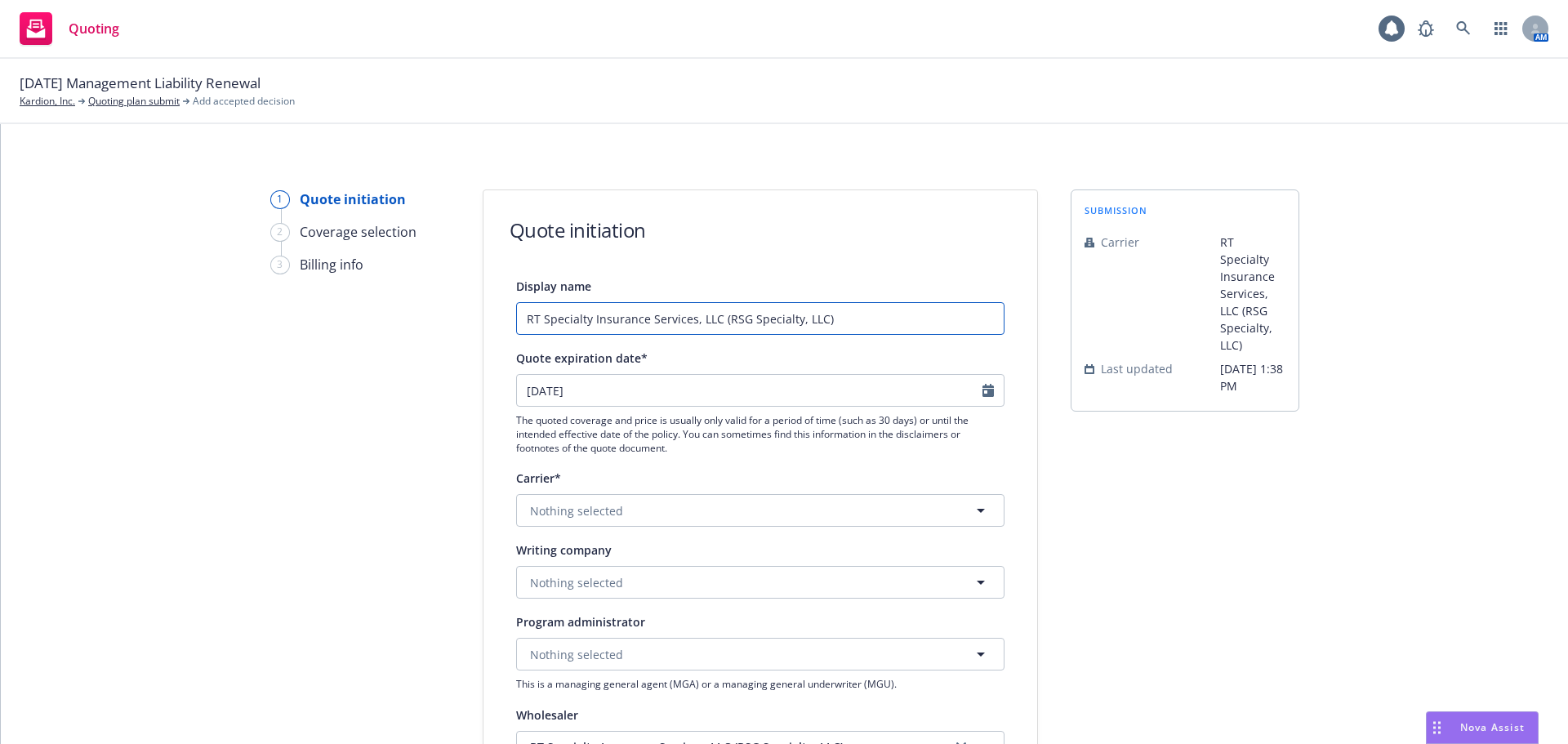
drag, startPoint x: 816, startPoint y: 325, endPoint x: 372, endPoint y: 291, distance: 445.3
click at [372, 291] on div "1 Quote initiation 2 Coverage selection 3 Billing info Quote initiation Display…" at bounding box center [784, 737] width 1529 height 1095
paste input "/ RLI - $5m xs $5m Side A D&O Quote"
drag, startPoint x: 594, startPoint y: 319, endPoint x: 786, endPoint y: 309, distance: 192.3
click at [786, 309] on input "RT Specialty / RLI - $5m xs $5m Side A D&O Quote" at bounding box center [760, 318] width 489 height 32
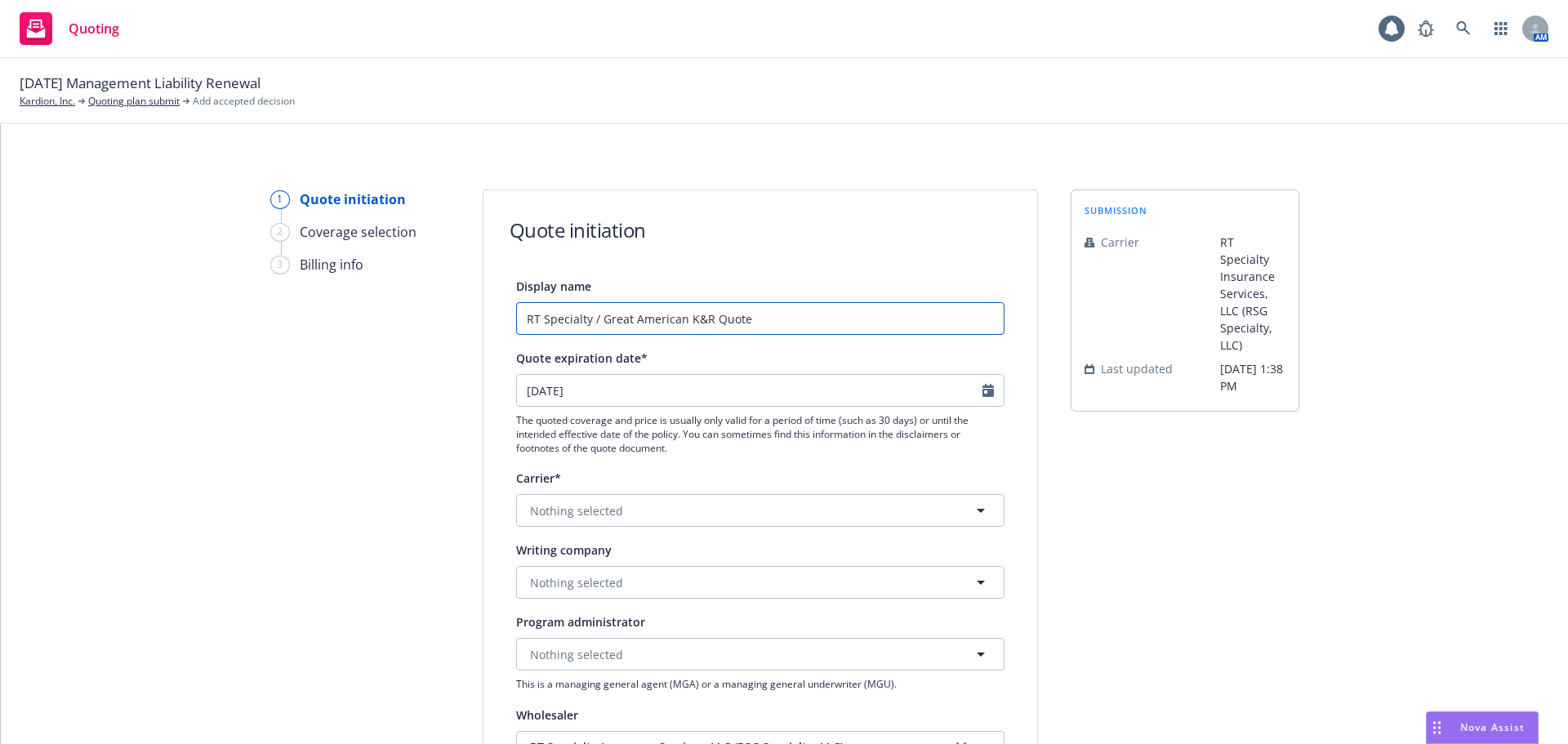
drag, startPoint x: 736, startPoint y: 334, endPoint x: 322, endPoint y: 324, distance: 414.1
click at [322, 324] on div "1 Quote initiation 2 Coverage selection 3 Billing info Quote initiation Display…" at bounding box center [784, 737] width 1529 height 1095
click at [693, 320] on input "RT Specialty / Great American K&R Quote" at bounding box center [760, 318] width 489 height 32
drag, startPoint x: 680, startPoint y: 322, endPoint x: 698, endPoint y: 347, distance: 30.8
click at [682, 322] on input "RT Specialty / Great American K&R Quote" at bounding box center [760, 318] width 489 height 32
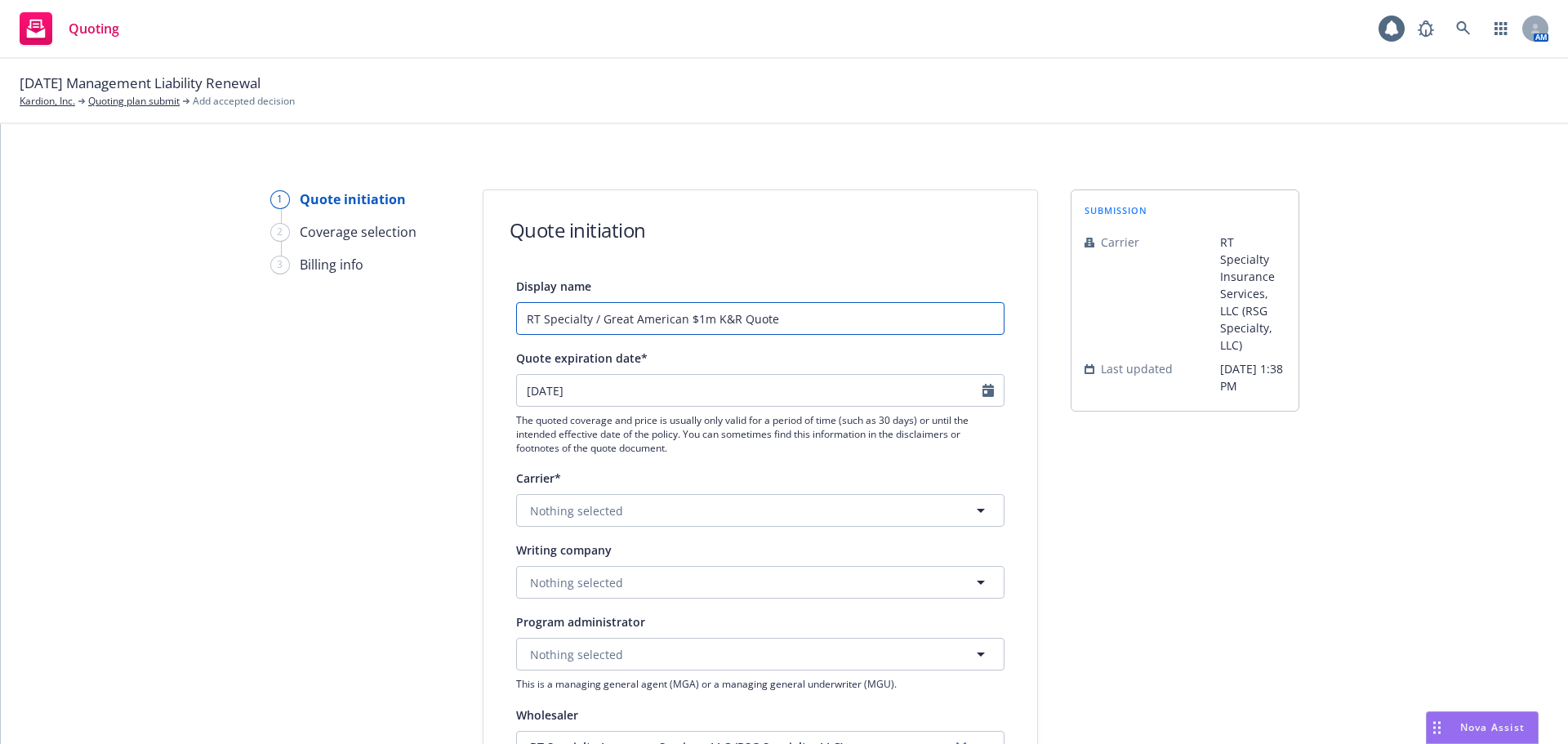
drag, startPoint x: 877, startPoint y: 321, endPoint x: 357, endPoint y: 324, distance: 520.0
click at [357, 324] on div "1 Quote initiation 2 Coverage selection 3 Billing info Quote initiation Display…" at bounding box center [784, 737] width 1529 height 1095
type input "RT Specialty / Great American $1m K&R Quote"
click at [1156, 516] on div "submission Carrier RT Specialty Insurance Services, LLC (RSG Specialty, LLC) La…" at bounding box center [1185, 737] width 229 height 1095
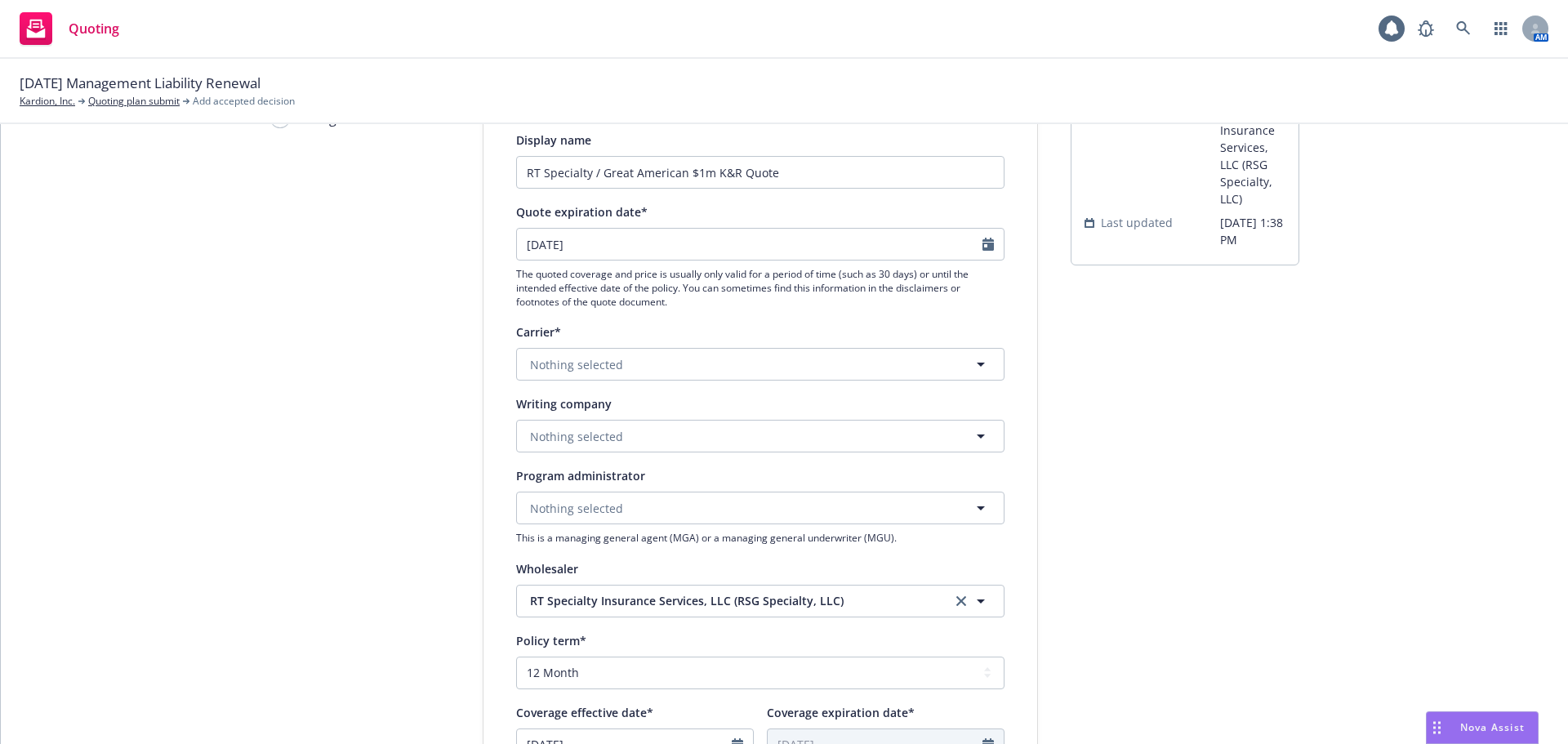
scroll to position [163, 0]
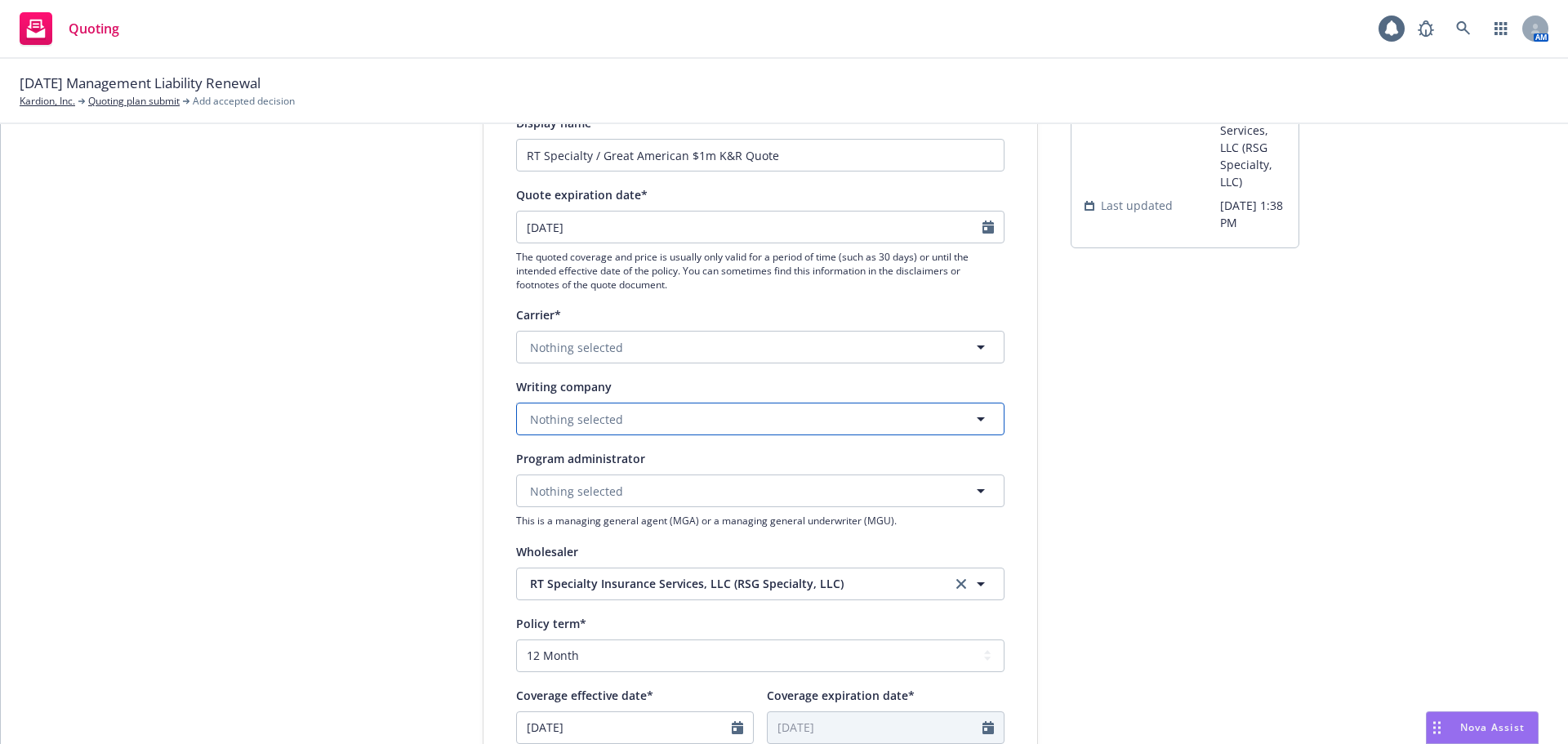
click at [651, 417] on button "Nothing selected" at bounding box center [760, 418] width 489 height 32
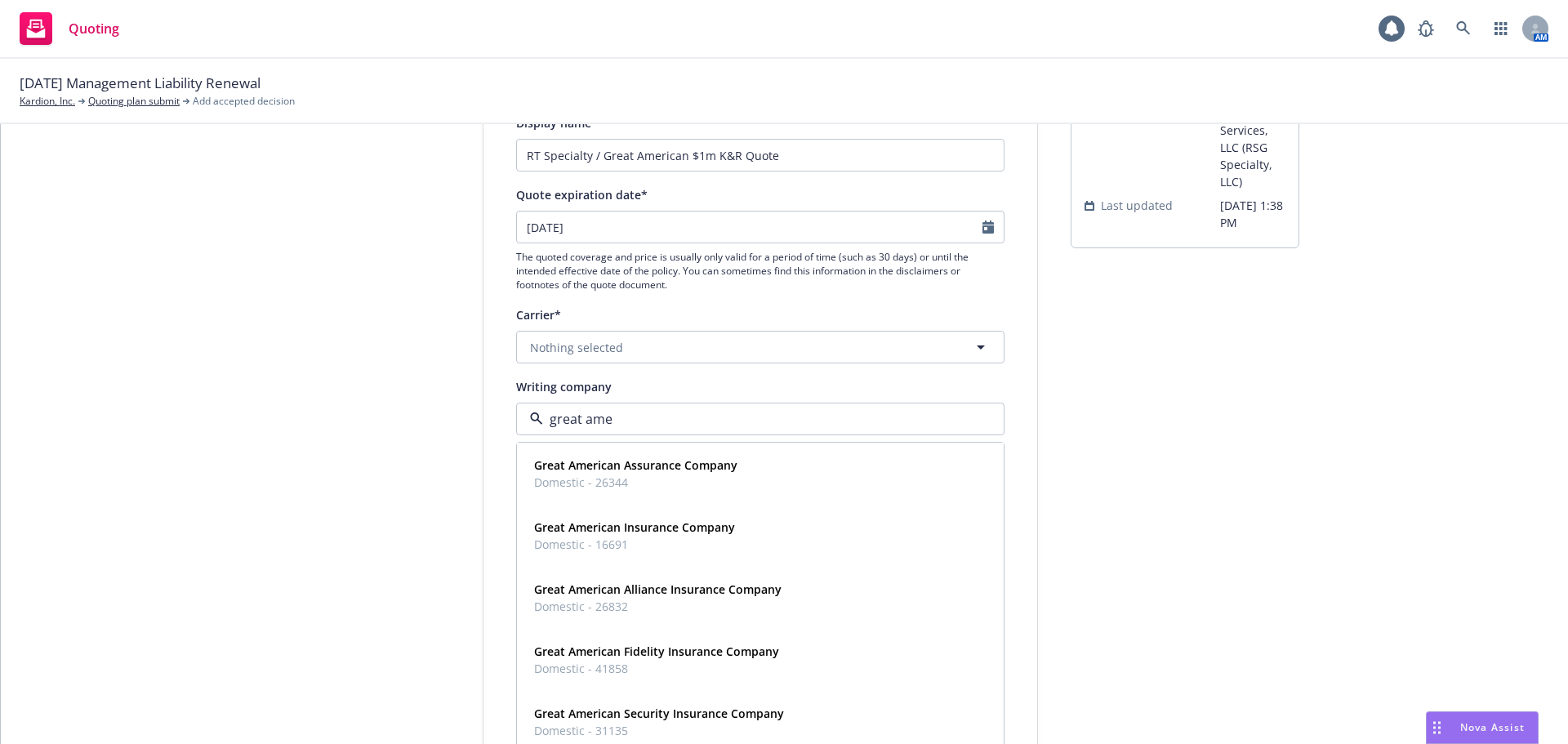
type input "great amer"
click at [691, 527] on strong "Great American Insurance Company" at bounding box center [634, 527] width 201 height 16
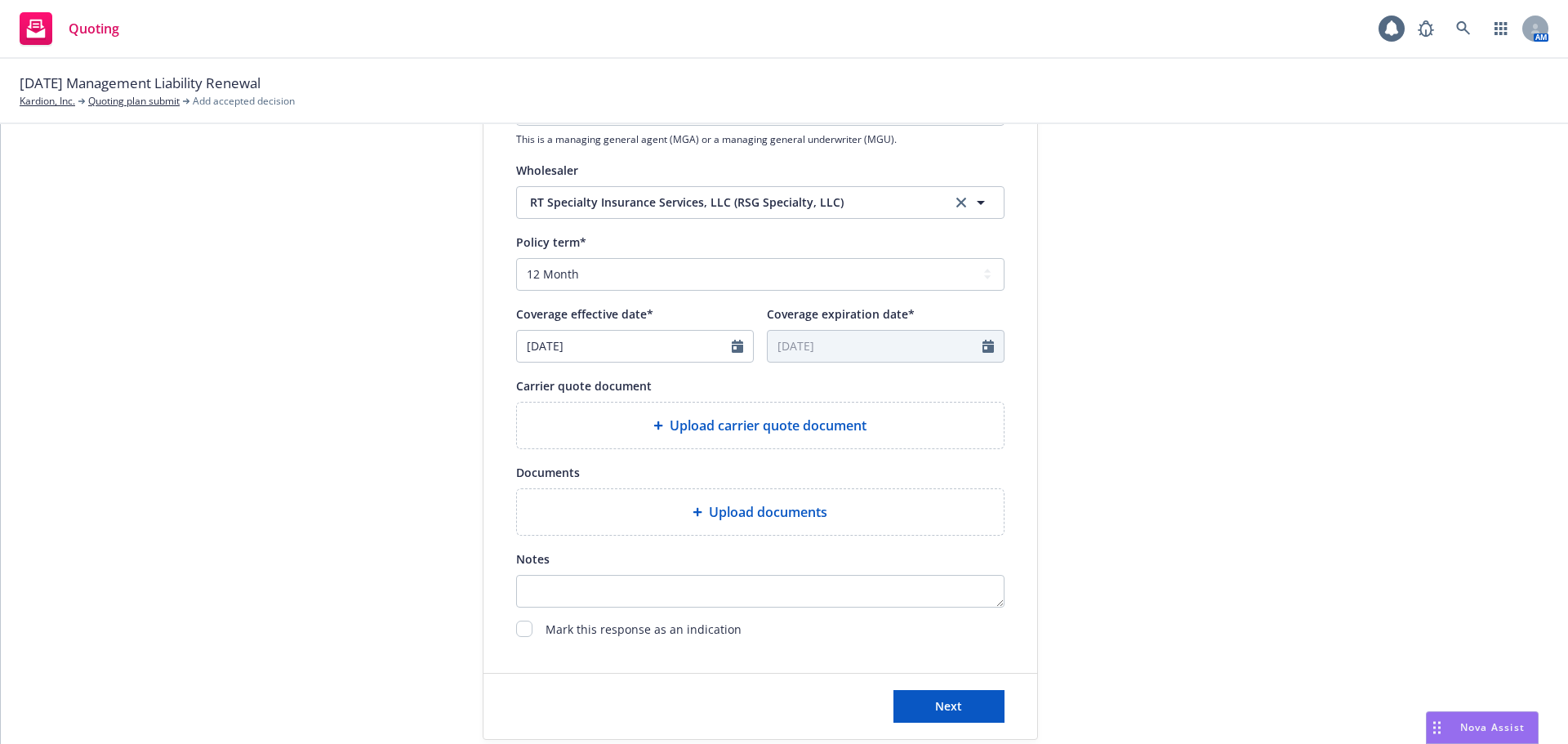
scroll to position [572, 0]
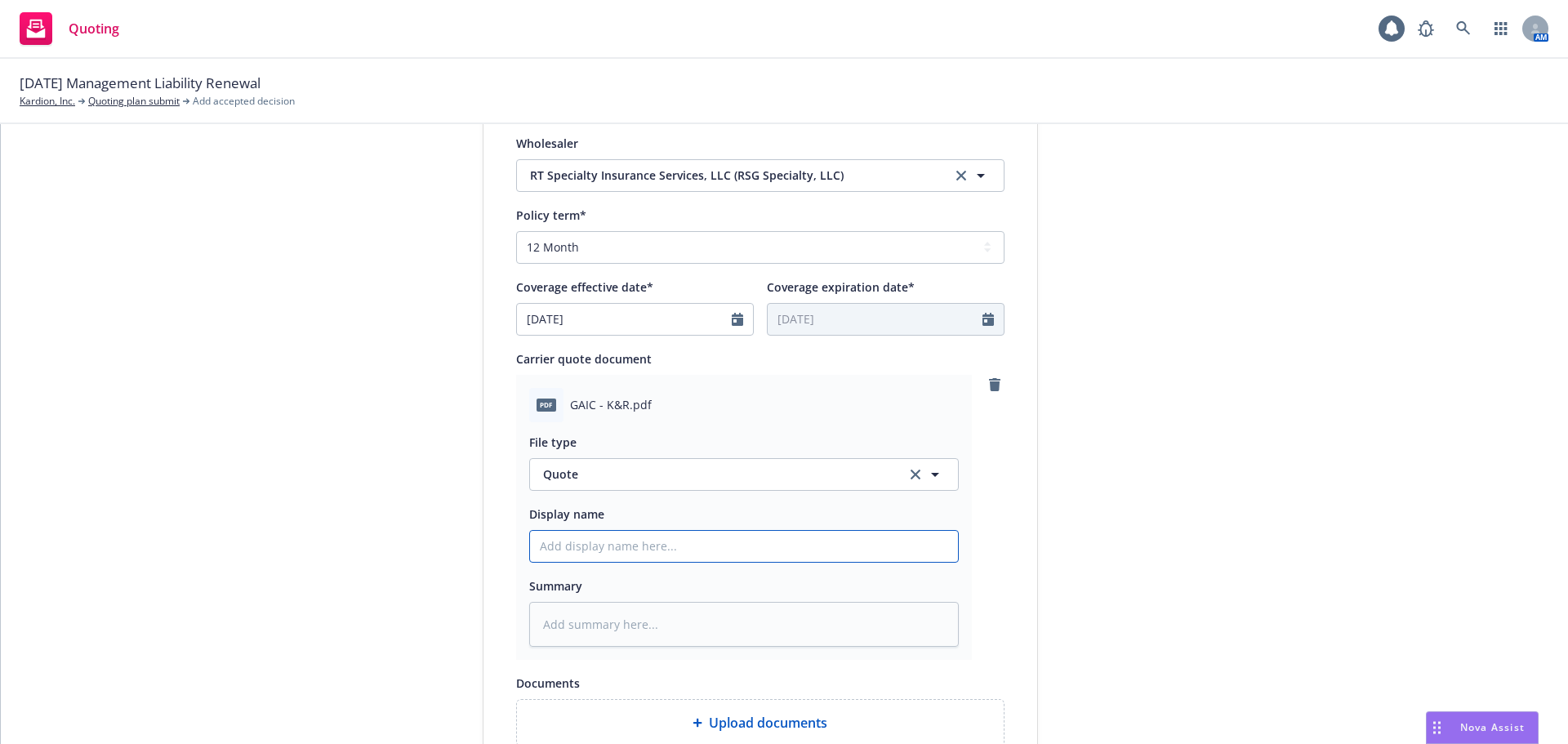
drag, startPoint x: 680, startPoint y: 555, endPoint x: 889, endPoint y: 549, distance: 209.1
click at [683, 554] on input "Display name" at bounding box center [744, 546] width 428 height 31
paste input "RT Specialty / Great American $1m K&R Quote"
type textarea "x"
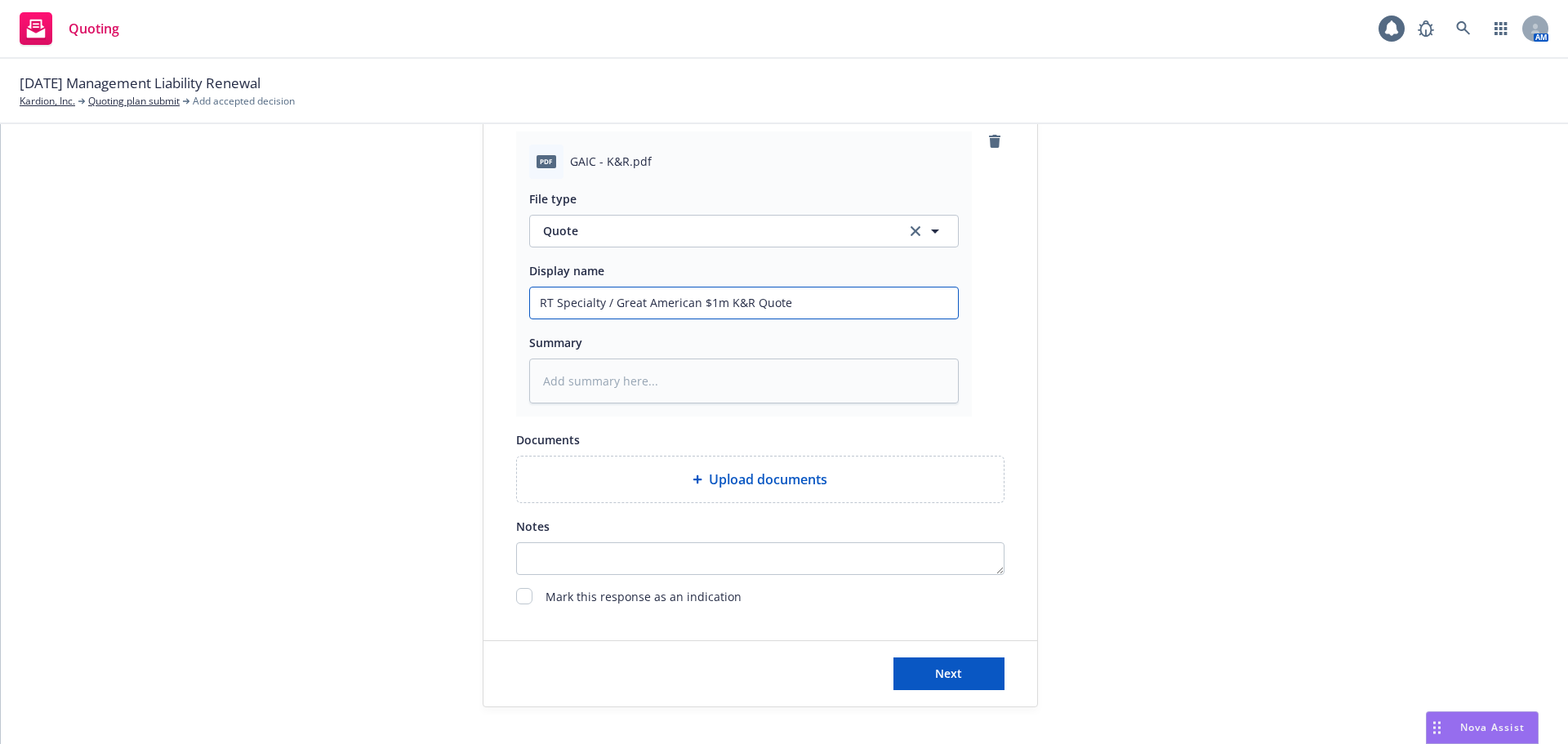
scroll to position [817, 0]
type input "RT Specialty / Great American $1m K&R Quote"
click at [956, 671] on span "Next" at bounding box center [949, 672] width 27 height 16
type textarea "x"
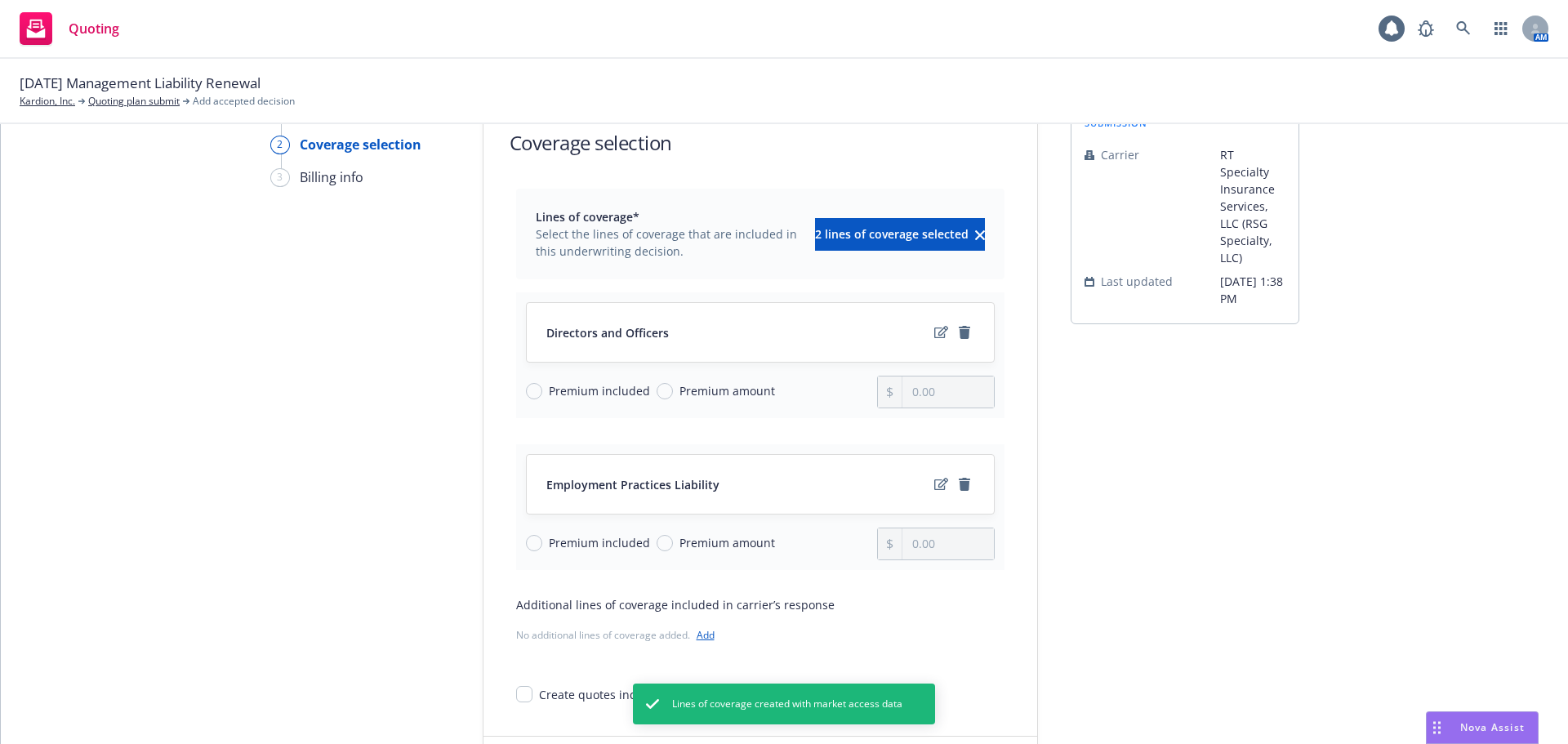
scroll to position [211, 0]
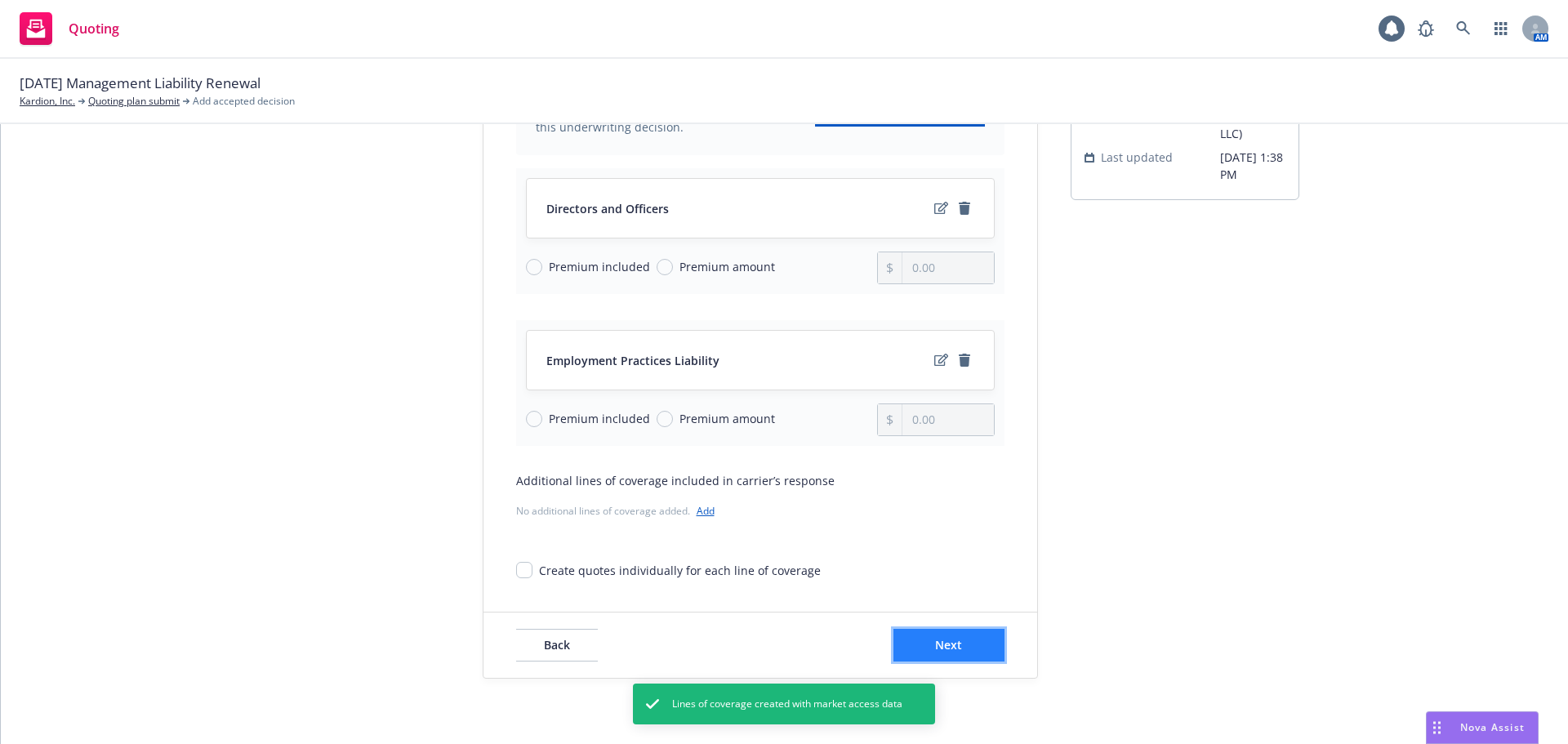
click at [967, 642] on button "Next" at bounding box center [949, 645] width 111 height 32
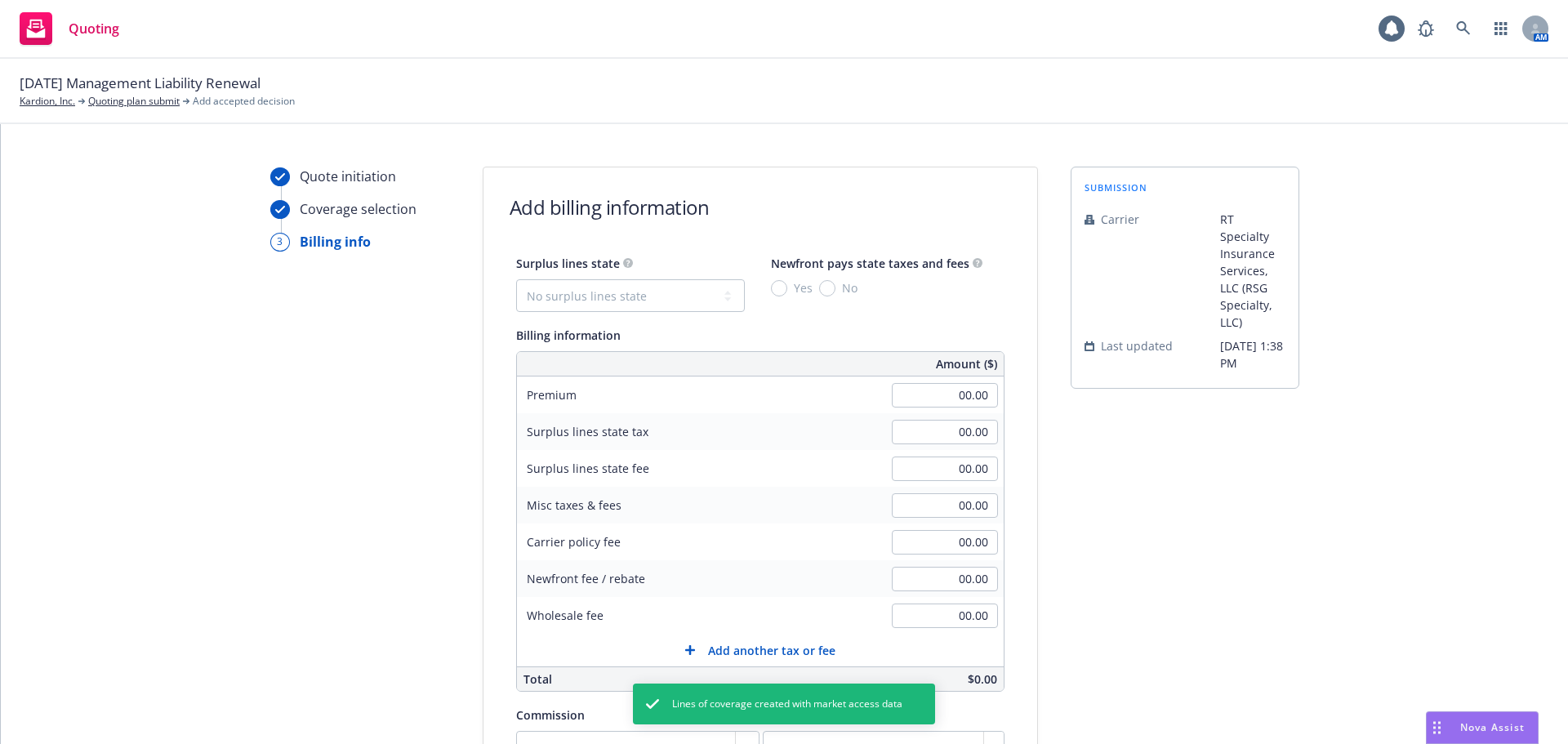
scroll to position [0, 0]
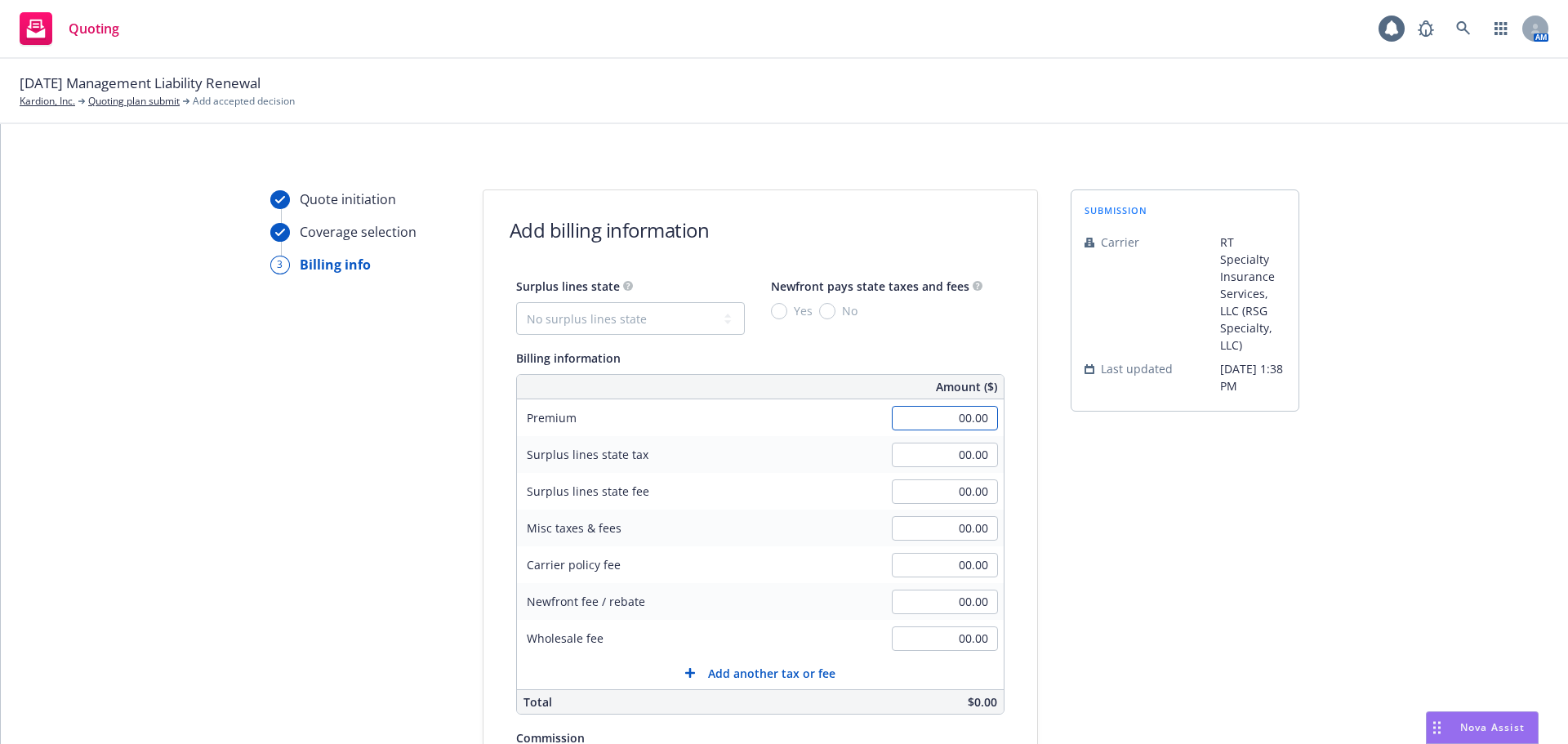
click at [929, 424] on input "00.00" at bounding box center [945, 418] width 106 height 25
type input "1,395.00"
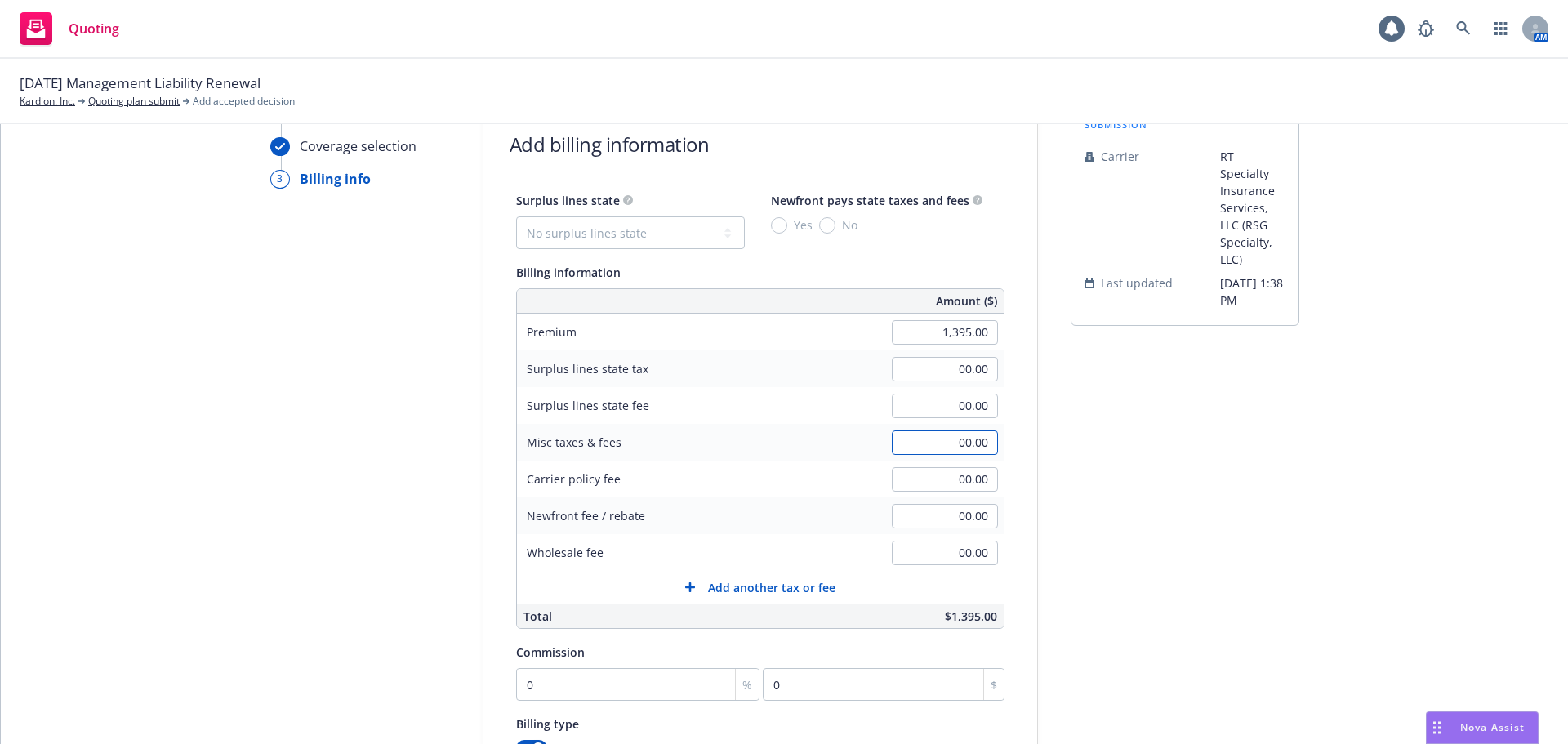
scroll to position [163, 0]
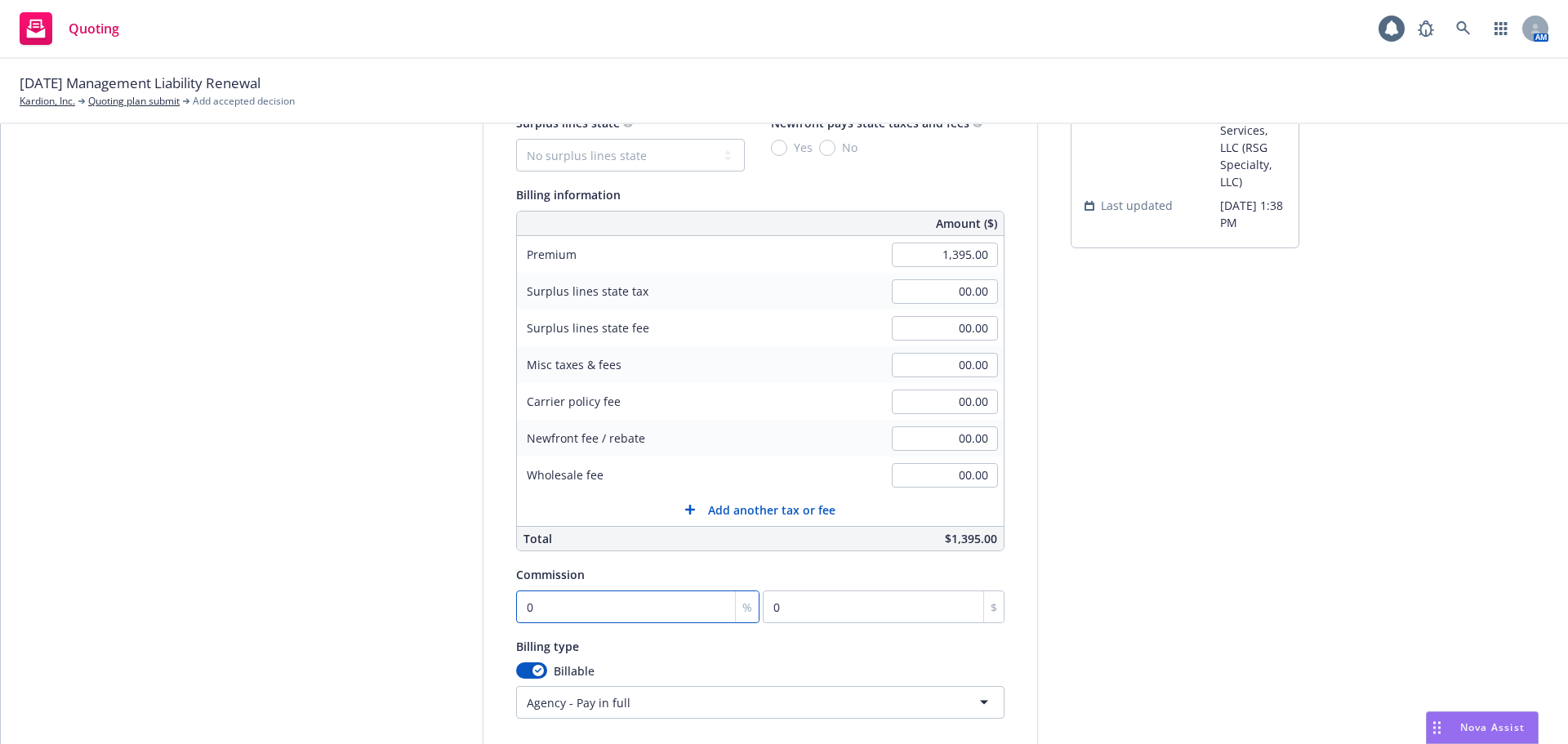
type input "1"
type input "13.95"
type input "12"
type input "167.4"
type input "12"
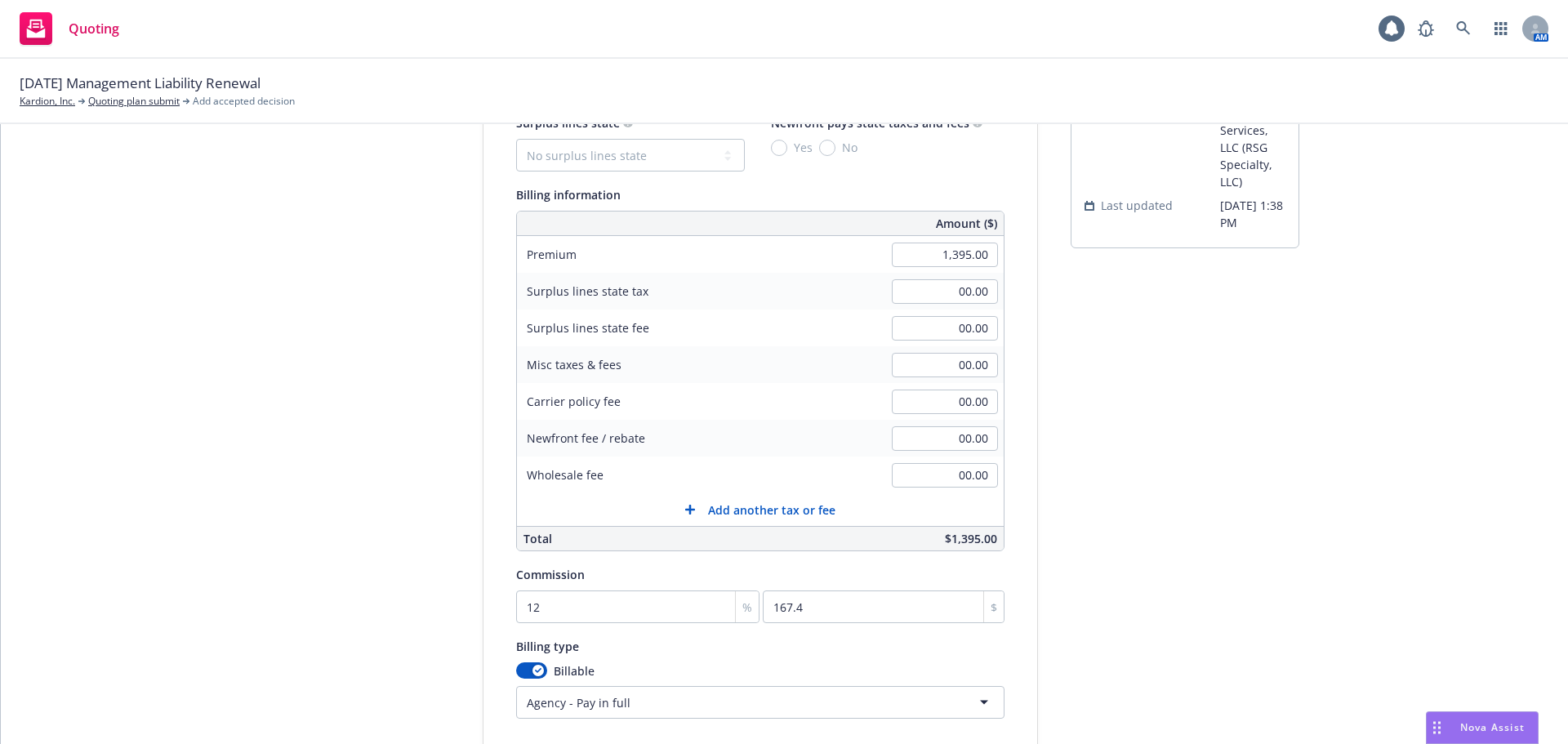
drag, startPoint x: 1316, startPoint y: 497, endPoint x: 1325, endPoint y: 514, distance: 19.2
click at [1317, 497] on div "Quote initiation Coverage selection 3 Billing info Add billing information Surp…" at bounding box center [784, 422] width 1529 height 792
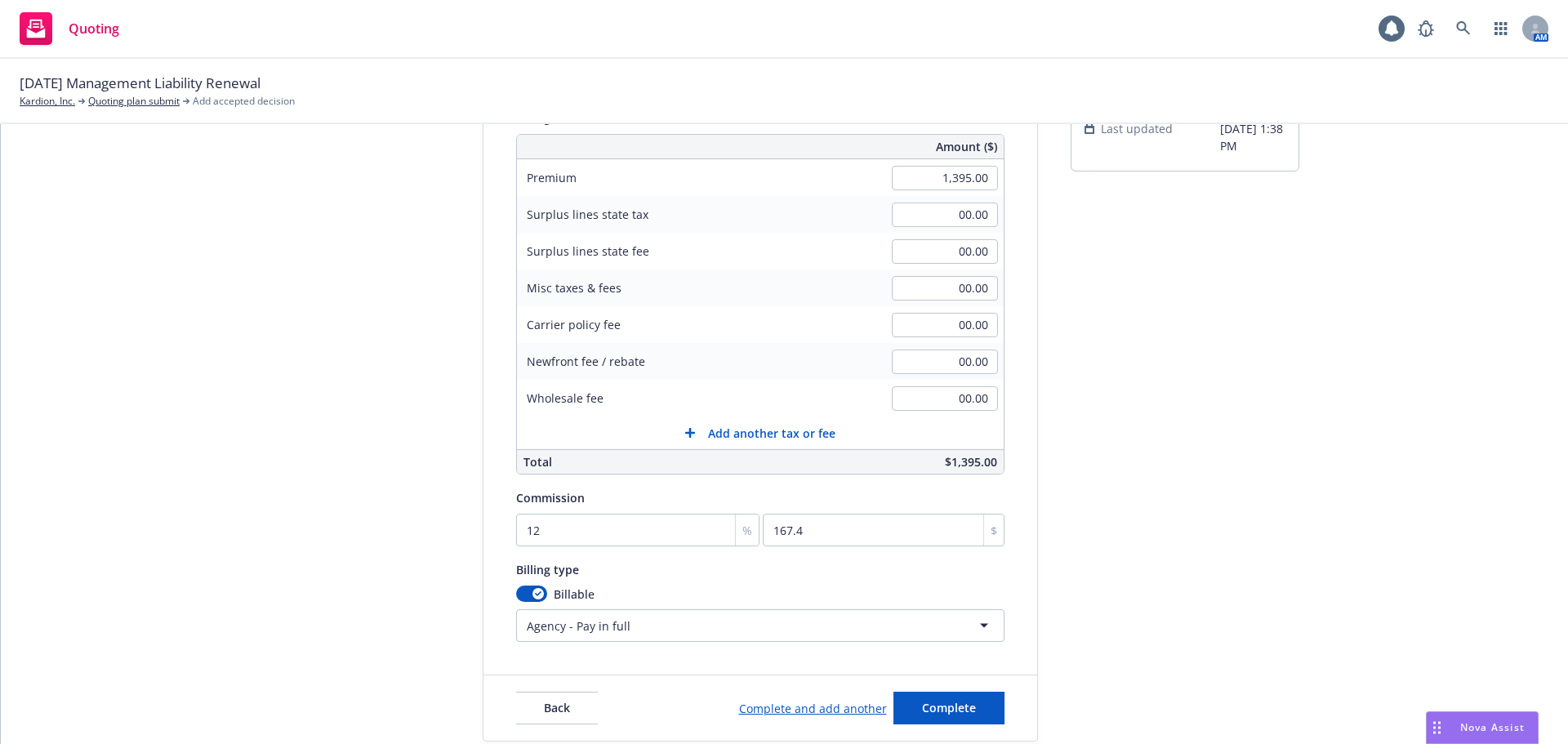
scroll to position [303, 0]
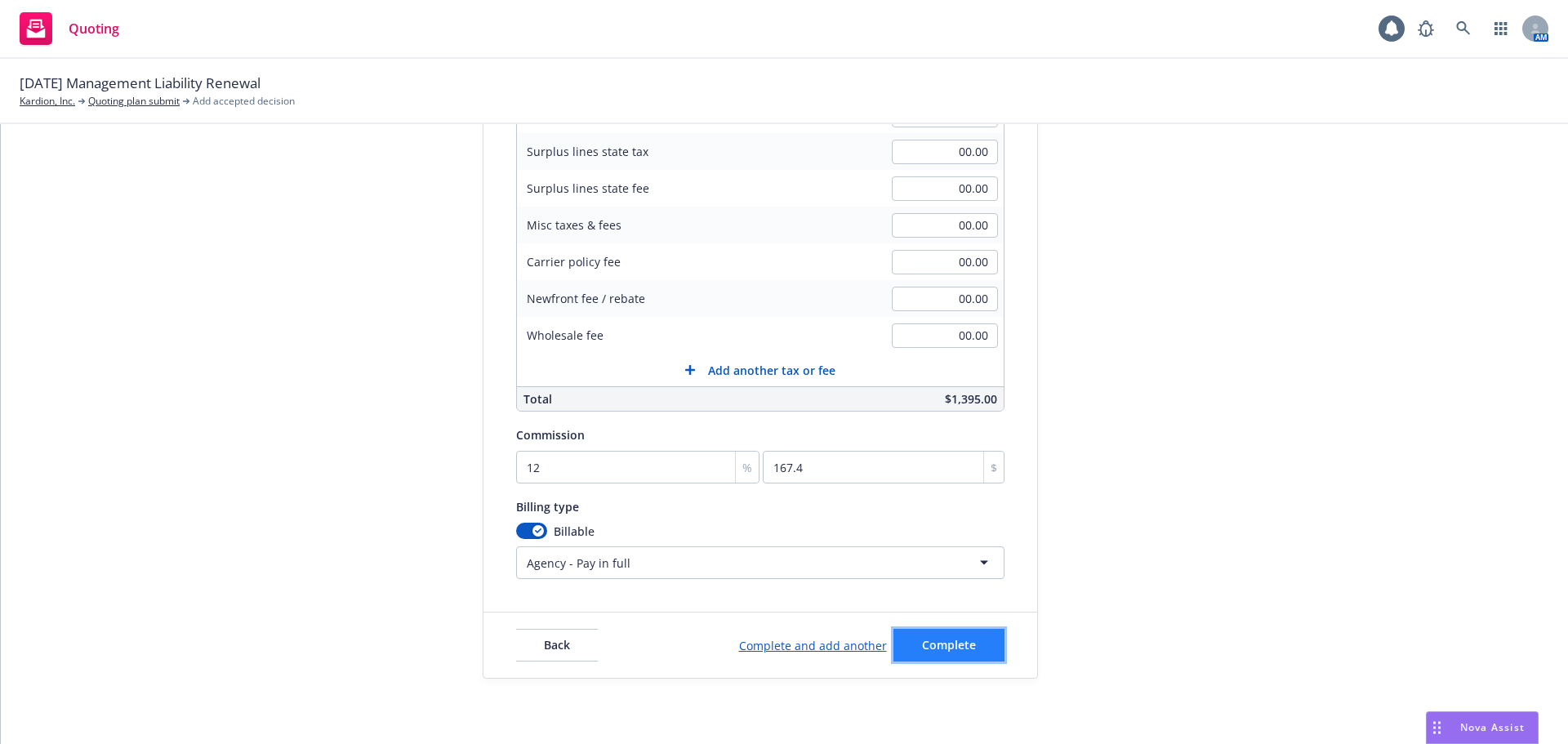
click at [963, 654] on button "Complete" at bounding box center [949, 645] width 111 height 32
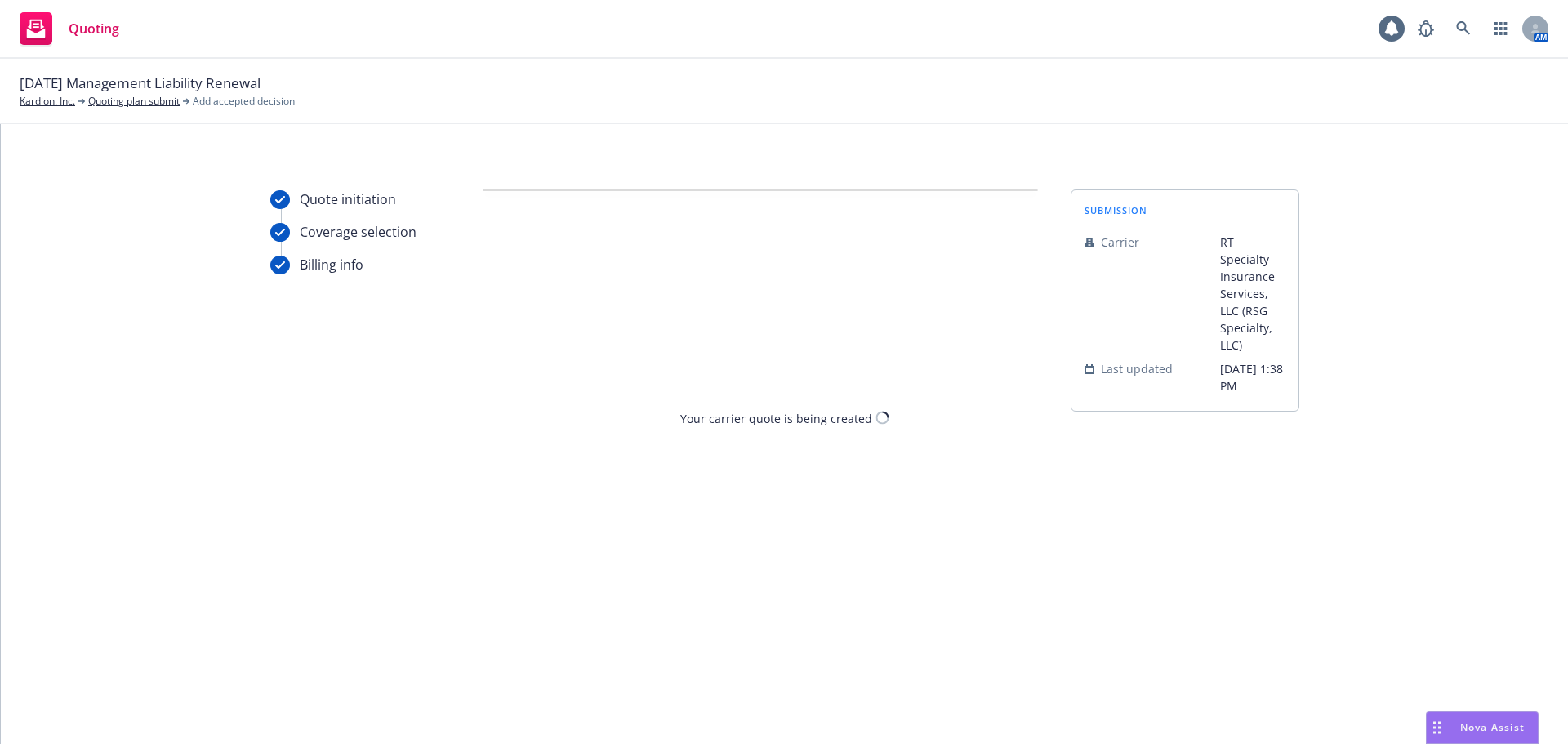
scroll to position [0, 0]
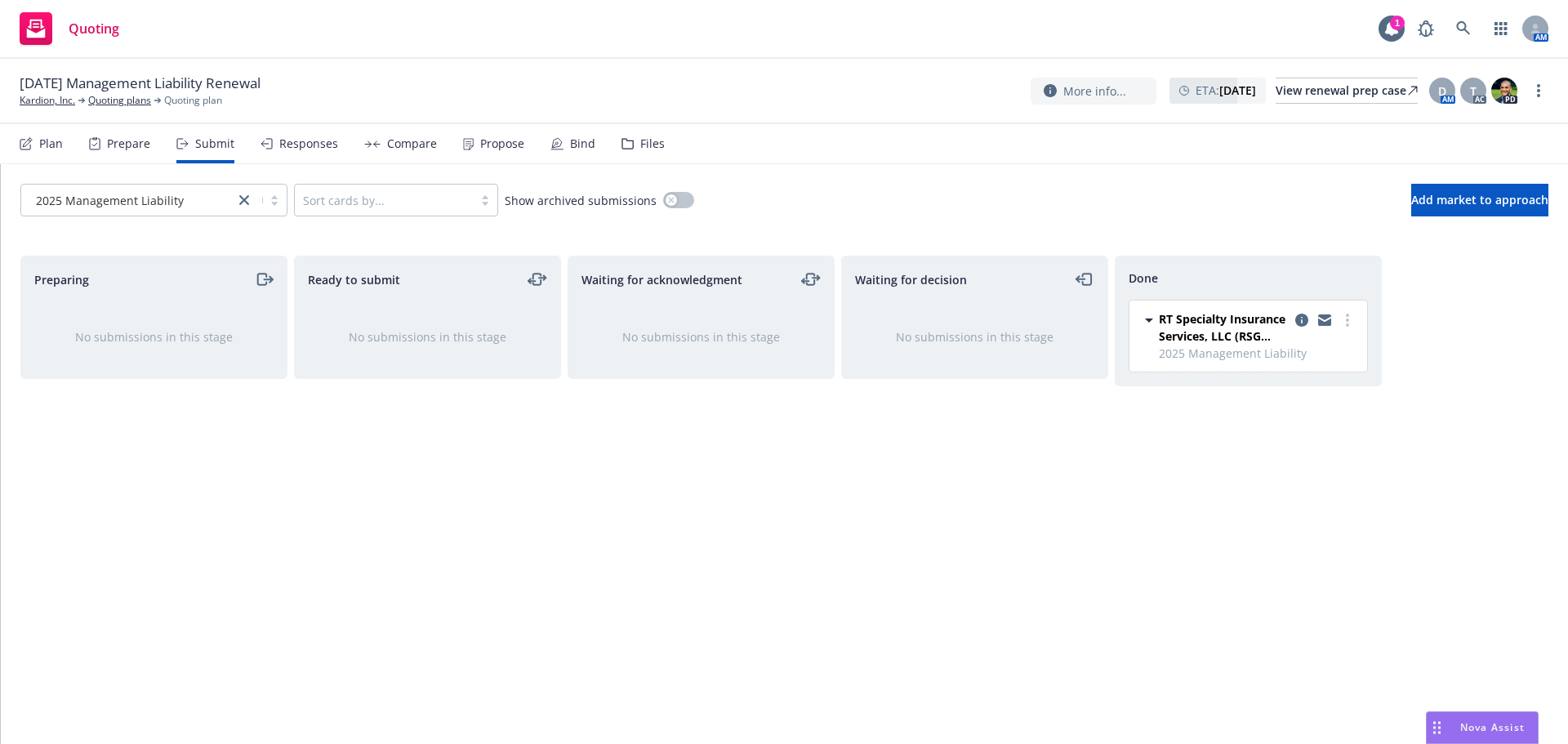
click at [641, 139] on div "Files" at bounding box center [653, 143] width 25 height 13
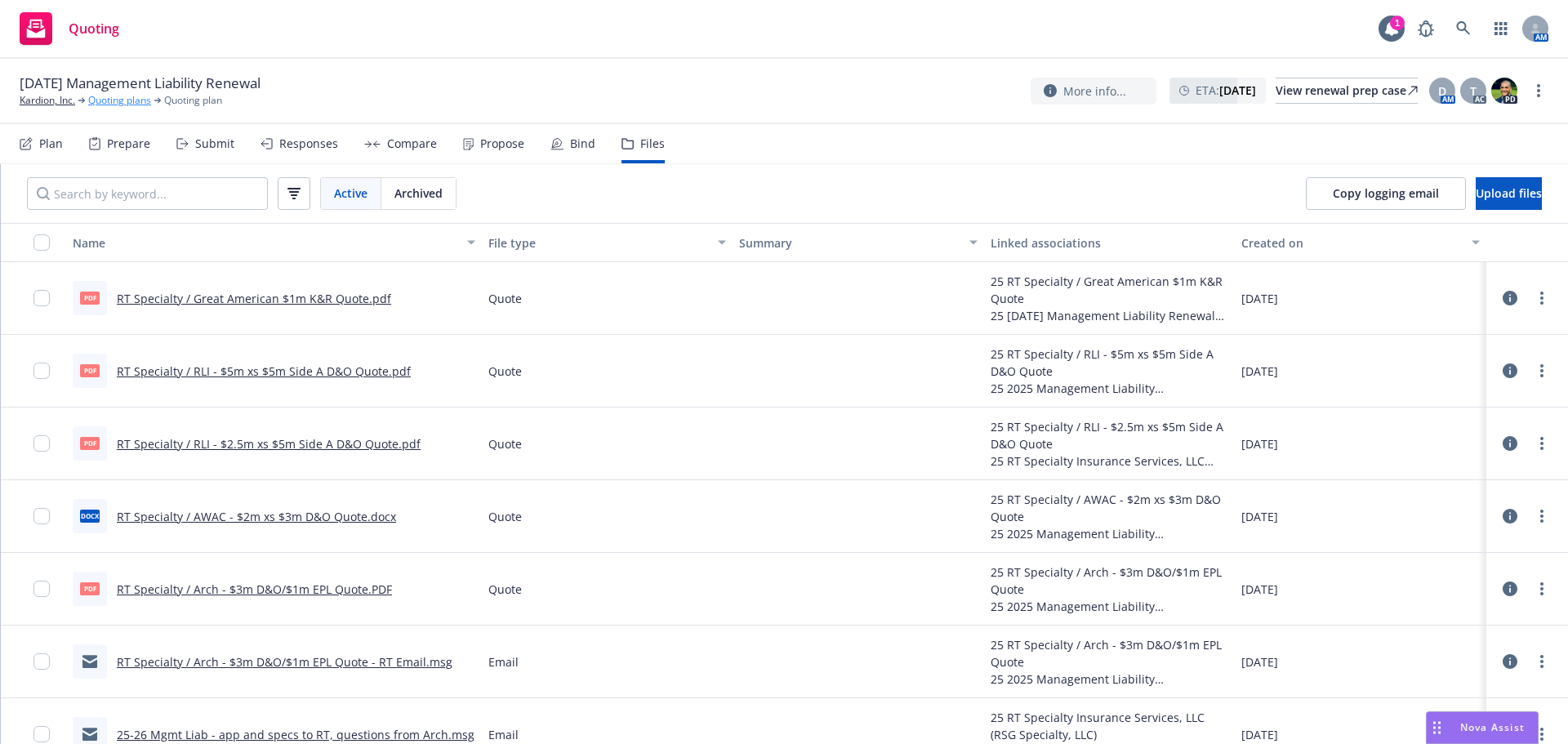
click at [118, 101] on link "Quoting plans" at bounding box center [120, 100] width 63 height 15
